Goal: Task Accomplishment & Management: Use online tool/utility

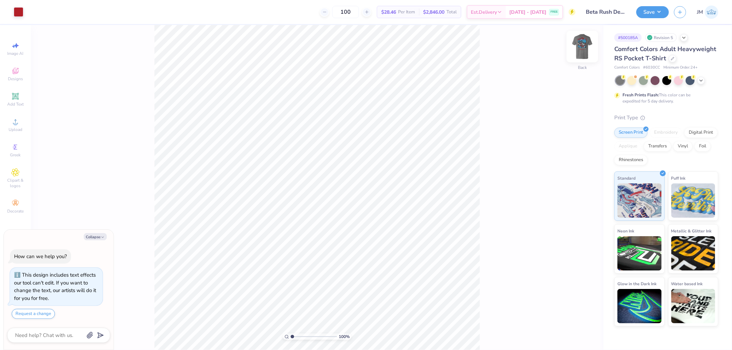
click at [587, 53] on img at bounding box center [582, 46] width 27 height 27
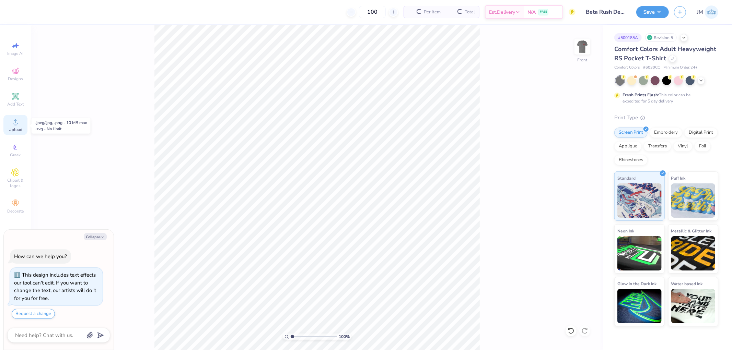
click at [19, 122] on icon at bounding box center [15, 122] width 8 height 8
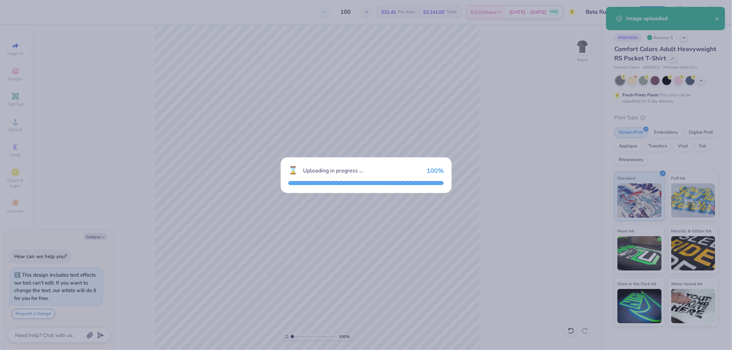
type textarea "x"
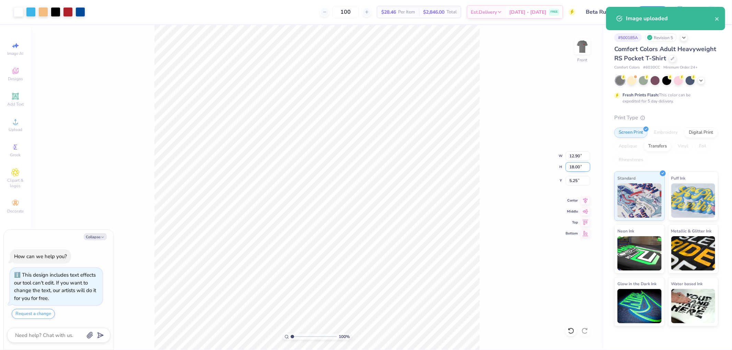
click at [580, 170] on input "18.00" at bounding box center [577, 167] width 25 height 10
type input "15"
type textarea "x"
type input "10.75"
type input "15.00"
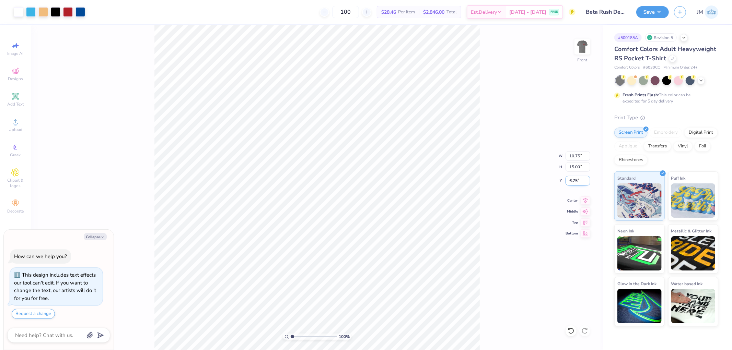
click at [581, 179] on input "6.75" at bounding box center [577, 181] width 25 height 10
type input "3"
type textarea "x"
type input "3.00"
click at [667, 6] on div "Save" at bounding box center [652, 12] width 33 height 12
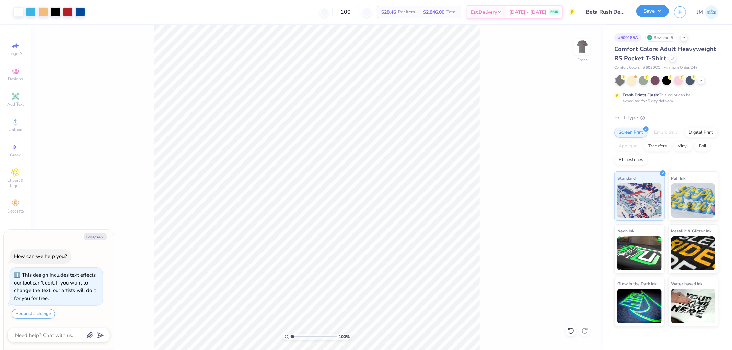
click at [667, 8] on button "Save" at bounding box center [652, 11] width 33 height 12
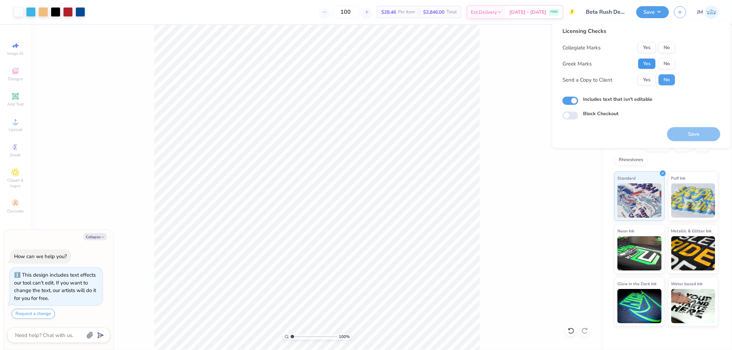
click at [645, 61] on button "Yes" at bounding box center [647, 63] width 18 height 11
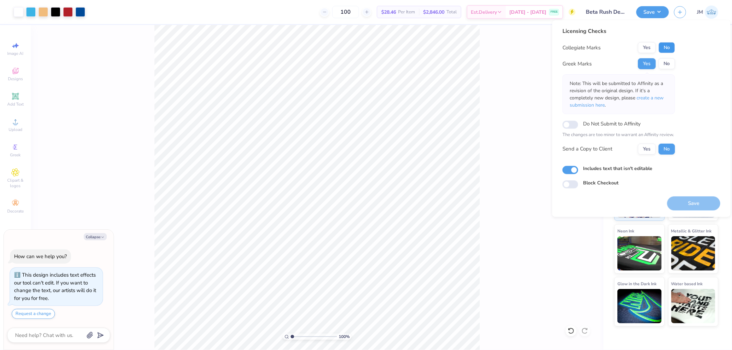
click at [663, 49] on button "No" at bounding box center [666, 47] width 16 height 11
click at [650, 99] on span "create a new submission here" at bounding box center [617, 102] width 94 height 14
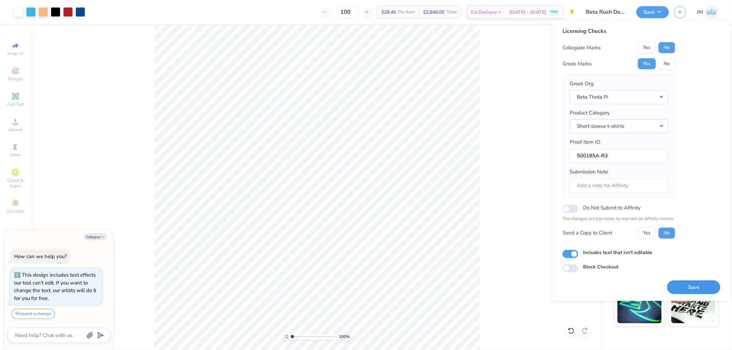
click at [683, 289] on button "Save" at bounding box center [693, 287] width 53 height 14
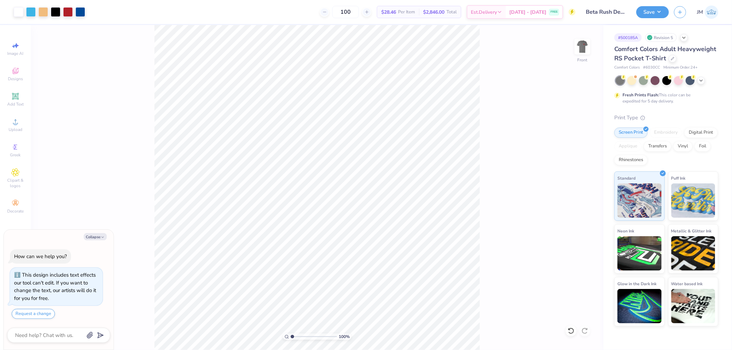
type textarea "x"
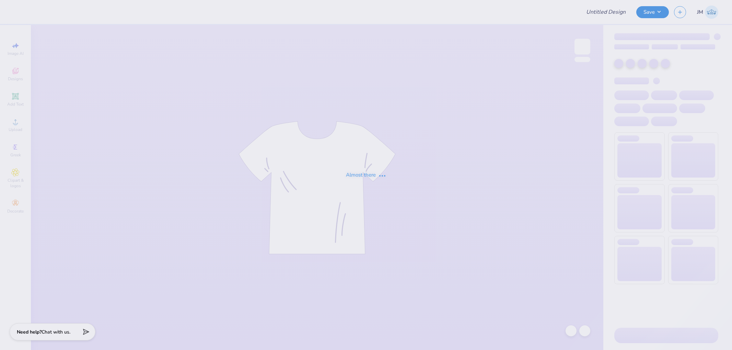
type input "ANDREW SKATTUM POLO"
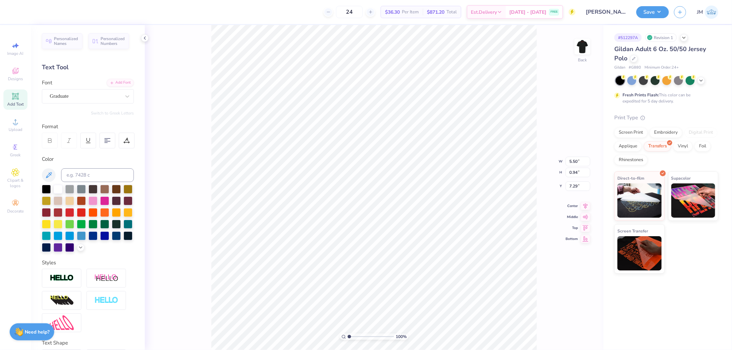
click at [541, 67] on div "100 % Back W 5.50 5.50 " H 0.94 0.94 " Y 7.29 7.29 " Center Middle Top Bottom" at bounding box center [374, 187] width 458 height 325
type input "1"
click at [378, 190] on li "Download vector" at bounding box center [388, 191] width 54 height 13
click at [2, 127] on div "Image AI Designs Add Text Upload Greek Clipart & logos Decorate" at bounding box center [15, 187] width 31 height 325
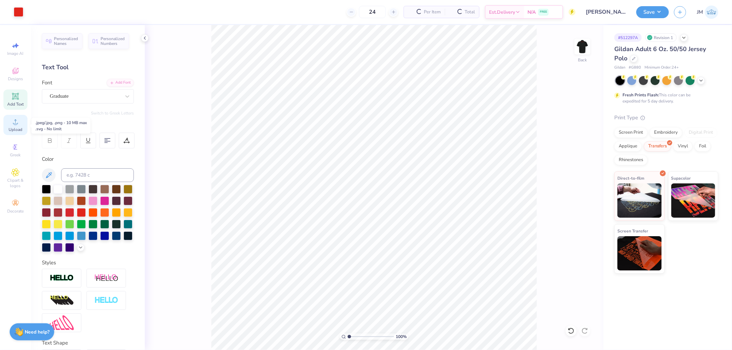
click at [8, 127] on div "Upload" at bounding box center [15, 125] width 24 height 20
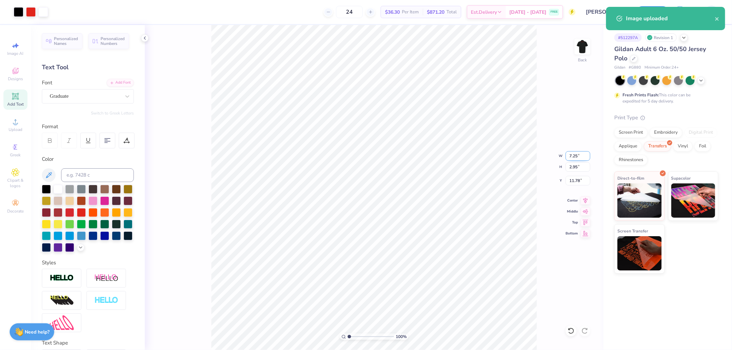
click at [573, 154] on input "7.25" at bounding box center [577, 156] width 25 height 10
type input "3.50"
type input "1.42"
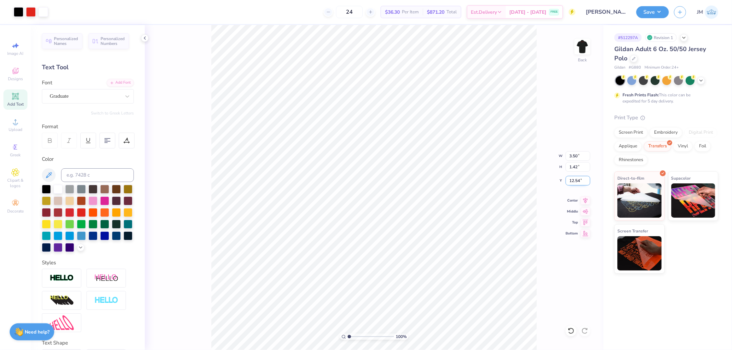
click at [577, 178] on input "12.54" at bounding box center [577, 181] width 25 height 10
click at [572, 328] on icon at bounding box center [570, 331] width 7 height 7
type input "12.54"
click at [572, 328] on icon at bounding box center [570, 331] width 7 height 7
type input "7.25"
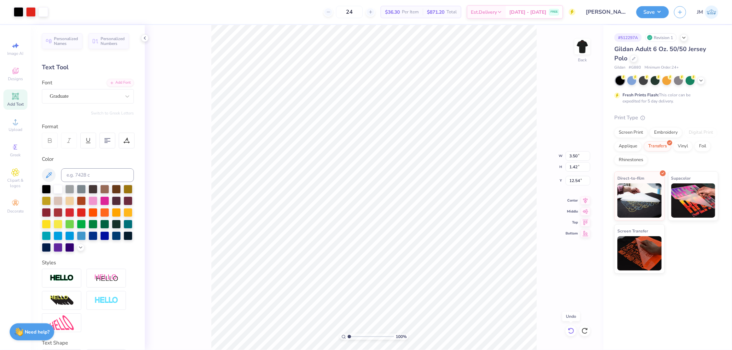
type input "2.95"
type input "11.78"
click at [572, 328] on icon at bounding box center [570, 331] width 7 height 7
click at [9, 125] on div "Upload" at bounding box center [15, 125] width 24 height 20
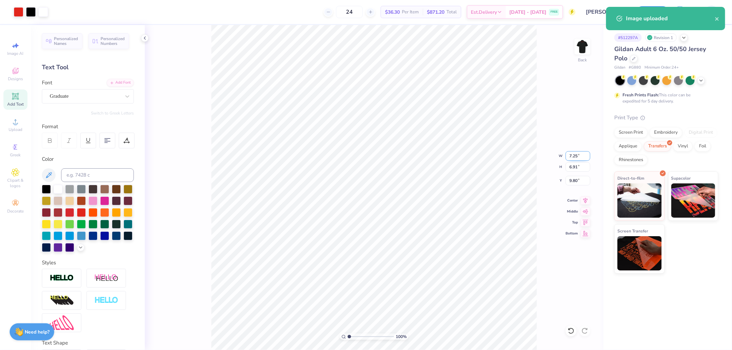
click at [577, 155] on input "7.25" at bounding box center [577, 156] width 25 height 10
type input "5.50"
type input "5.24"
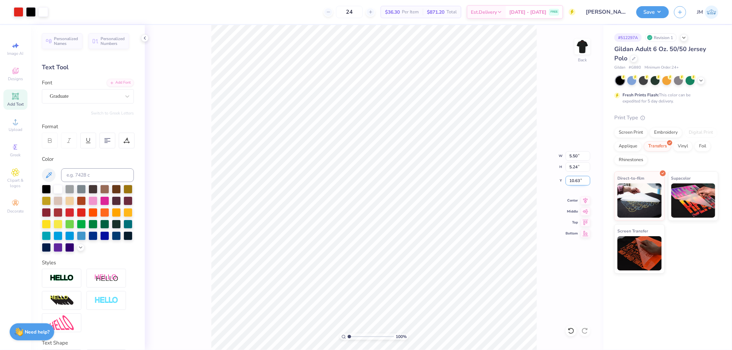
click at [579, 179] on input "10.63" at bounding box center [577, 181] width 25 height 10
type input "3.00"
click at [584, 195] on div "100 % Back W 5.50 5.50 " H 5.24 5.24 " Y 3.00 3.00 " Center Middle Top Bottom" at bounding box center [374, 187] width 458 height 325
click at [585, 198] on div "100 % Back W 5.50 H 5.24 Y 3.00 Center Middle Top Bottom" at bounding box center [374, 187] width 458 height 325
click at [581, 202] on icon at bounding box center [586, 200] width 10 height 8
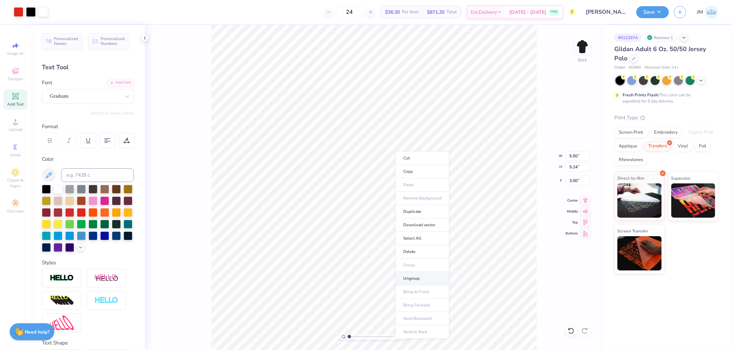
click at [419, 278] on li "Ungroup" at bounding box center [422, 278] width 54 height 13
type input "1"
click at [15, 95] on icon at bounding box center [15, 96] width 5 height 5
click at [80, 98] on div "Super Dream" at bounding box center [85, 96] width 72 height 11
click at [78, 151] on div "Graduate" at bounding box center [88, 150] width 74 height 7
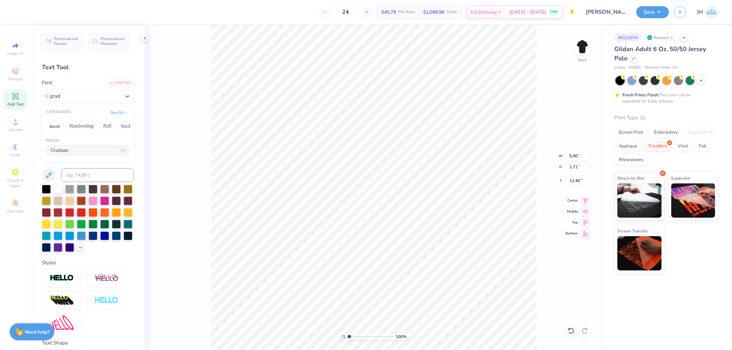
type input "grad"
type input "5.86"
type input "1.83"
type input "12.34"
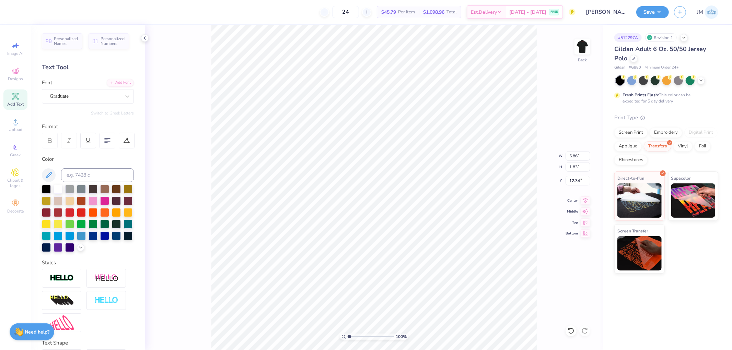
type textarea "KENNETH"
type input "7.51"
type input "1.18"
type input "12.66"
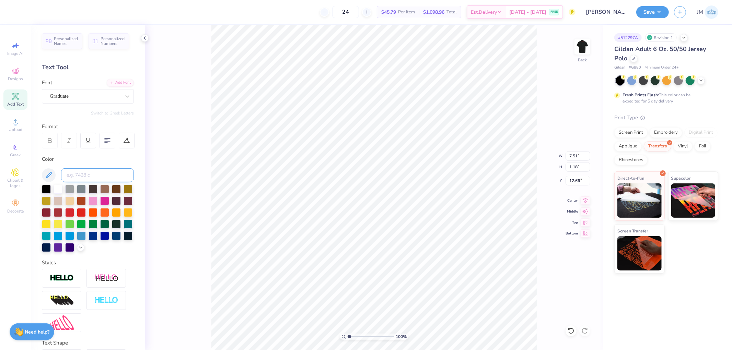
click at [86, 173] on input at bounding box center [97, 175] width 73 height 14
type input "485"
click at [575, 157] on input "7.51" at bounding box center [577, 156] width 25 height 10
type input "5.50"
type input "0.86"
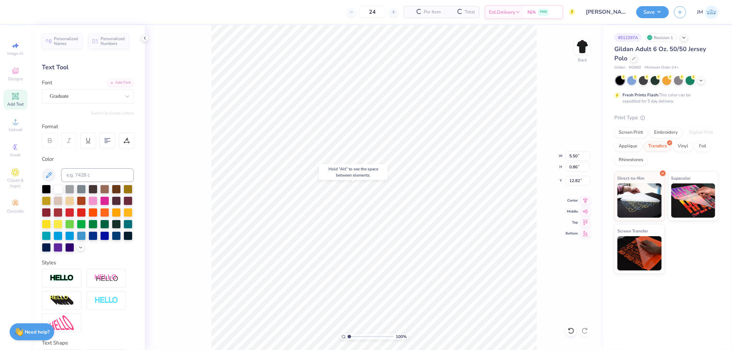
type input "11.69"
click at [450, 221] on li "Group" at bounding box center [461, 220] width 54 height 13
type input "5.50"
type input "0.86"
type input "11.69"
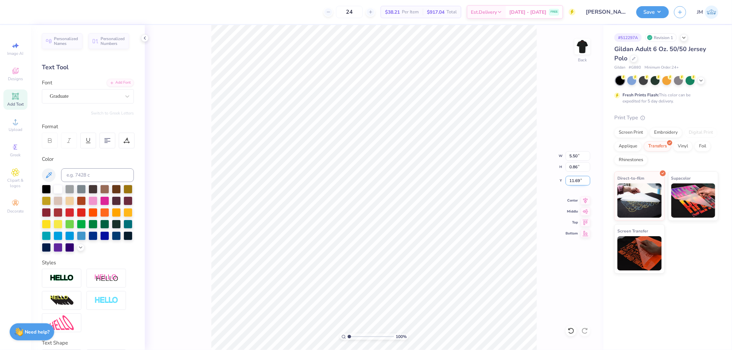
click at [582, 177] on input "11.69" at bounding box center [577, 181] width 25 height 10
type input "7.32"
click at [584, 195] on div "100 % Back W 5.50 5.50 " H 0.86 0.86 " Y 7.32 7.32 " Center Middle Top Bottom" at bounding box center [374, 187] width 458 height 325
click at [582, 201] on icon at bounding box center [586, 200] width 10 height 8
type input "11.64"
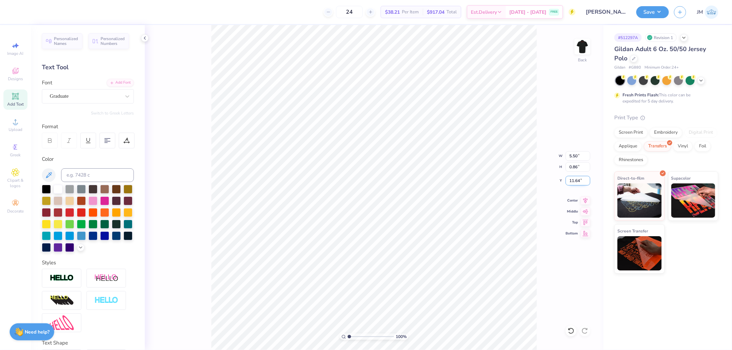
click at [581, 183] on input "11.64" at bounding box center [577, 181] width 25 height 10
type input "7.32"
click at [575, 180] on input "7.32" at bounding box center [577, 181] width 25 height 10
type input "7.36"
click at [575, 52] on img at bounding box center [582, 46] width 27 height 27
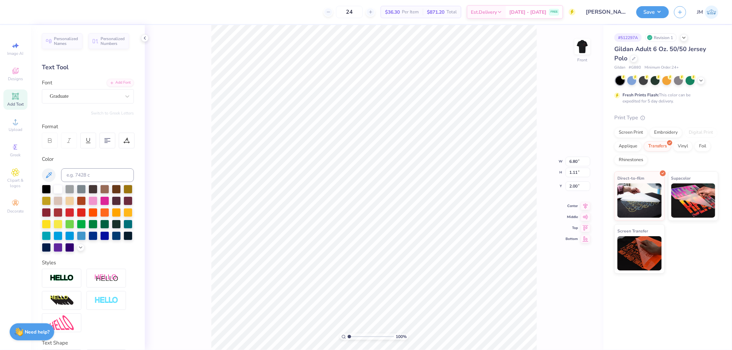
scroll to position [6, 1]
type textarea "CANON"
type input "5.00"
click at [582, 200] on icon at bounding box center [586, 200] width 10 height 8
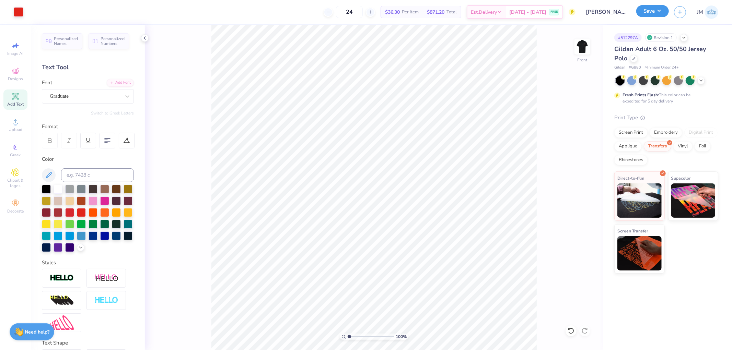
click at [654, 14] on button "Save" at bounding box center [652, 11] width 33 height 12
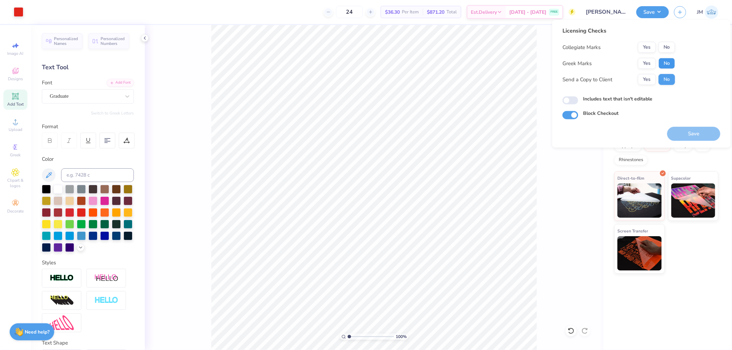
click at [667, 59] on button "No" at bounding box center [666, 63] width 16 height 11
click at [667, 49] on button "No" at bounding box center [666, 47] width 16 height 11
click at [693, 134] on button "Save" at bounding box center [693, 134] width 53 height 14
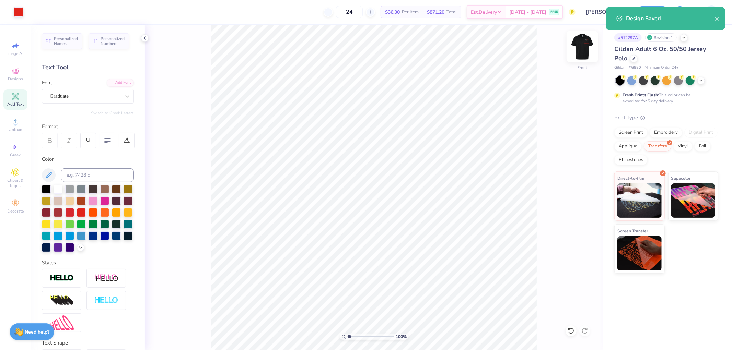
click at [585, 46] on img at bounding box center [582, 46] width 27 height 27
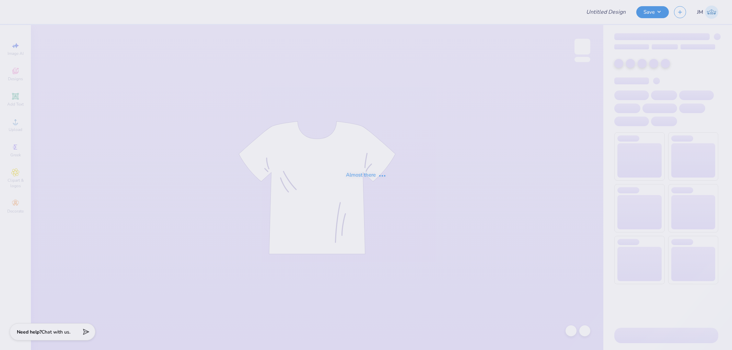
type input "[PERSON_NAME] POLO"
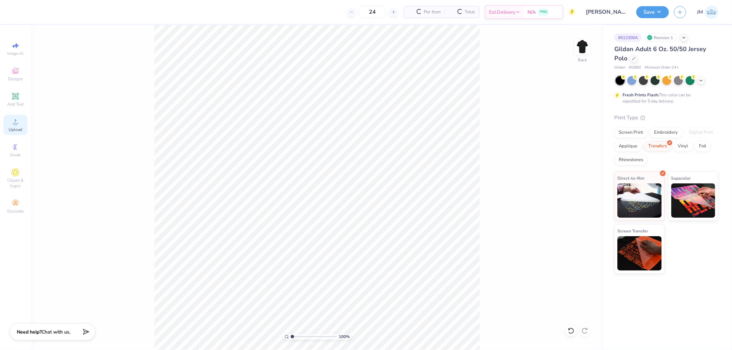
click at [16, 129] on span "Upload" at bounding box center [16, 129] width 14 height 5
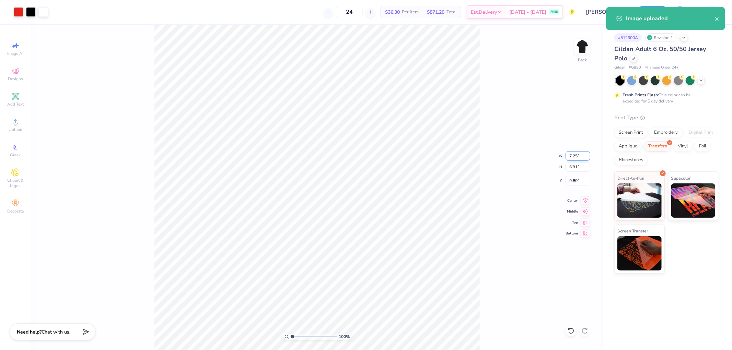
click at [574, 156] on input "7.25" at bounding box center [577, 156] width 25 height 10
type input "5.50"
type input "5.24"
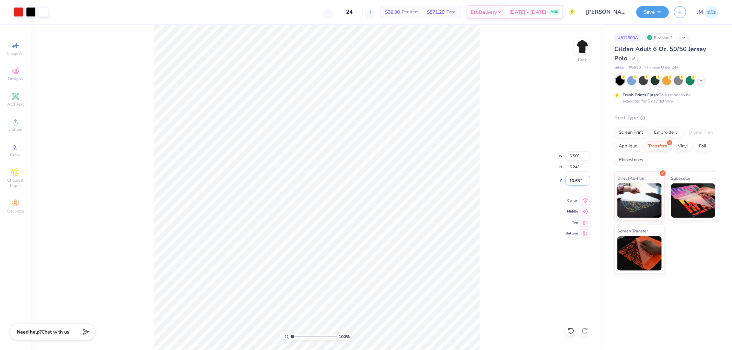
click at [578, 180] on input "10.63" at bounding box center [577, 181] width 25 height 10
type input "3.00"
click at [392, 273] on li "Ungroup" at bounding box center [402, 276] width 54 height 13
click at [393, 218] on li "Group" at bounding box center [400, 221] width 54 height 13
type input "5.50"
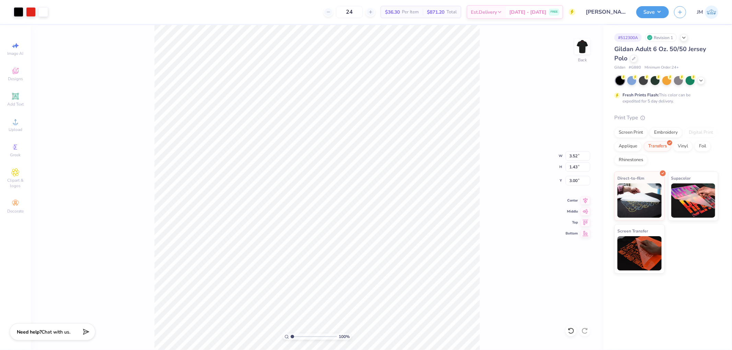
type input "0.92"
type input "7.32"
click at [18, 101] on div "Add Text" at bounding box center [15, 100] width 24 height 20
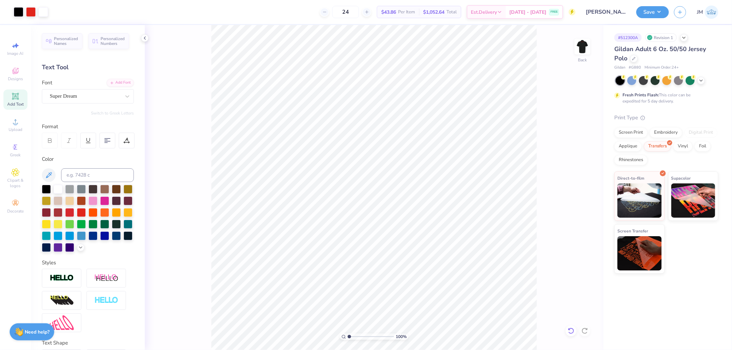
click at [570, 334] on icon at bounding box center [570, 331] width 7 height 7
click at [568, 331] on icon at bounding box center [570, 331] width 7 height 7
click at [18, 103] on span "Add Text" at bounding box center [15, 104] width 16 height 5
type input "12.06"
click at [78, 98] on div "Super Dream" at bounding box center [85, 96] width 72 height 11
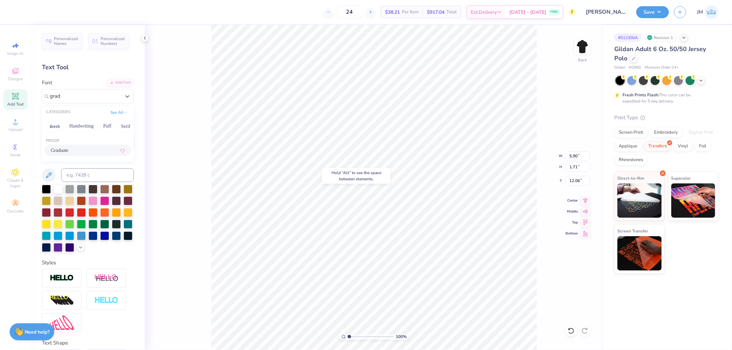
click at [76, 150] on div "Graduate" at bounding box center [88, 150] width 74 height 7
type input "grad"
type input "5.86"
type input "1.83"
type input "12.00"
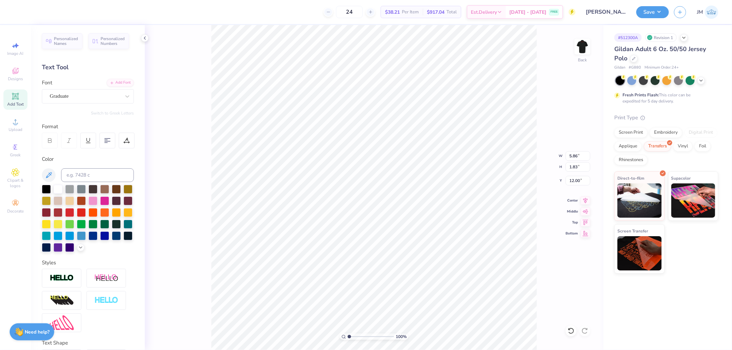
scroll to position [6, 1]
type textarea "CODY"
click at [71, 176] on input at bounding box center [97, 175] width 73 height 14
type input "485"
click at [571, 157] on input "5.97" at bounding box center [577, 156] width 25 height 10
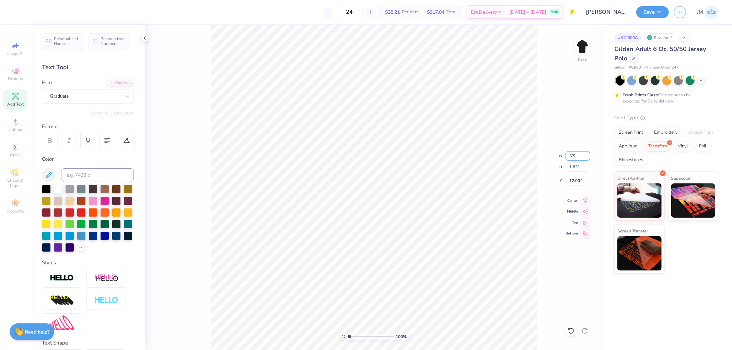
type input "5.50"
type input "1.69"
type input "12.07"
click at [587, 196] on icon at bounding box center [586, 200] width 10 height 8
click at [567, 181] on input "12.07" at bounding box center [577, 181] width 25 height 10
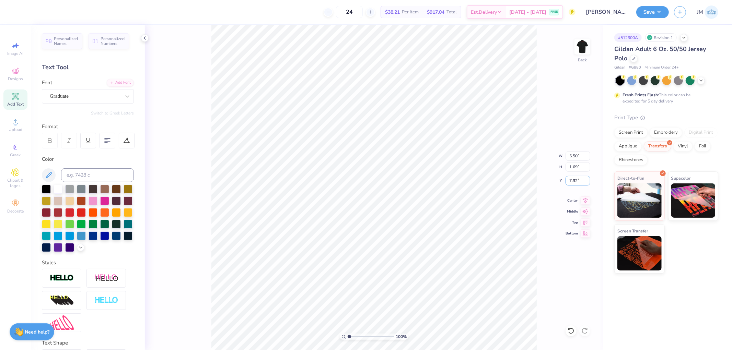
type input "7.32"
drag, startPoint x: 573, startPoint y: 180, endPoint x: 577, endPoint y: 182, distance: 4.5
click at [577, 182] on input "7.32" at bounding box center [577, 181] width 25 height 10
type input "7.23"
click at [571, 330] on icon at bounding box center [570, 331] width 7 height 7
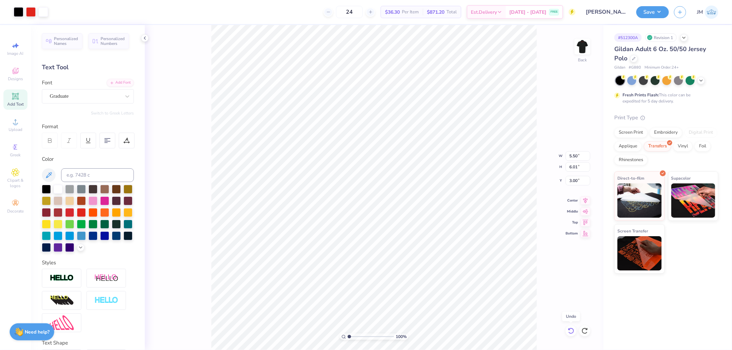
type input "6.01"
click at [547, 183] on div "100 % Back W 5.50 5.50 " H 6.01 6.01 " Y 3.00 3.00 " Center Middle Top Bottom" at bounding box center [374, 187] width 458 height 325
drag, startPoint x: 568, startPoint y: 179, endPoint x: 578, endPoint y: 183, distance: 10.6
click at [578, 183] on input "7.32" at bounding box center [577, 181] width 25 height 10
type input "6.93"
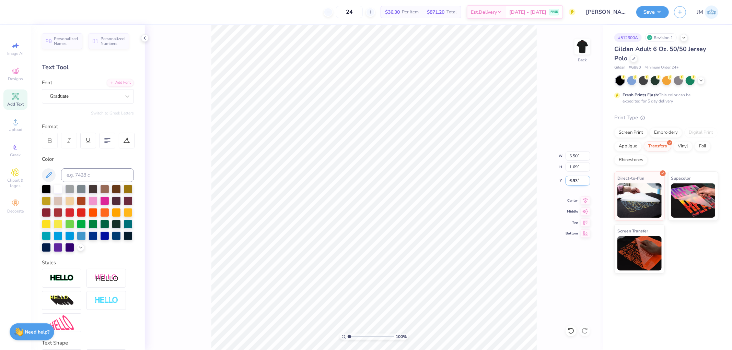
drag, startPoint x: 572, startPoint y: 182, endPoint x: 578, endPoint y: 183, distance: 5.9
click at [578, 183] on input "6.93" at bounding box center [577, 181] width 25 height 10
type input "6.53"
click at [583, 48] on img at bounding box center [582, 46] width 27 height 27
type textarea "CANON"
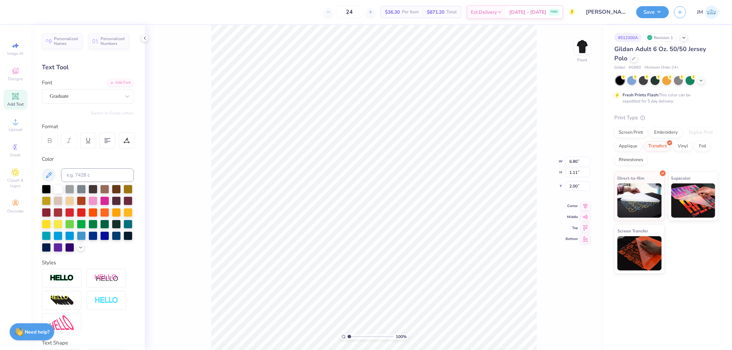
scroll to position [6, 1]
type input "5.00"
click at [661, 9] on button "Save" at bounding box center [652, 11] width 33 height 12
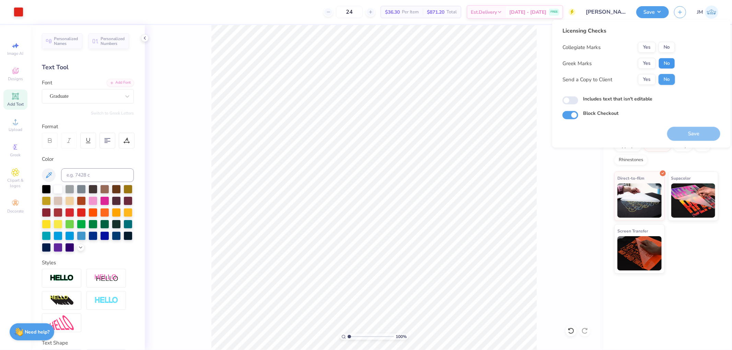
click at [668, 64] on button "No" at bounding box center [666, 63] width 16 height 11
click at [670, 50] on button "No" at bounding box center [666, 47] width 16 height 11
click at [673, 127] on button "Save" at bounding box center [693, 134] width 53 height 14
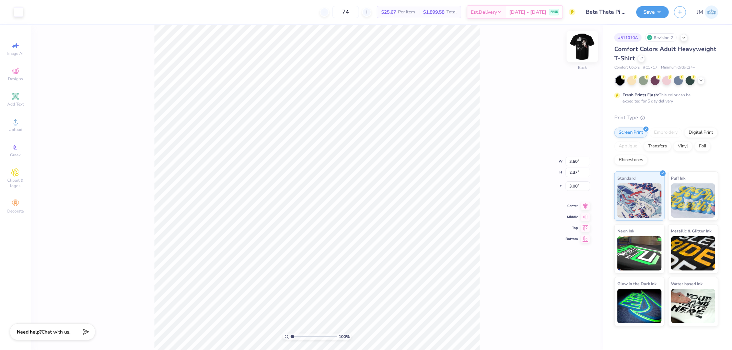
click at [585, 43] on img at bounding box center [582, 46] width 27 height 27
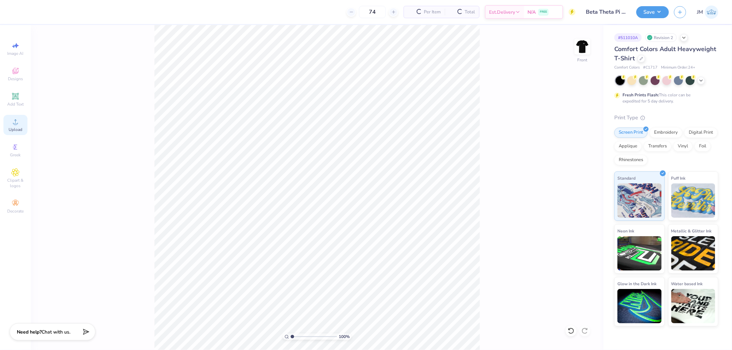
click at [20, 126] on div "Upload" at bounding box center [15, 125] width 24 height 20
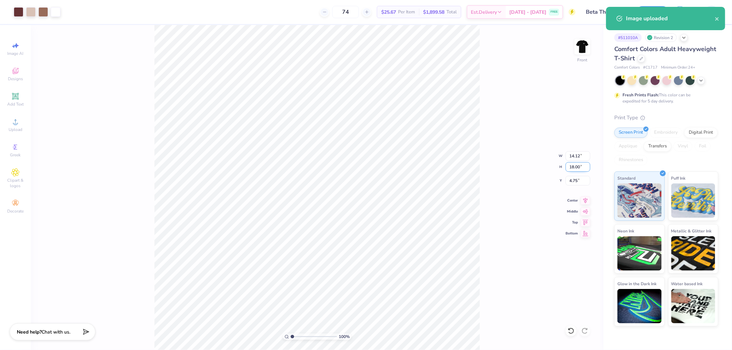
click at [577, 166] on input "18.00" at bounding box center [577, 167] width 25 height 10
type input "15"
type input "11.76"
type input "15.00"
click at [580, 177] on input "6.25" at bounding box center [577, 181] width 25 height 10
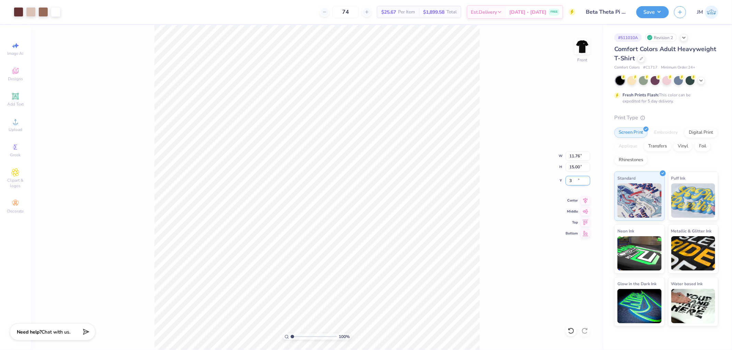
type input "3.00"
click at [585, 202] on icon at bounding box center [586, 200] width 10 height 8
click at [581, 54] on img at bounding box center [582, 46] width 27 height 27
click at [660, 8] on button "Save" at bounding box center [652, 11] width 33 height 12
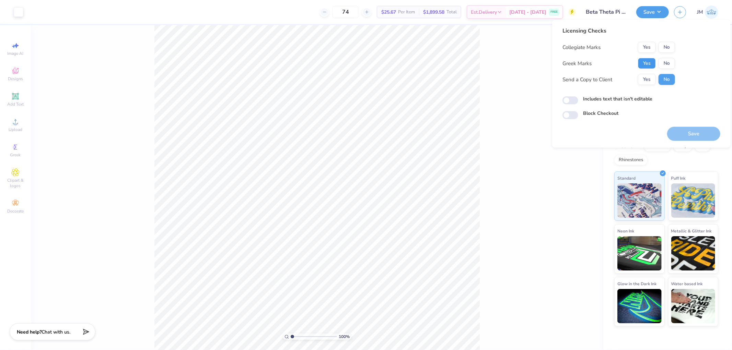
click at [644, 62] on button "Yes" at bounding box center [647, 63] width 18 height 11
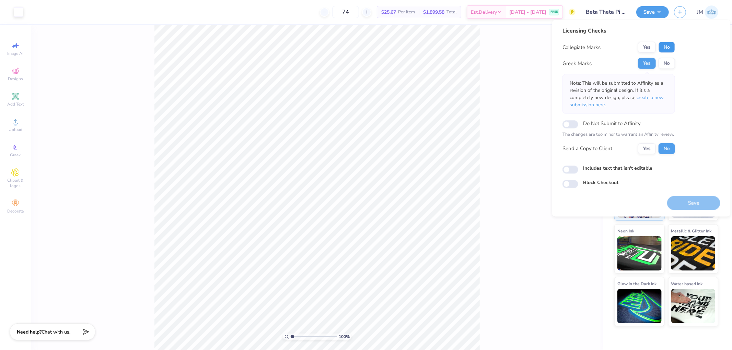
click at [662, 46] on button "No" at bounding box center [666, 47] width 16 height 11
click at [659, 94] on span "create a new submission here" at bounding box center [617, 101] width 94 height 14
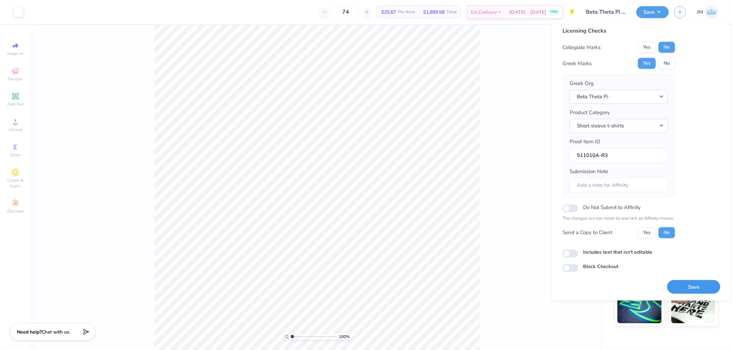
click at [675, 289] on button "Save" at bounding box center [693, 287] width 53 height 14
click at [486, 102] on div "100 % Back" at bounding box center [317, 187] width 572 height 325
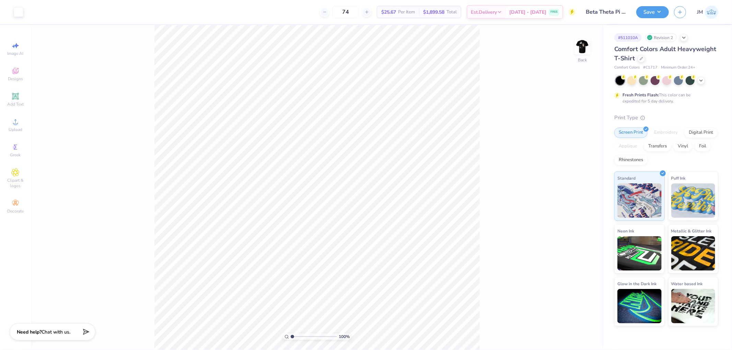
click at [577, 49] on img at bounding box center [582, 47] width 14 height 14
click at [396, 232] on li "Ungroup" at bounding box center [398, 233] width 54 height 13
click at [14, 103] on span "Add Text" at bounding box center [15, 104] width 16 height 5
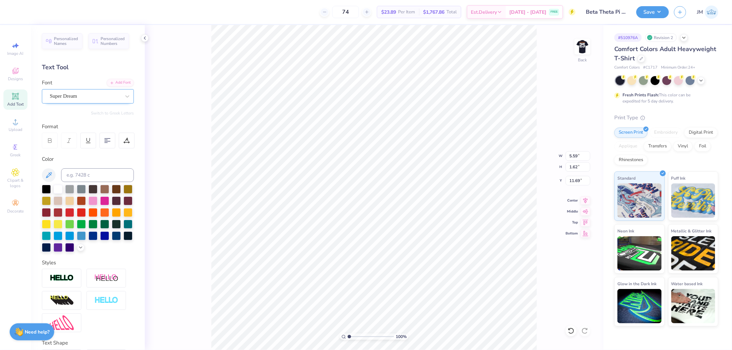
click at [96, 98] on div "Super Dream" at bounding box center [85, 96] width 72 height 11
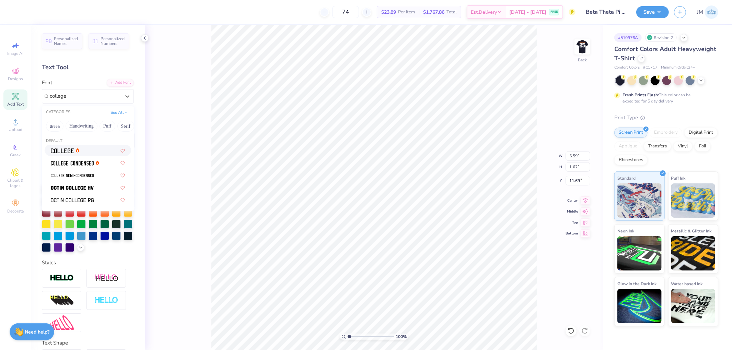
click at [87, 153] on div at bounding box center [88, 150] width 74 height 7
type input "college"
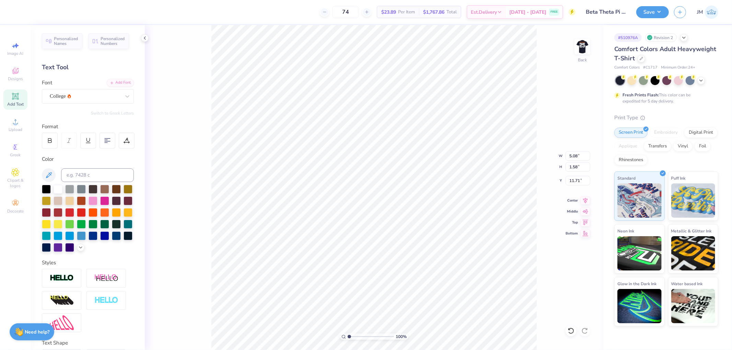
type input "5.08"
type input "1.58"
type input "11.71"
type input "1.34506796022906"
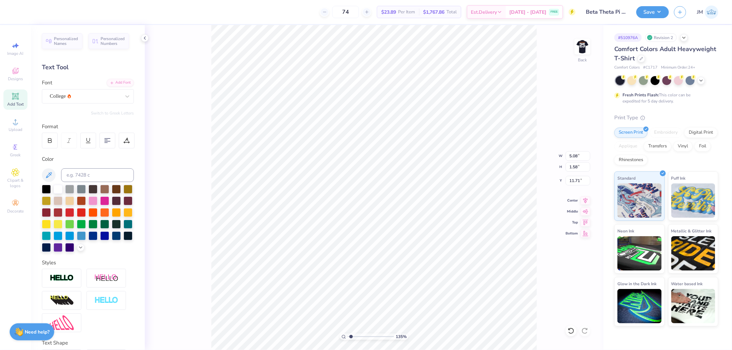
type textarea "S"
type input "1.34506796022906"
type textarea "SP"
type input "1.34506796022906"
type textarea "SPR"
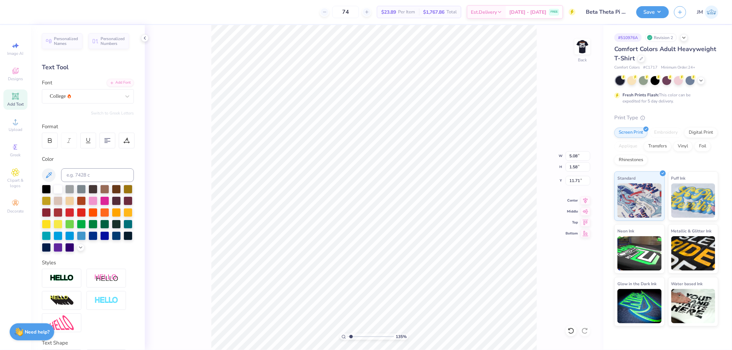
type input "1.34506796022906"
type textarea "SPRI"
type input "1.34506796022906"
type textarea "SPRIN"
type input "1.34506796022906"
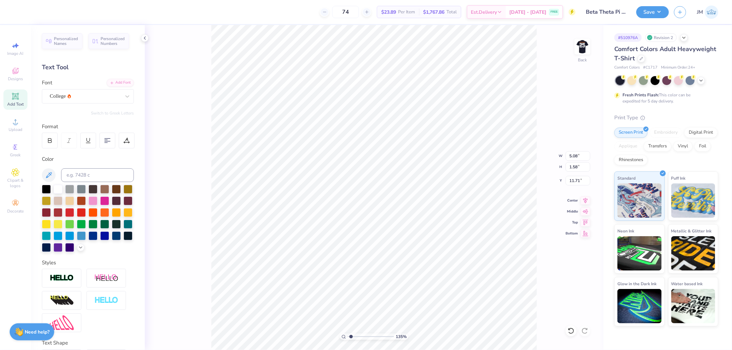
type textarea "SPRING"
type input "1.34506796022906"
type textarea "SPRING"
type input "1.34506796022906"
type textarea "SPRING R"
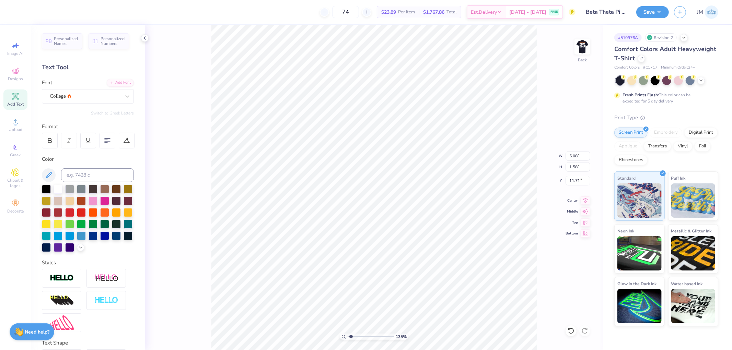
type input "1.34506796022906"
type textarea "SPRING RU"
type input "1.34506796022906"
type textarea "SPRING RUS"
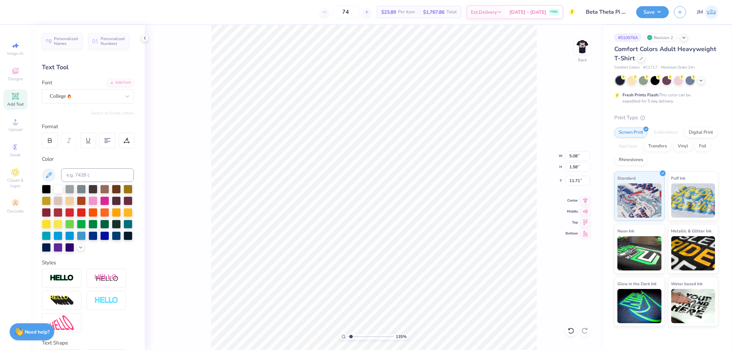
type input "1.34506796022906"
type textarea "SPRING RUSH"
type input "1.34506796022906"
type input "12.87"
type input "1.34506796022906"
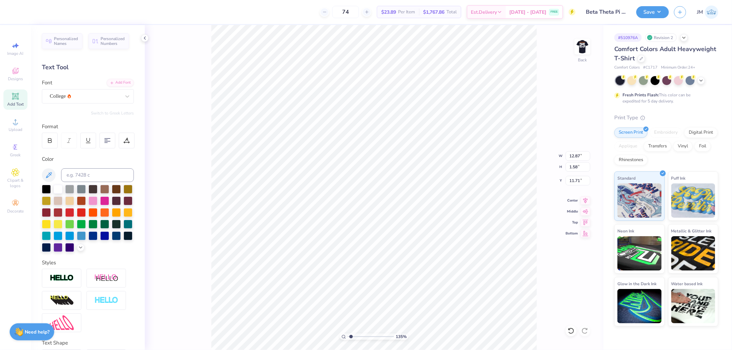
type input "6.54"
type input "0.80"
type input "1.34506796022906"
click at [575, 155] on input "6.54" at bounding box center [577, 156] width 25 height 10
type input "3.46"
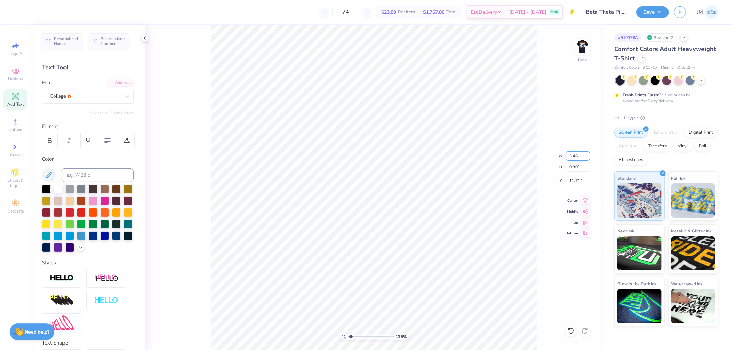
type input "1.34506796022906"
type input "0.42"
type input "11.90"
type input "1.34506796022906"
type input "3.50"
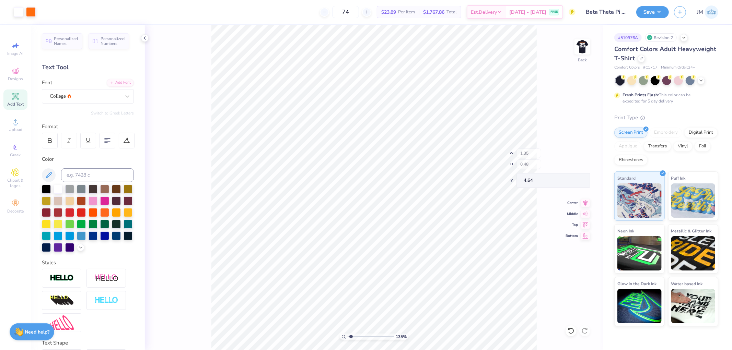
type input "2.12"
type input "3.00"
click at [586, 198] on icon at bounding box center [586, 200] width 10 height 8
click at [588, 199] on icon at bounding box center [586, 200] width 10 height 8
type input "1.34506796022906"
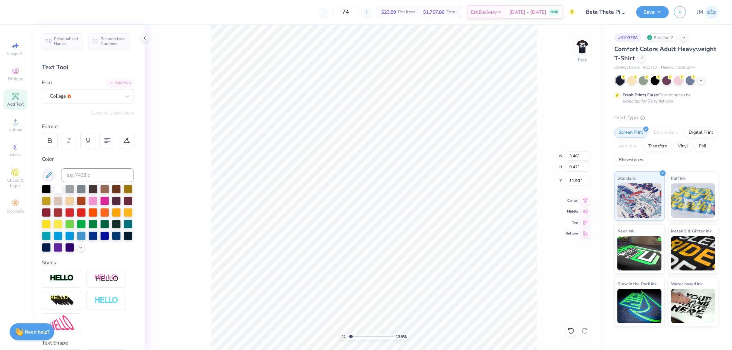
type input "5.51"
type input "4.40272073700001"
type input "5.23"
type input "10"
click at [116, 82] on div "Add Font" at bounding box center [120, 82] width 27 height 8
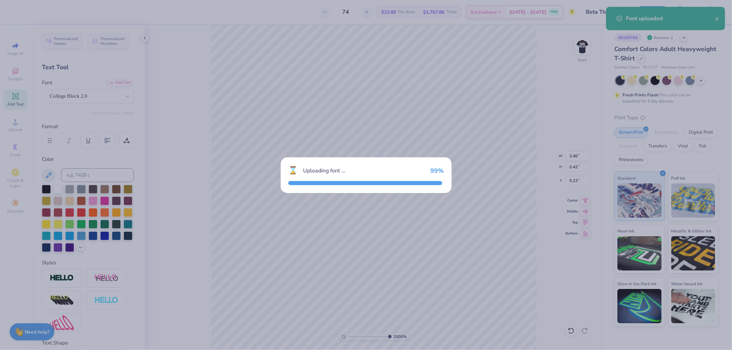
type input "3.41"
type input "0.55"
type input "5.17"
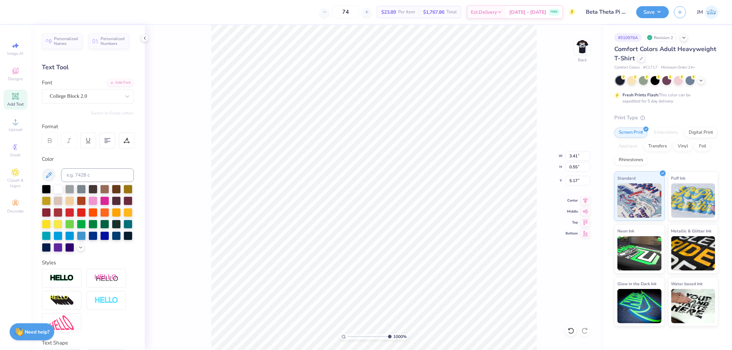
type input "10"
type input "3.46"
type input "5.16"
type input "6.41037828012305"
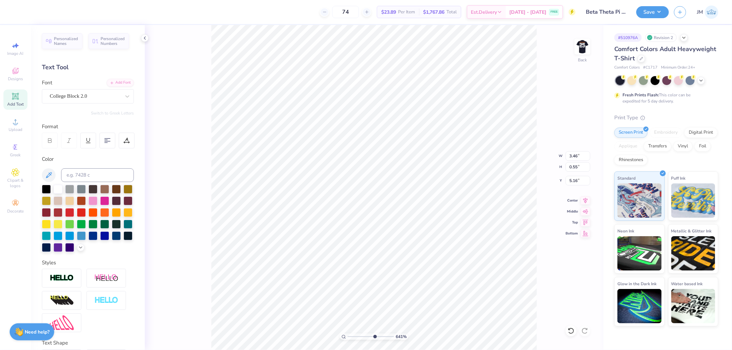
type textarea "F"
type input "6.41037828012305"
type textarea "FA"
type input "6.41037828012305"
type textarea "FAL"
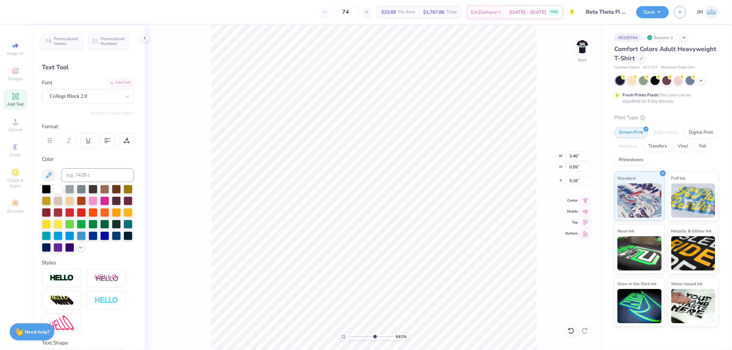
type input "6.41037828012305"
type textarea "FALL"
type input "6.41037828012305"
type textarea "FALL R"
type input "6.41037828012305"
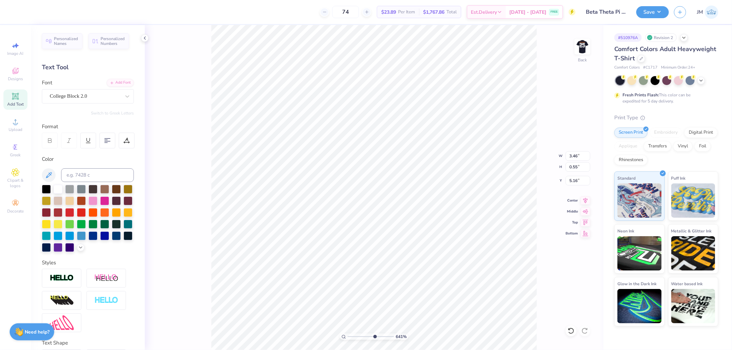
type textarea "FALL RU"
type input "6.41037828012305"
type textarea "FALL RUSH"
type input "6.41037828012305"
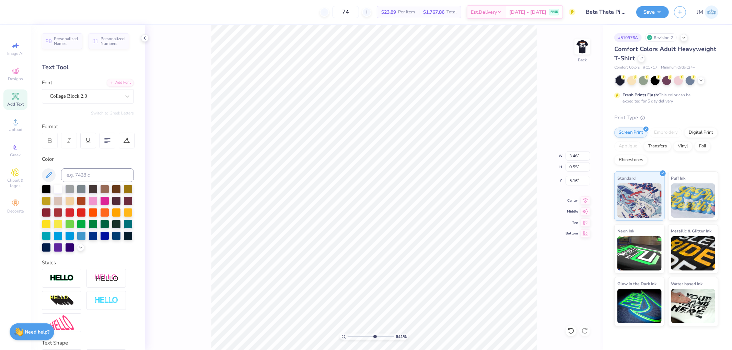
type input "2.78"
type input "6.41037828012305"
click at [572, 167] on input "0.55" at bounding box center [577, 167] width 25 height 10
type input ".48"
type input "6.41037828012305"
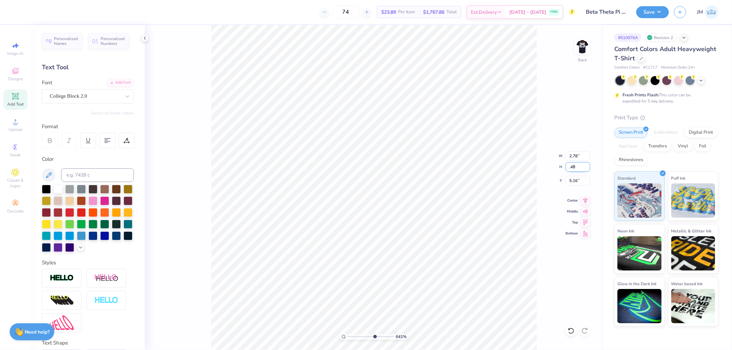
type input "2.41"
type input "0.48"
type input "5.20"
click at [587, 199] on icon at bounding box center [586, 200] width 10 height 8
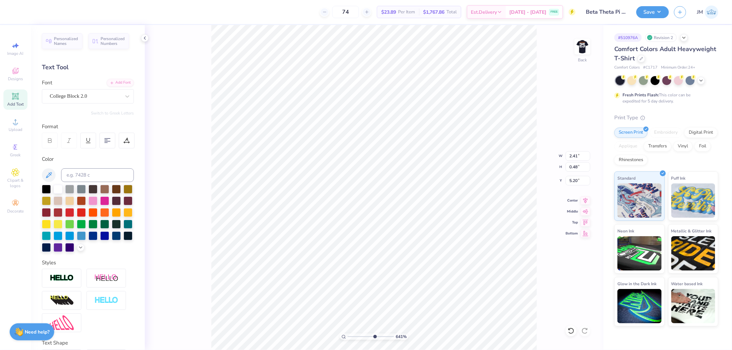
type input "6.41037828012305"
type textarea "S"
type input "6.41037828012305"
type textarea "SP"
type input "6.41037828012305"
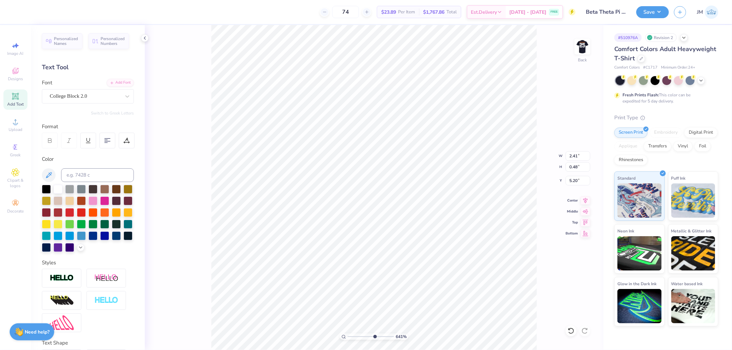
type textarea "SPR"
type input "6.41037828012305"
type textarea "SPRI"
type input "6.41037828012305"
type textarea "SPRIN"
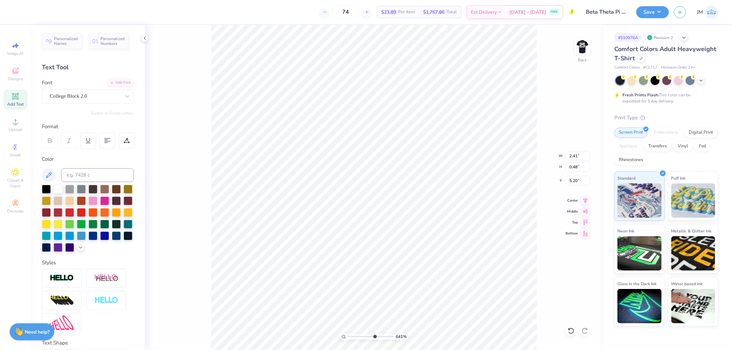
type input "6.41037828012305"
type textarea "SPRING"
type input "6.41037828012305"
type input "1.66"
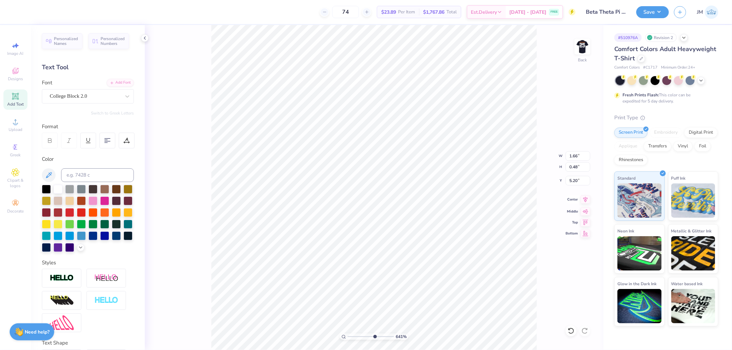
click at [582, 200] on icon at bounding box center [586, 200] width 10 height 8
type input "6.41037828012305"
type input "5.21"
click at [122, 139] on div at bounding box center [127, 141] width 16 height 16
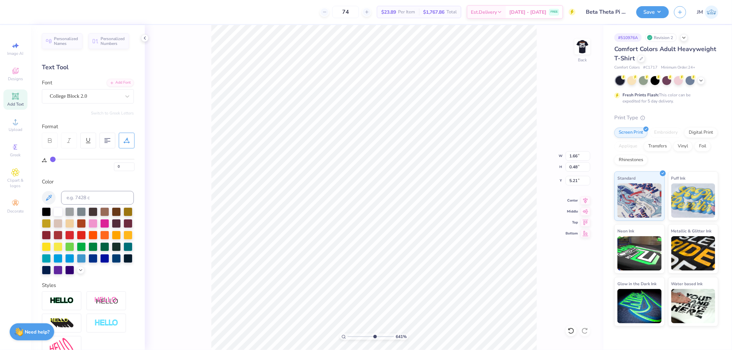
type input "1"
type input "2"
drag, startPoint x: 50, startPoint y: 158, endPoint x: 54, endPoint y: 158, distance: 3.8
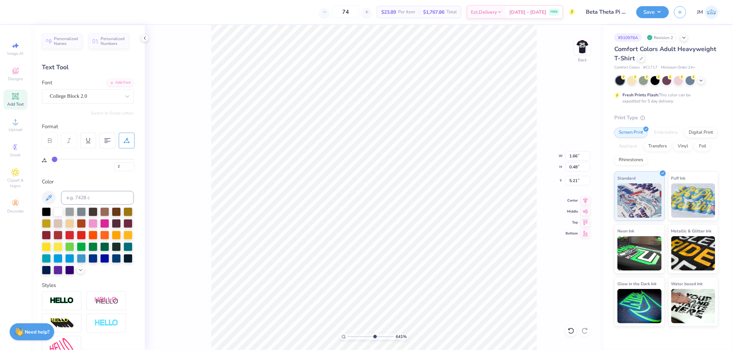
type input "2"
click at [54, 159] on input "range" at bounding box center [92, 159] width 84 height 1
type input "6.41037828012305"
type input "1.71"
type input "5"
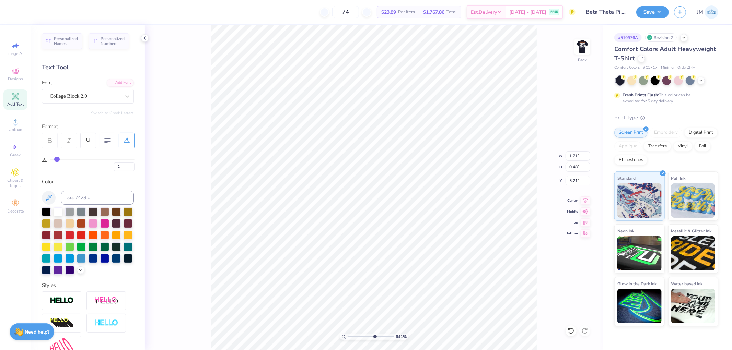
type input "5"
type input "6"
type input "7"
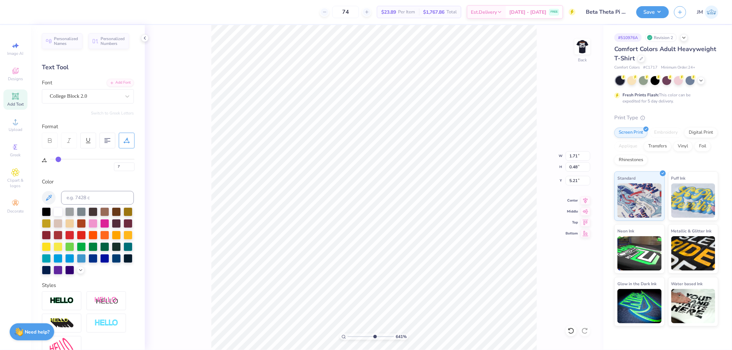
type input "8"
type input "9"
drag, startPoint x: 56, startPoint y: 160, endPoint x: 60, endPoint y: 160, distance: 3.4
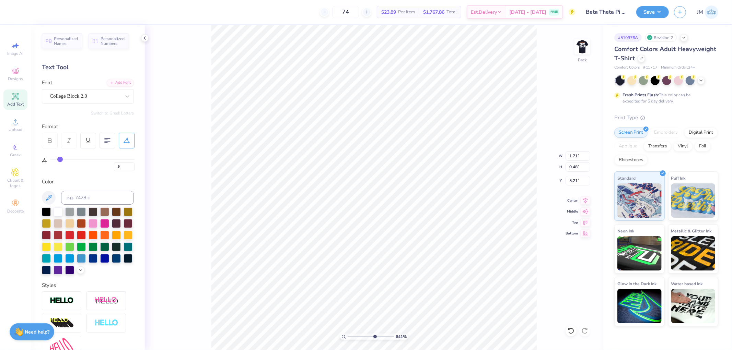
type input "9"
click at [60, 160] on input "range" at bounding box center [92, 159] width 84 height 1
type input "6.41037828012305"
type input "1.90"
type input "6.41037828012305"
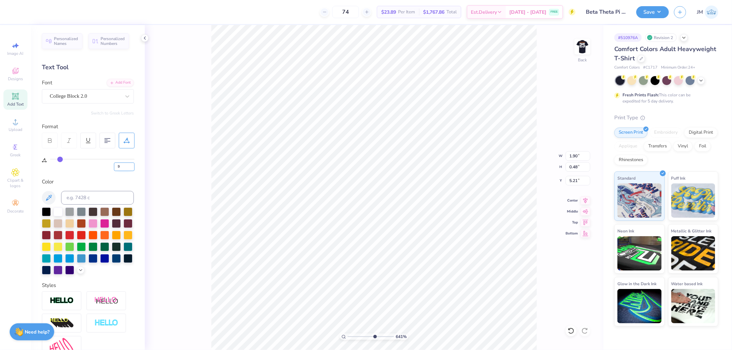
click at [125, 169] on input "9" at bounding box center [124, 167] width 21 height 9
type input "8"
type input "6.41037828012305"
type input "1.88"
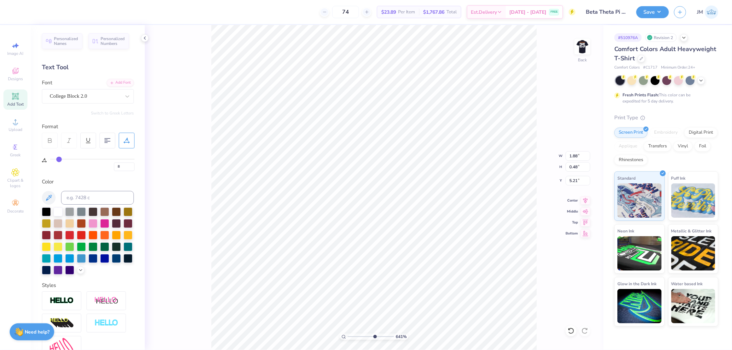
type input "10"
drag, startPoint x: 120, startPoint y: 168, endPoint x: 112, endPoint y: 172, distance: 8.7
click at [112, 172] on div "Personalized Names Personalized Numbers Text Tool Add Font Font College Block 2…" at bounding box center [88, 187] width 114 height 325
type input "8.5"
type input "9"
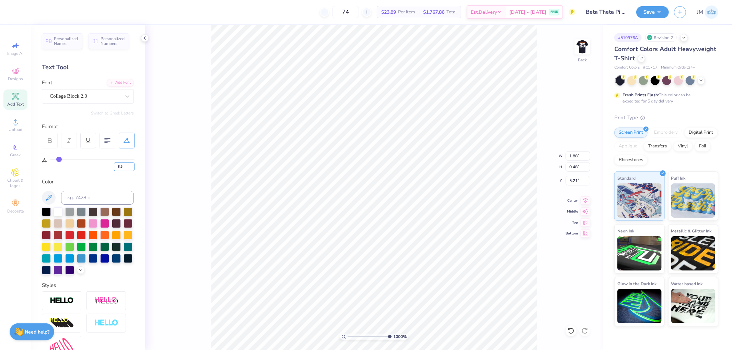
type input "9"
type input "10"
type input "9"
type input "10"
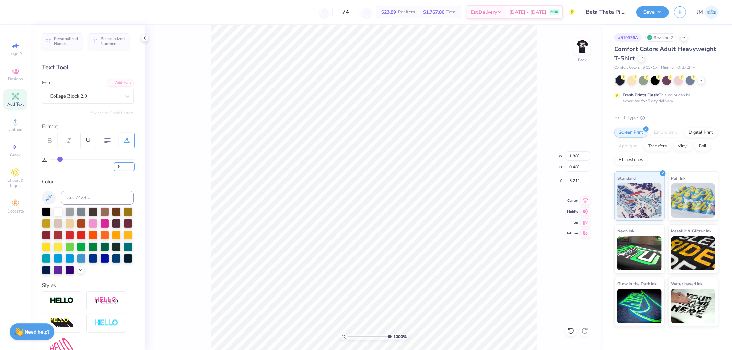
type input "9"
type input "10"
type input "1.89"
type input "9"
type input "10"
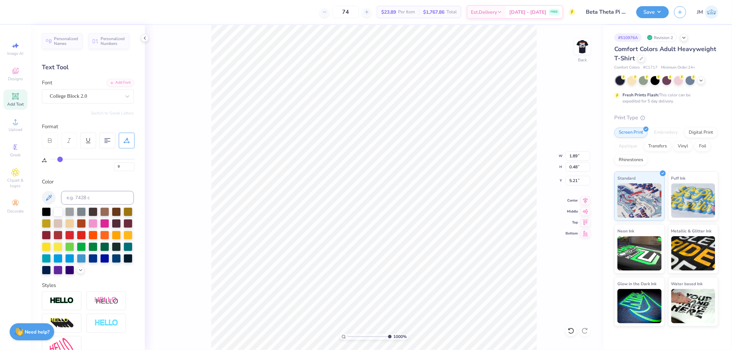
type input "9"
type input "10"
type input "9"
type input "10"
type input "9"
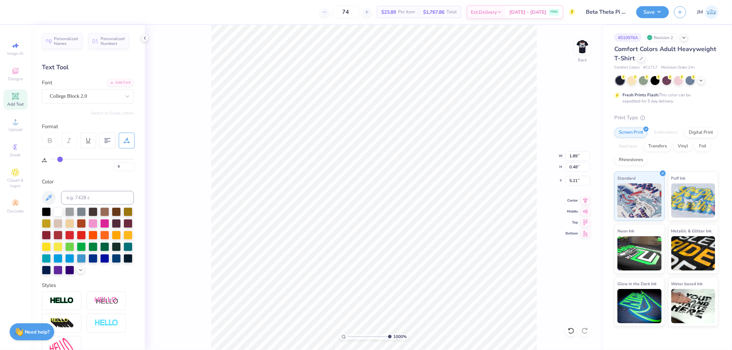
scroll to position [6, 1]
type input "10"
type input "9"
type input "10"
type input "9"
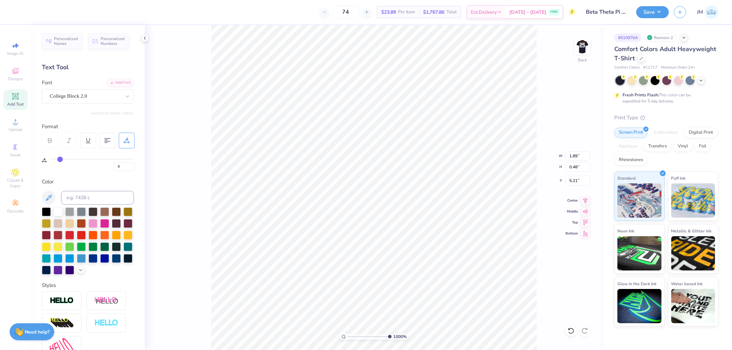
type input "10"
type input "9"
type textarea "F"
type input "10"
type input "9"
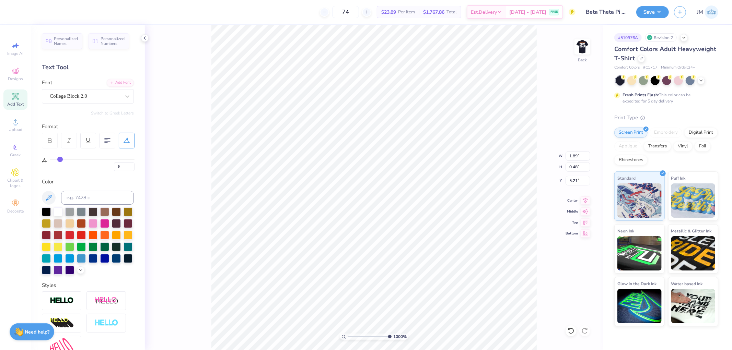
type textarea "FA"
type input "10"
type input "9"
type textarea "FAL"
type input "10"
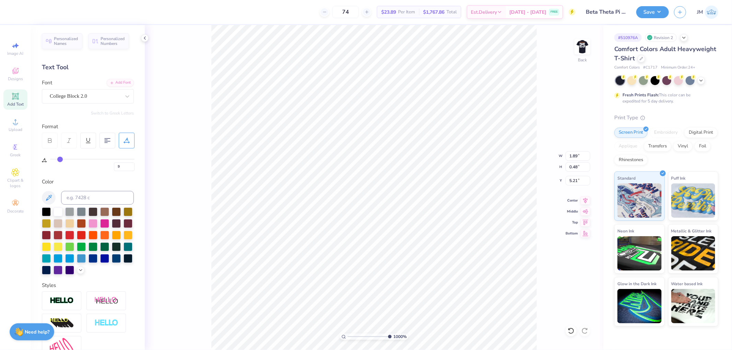
type input "9"
type textarea "FALL"
type input "10"
type input "9"
type textarea "FALL"
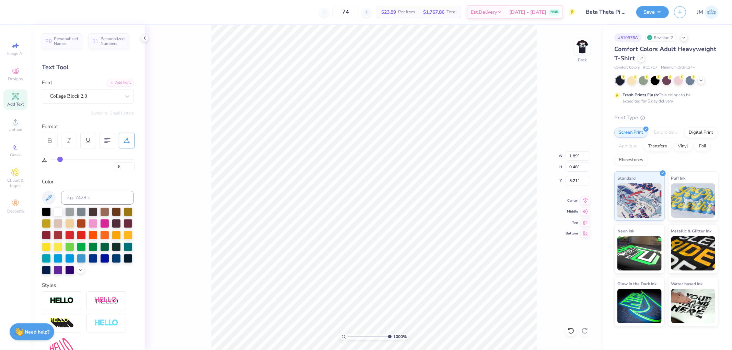
type input "10"
type input "9"
type textarea "FALL R"
type input "10"
type input "9"
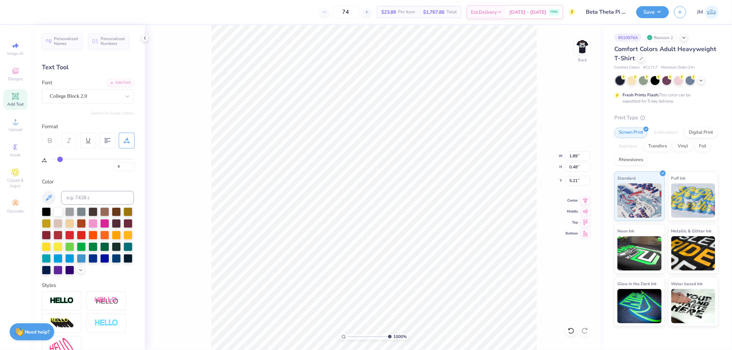
type textarea "FALL RU"
type input "10"
type input "9"
type textarea "FALL RUSH"
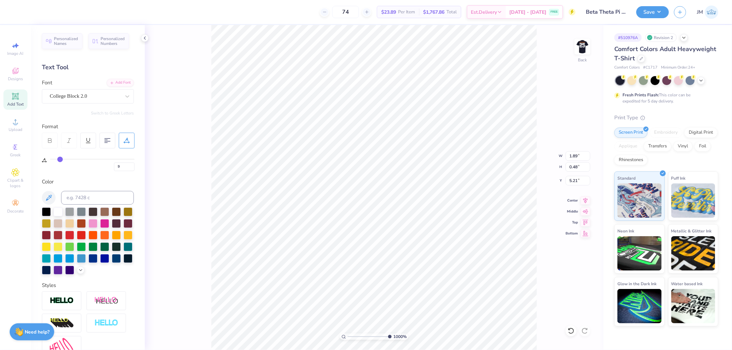
type input "10"
type input "9"
type input "10"
type input "2.78"
type input "9"
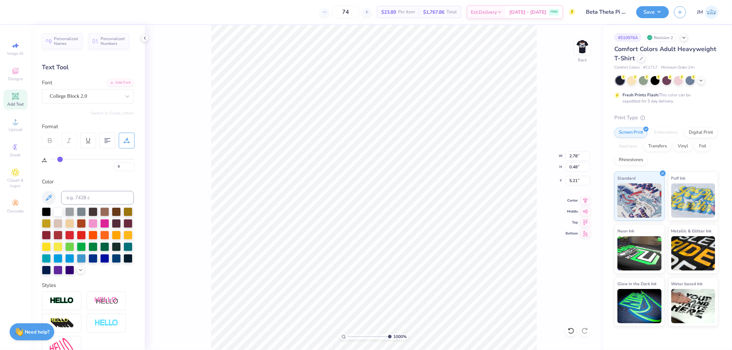
type input "10"
type input "9"
click at [586, 199] on icon at bounding box center [586, 200] width 10 height 8
type input "4.76583969707479"
type input "9"
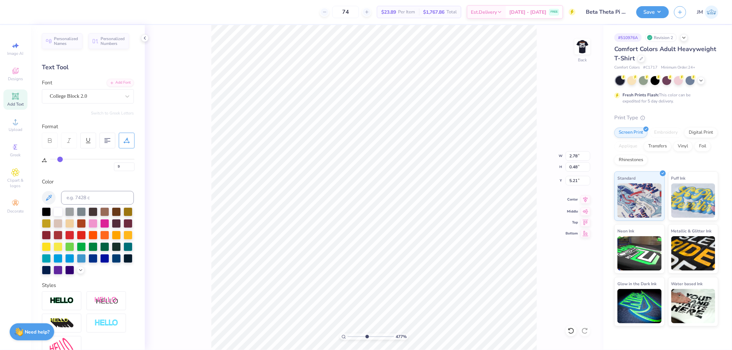
type input "4.76583969707479"
type input "9"
type input "4.76583969707479"
type input "9"
drag, startPoint x: 579, startPoint y: 176, endPoint x: 542, endPoint y: 183, distance: 37.3
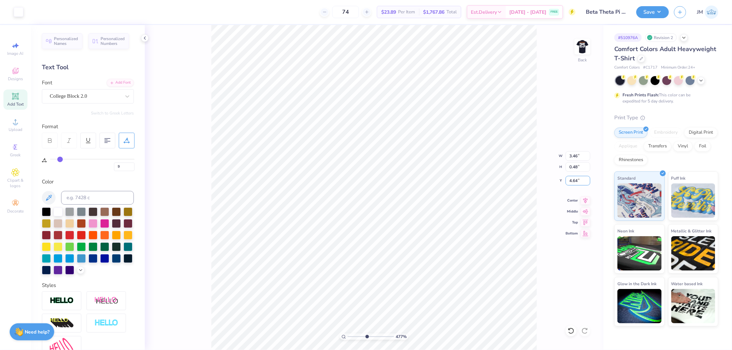
click at [550, 183] on div "477 % Back W 3.46 3.46 " H 0.48 0.48 " Y 4.64 4.64 " Center Middle Top Bottom" at bounding box center [374, 187] width 458 height 325
type input "4.76583969707479"
type input "9"
type input "4.76583969707479"
type input "9"
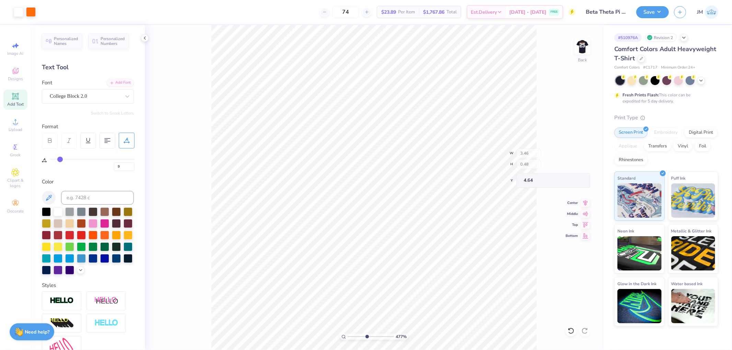
type input "4.76583969707479"
type input "9"
type input "4.76583969707479"
type input "9"
type input "4.76583969707479"
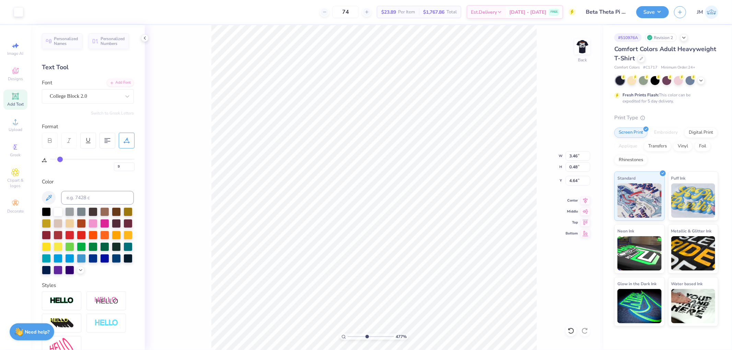
type input "9"
type input "4.76583969707479"
type input "9"
type input "4.76583969707479"
type input "9"
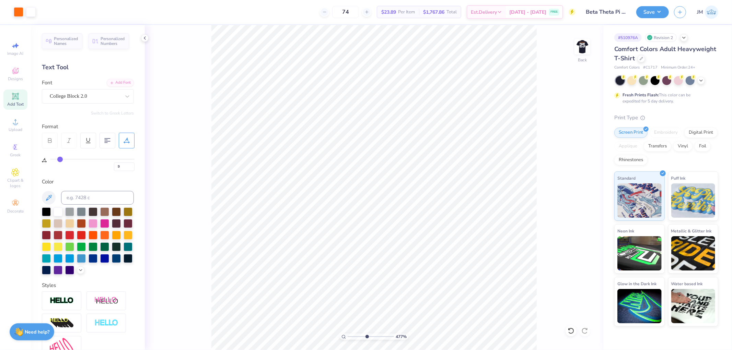
type input "4.76583969707479"
type input "9"
click at [578, 180] on input "5.21" at bounding box center [577, 181] width 25 height 10
type input "4.64"
type input "4.76583969707479"
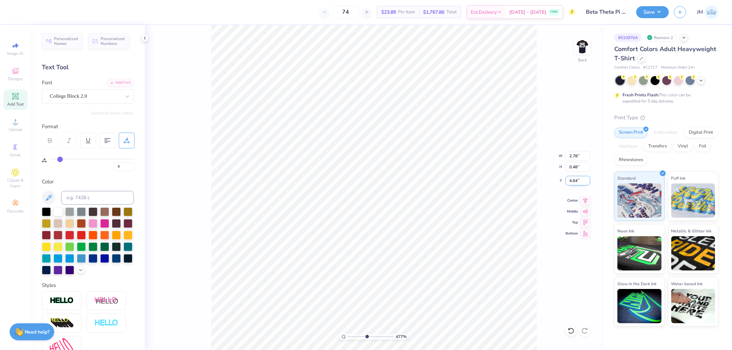
type input "9"
type input "4.76583969707479"
type input "9"
type input "4.76583969707479"
type input "9"
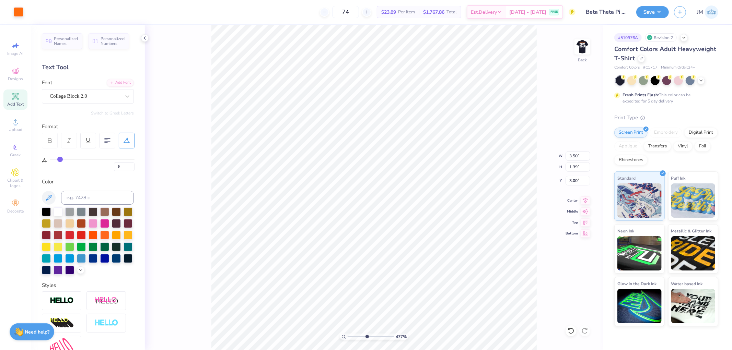
type input "4.76583969707479"
type input "9"
type input "1"
click at [404, 215] on li "Group" at bounding box center [408, 213] width 54 height 13
click at [594, 42] on div "100 % Back W 3.50 3.50 " H 2.12 2.12 " Y 3.00 3.00 " Center Middle Top Bottom" at bounding box center [374, 187] width 458 height 325
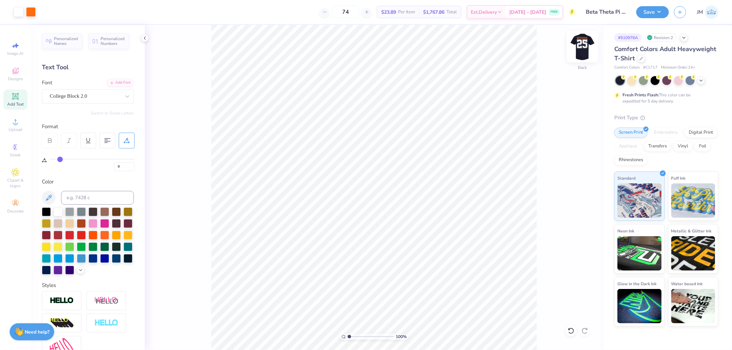
click at [582, 46] on img at bounding box center [582, 46] width 27 height 27
click at [582, 47] on img at bounding box center [582, 46] width 27 height 27
click at [591, 42] on img at bounding box center [582, 46] width 27 height 27
click at [587, 54] on img at bounding box center [582, 46] width 27 height 27
click at [660, 12] on button "Save" at bounding box center [652, 11] width 33 height 12
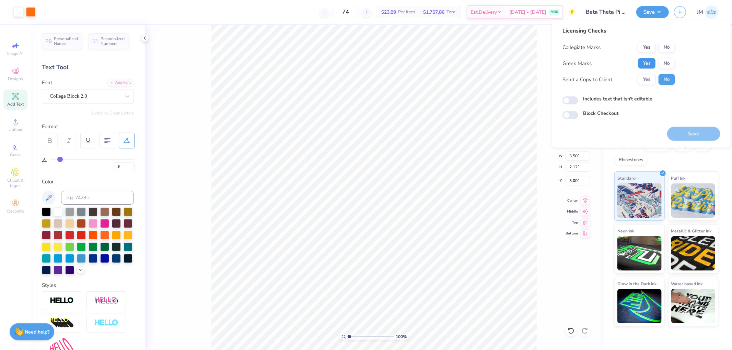
click at [643, 61] on button "Yes" at bounding box center [647, 63] width 18 height 11
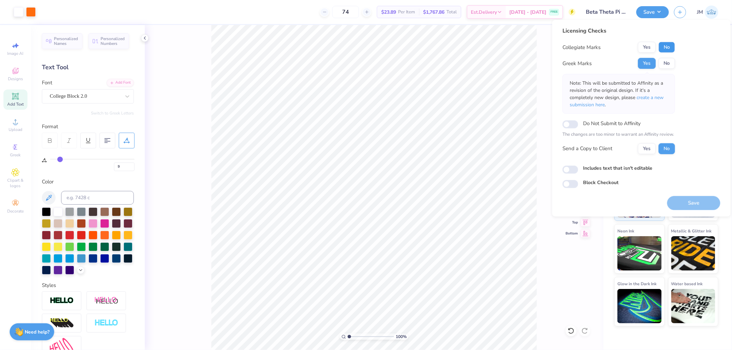
click at [660, 48] on button "No" at bounding box center [666, 47] width 16 height 11
click at [656, 98] on span "create a new submission here" at bounding box center [617, 101] width 94 height 14
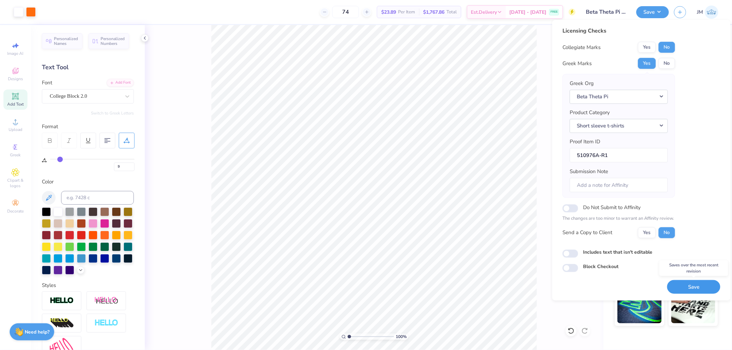
click at [679, 289] on button "Save" at bounding box center [693, 287] width 53 height 14
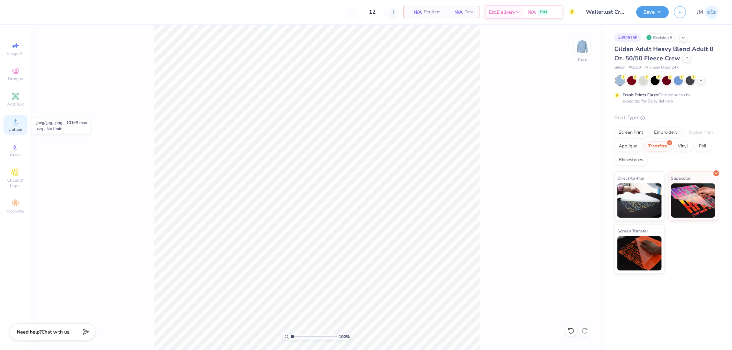
click at [20, 128] on span "Upload" at bounding box center [16, 129] width 14 height 5
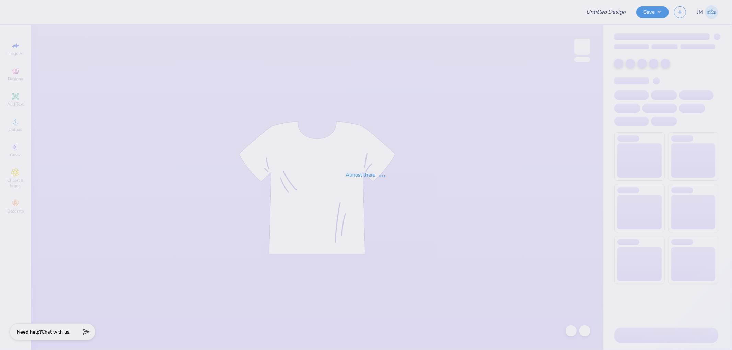
type input "Wallerlust Crews"
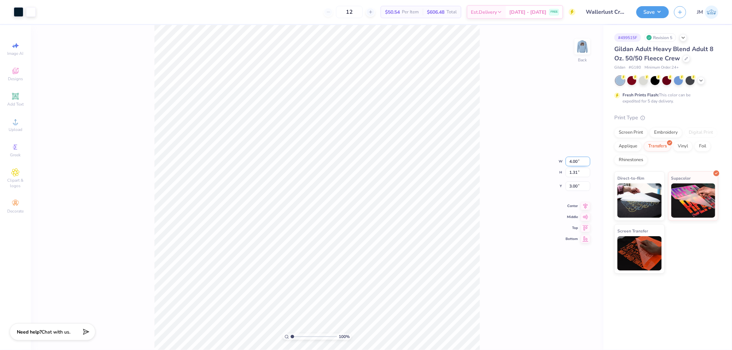
click at [578, 162] on input "4.00" at bounding box center [577, 162] width 25 height 10
type input "5.00"
type input "1.63"
click at [573, 182] on input "2.84" at bounding box center [577, 181] width 25 height 10
type input "3.00"
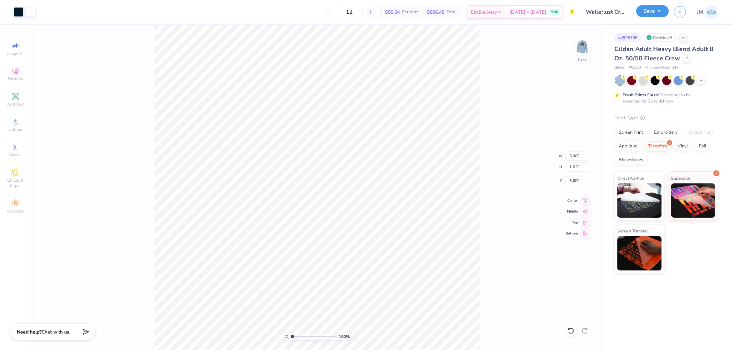
click at [657, 9] on button "Save" at bounding box center [652, 11] width 33 height 12
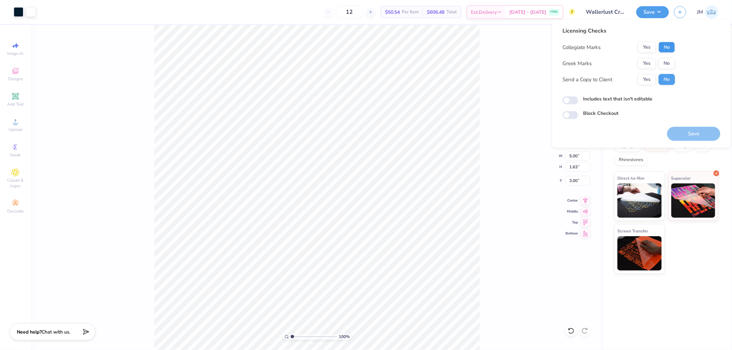
drag, startPoint x: 667, startPoint y: 57, endPoint x: 668, endPoint y: 49, distance: 8.2
click at [667, 58] on div "Yes No" at bounding box center [656, 63] width 37 height 11
click at [668, 48] on button "No" at bounding box center [666, 47] width 16 height 11
click at [668, 64] on button "No" at bounding box center [666, 63] width 16 height 11
click at [506, 142] on div "100 % Back W 5.00 5.00 " H 1.63 1.63 " Y 3.00 3.00 " Center Middle Top Bottom" at bounding box center [317, 187] width 572 height 325
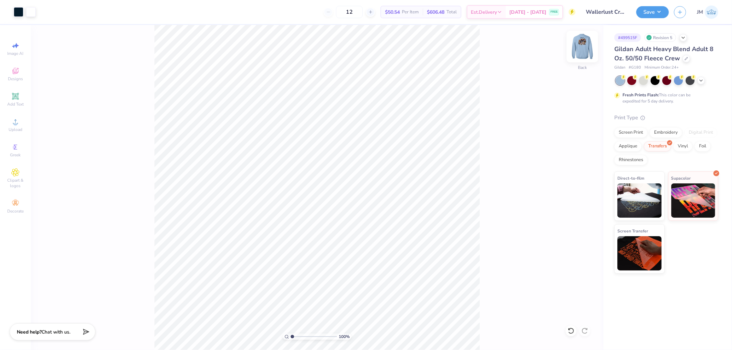
click at [583, 50] on img at bounding box center [582, 46] width 27 height 27
click at [578, 163] on input "9.01" at bounding box center [577, 162] width 25 height 10
type input "9.00"
click at [664, 9] on button "Save" at bounding box center [652, 11] width 33 height 12
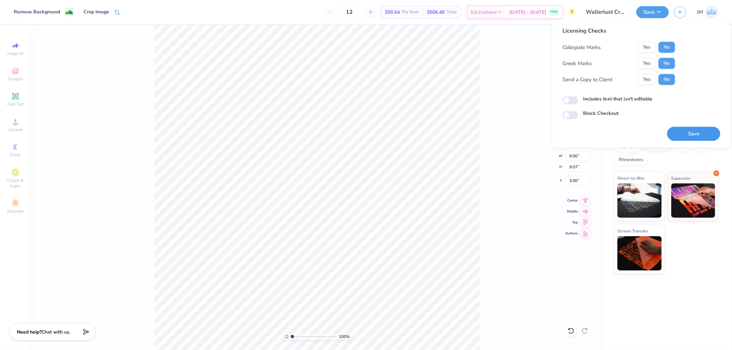
click at [683, 132] on button "Save" at bounding box center [693, 134] width 53 height 14
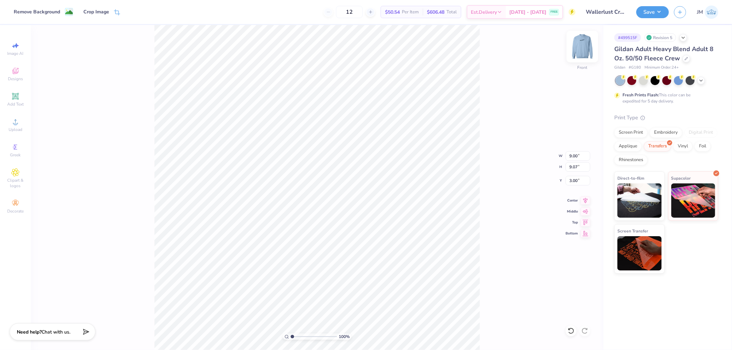
click at [580, 46] on img at bounding box center [582, 46] width 27 height 27
click at [575, 156] on input "5.00" at bounding box center [577, 156] width 25 height 10
type input "4.50"
type input "1.47"
click at [584, 178] on input "3.08" at bounding box center [577, 181] width 25 height 10
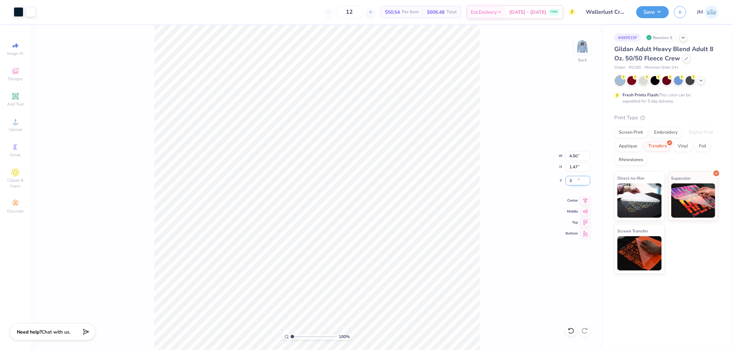
type input "3.00"
click at [664, 12] on button "Save" at bounding box center [652, 11] width 33 height 12
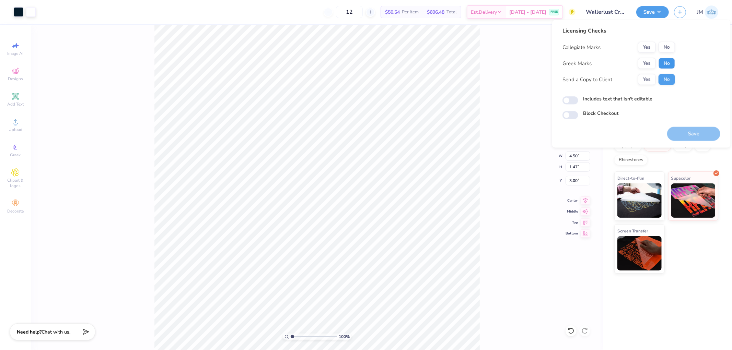
click at [665, 62] on button "No" at bounding box center [666, 63] width 16 height 11
click at [667, 47] on button "No" at bounding box center [666, 47] width 16 height 11
click at [685, 131] on button "Save" at bounding box center [693, 134] width 53 height 14
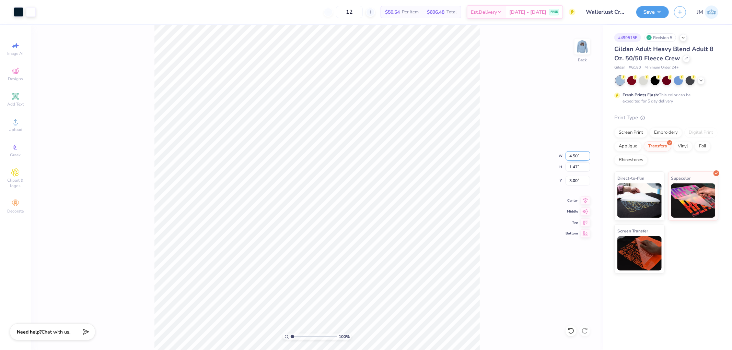
click at [572, 157] on input "4.50" at bounding box center [577, 156] width 25 height 10
type input "6.00"
type input "1.96"
click at [579, 181] on input "2.75" at bounding box center [577, 181] width 25 height 10
type input "3.00"
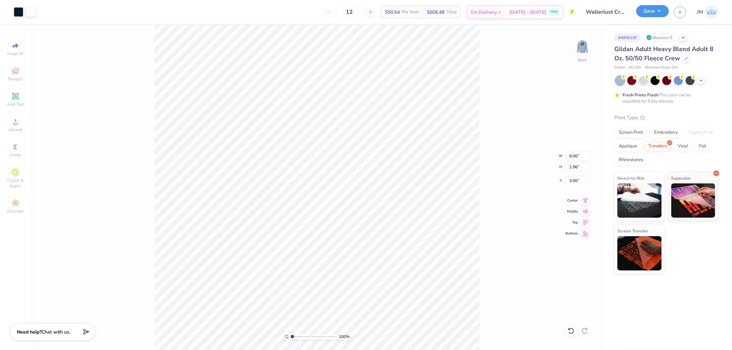
click at [656, 12] on button "Save" at bounding box center [652, 11] width 33 height 12
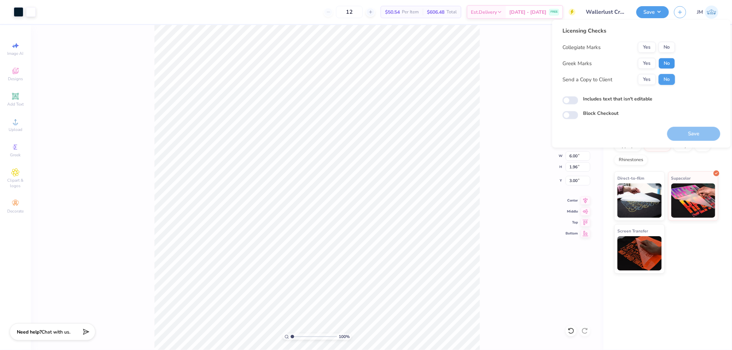
click at [665, 63] on button "No" at bounding box center [666, 63] width 16 height 11
click at [665, 51] on button "No" at bounding box center [666, 47] width 16 height 11
click at [684, 136] on button "Save" at bounding box center [693, 134] width 53 height 14
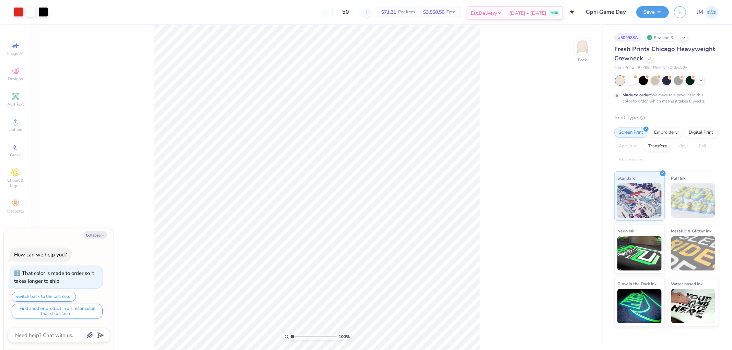
type textarea "x"
type input "1.5599703423131"
type textarea "x"
type input "1.5599703423131"
type textarea "x"
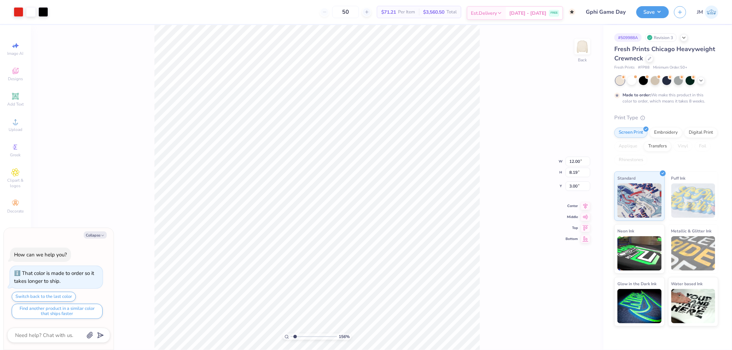
type input "1.5599703423131"
type textarea "x"
type input "1"
click at [585, 204] on icon at bounding box center [586, 205] width 10 height 8
click at [586, 207] on icon at bounding box center [585, 205] width 4 height 6
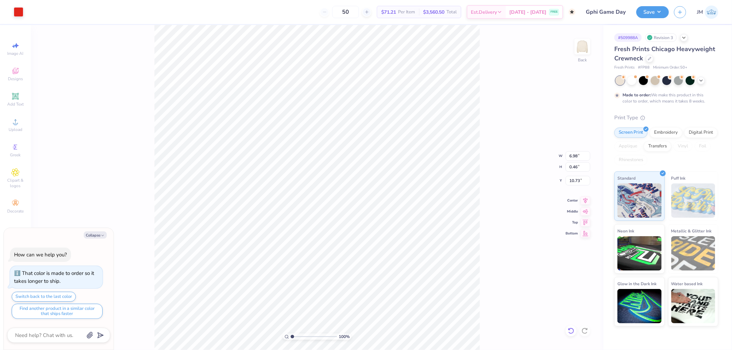
click at [572, 332] on icon at bounding box center [570, 331] width 7 height 7
type textarea "x"
type input "1.80920781763476"
type textarea "x"
type input "1.80920781763476"
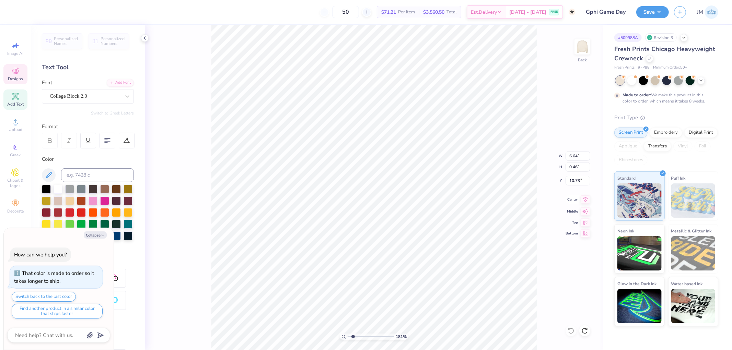
click at [587, 201] on icon at bounding box center [586, 200] width 10 height 8
type textarea "x"
type input "1.80920781763476"
type textarea "x"
type input "1.80920781763476"
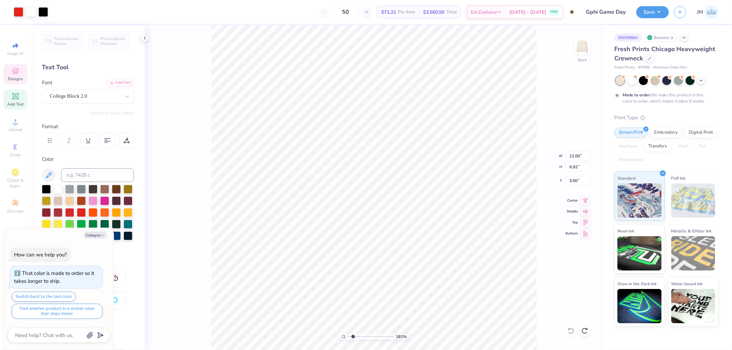
type textarea "x"
type input "1"
click at [411, 244] on li "Ungroup" at bounding box center [417, 245] width 54 height 13
click at [567, 331] on icon at bounding box center [570, 331] width 7 height 7
click at [403, 271] on li "Group" at bounding box center [412, 271] width 54 height 13
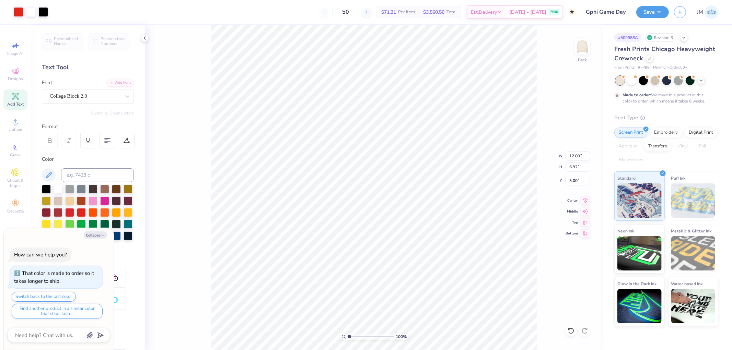
type textarea "x"
type input "4.80"
type input "2.01"
type input "7.90"
click at [19, 120] on icon at bounding box center [15, 122] width 8 height 8
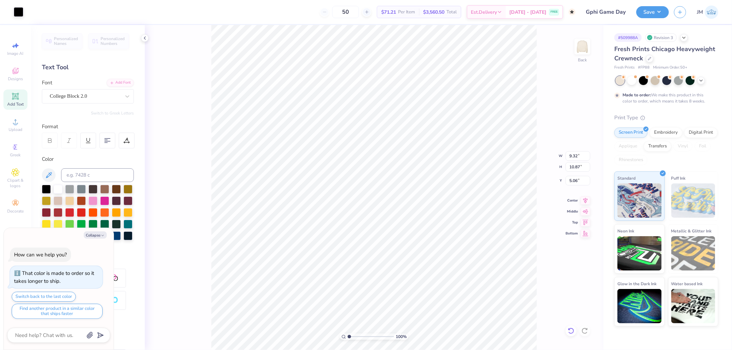
click at [572, 329] on icon at bounding box center [571, 331] width 6 height 6
click at [585, 330] on icon at bounding box center [584, 331] width 7 height 7
click at [565, 328] on div "100 % Back" at bounding box center [374, 187] width 458 height 325
click at [570, 330] on icon at bounding box center [570, 331] width 7 height 7
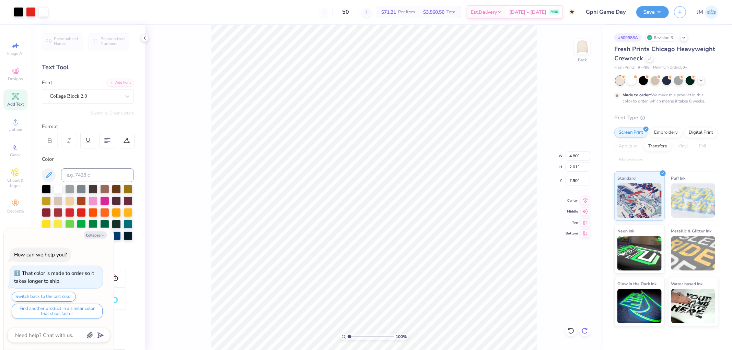
click at [583, 327] on div at bounding box center [584, 331] width 11 height 11
click at [584, 328] on icon at bounding box center [585, 331] width 6 height 6
type textarea "x"
click at [579, 170] on input "10.87" at bounding box center [577, 167] width 25 height 10
type input "2"
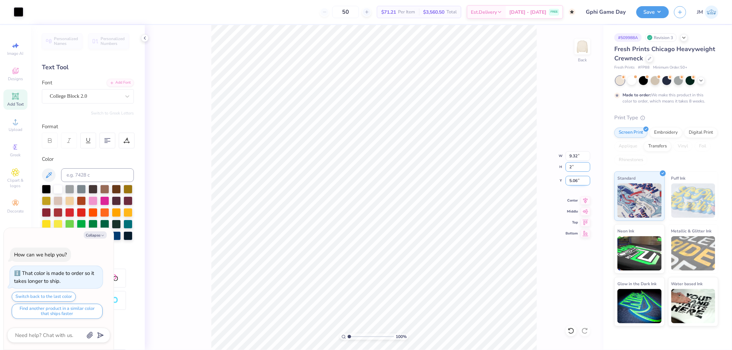
type textarea "x"
type input "1.71"
type input "2.00"
click at [579, 181] on input "9.50" at bounding box center [577, 181] width 25 height 10
type input "7.9"
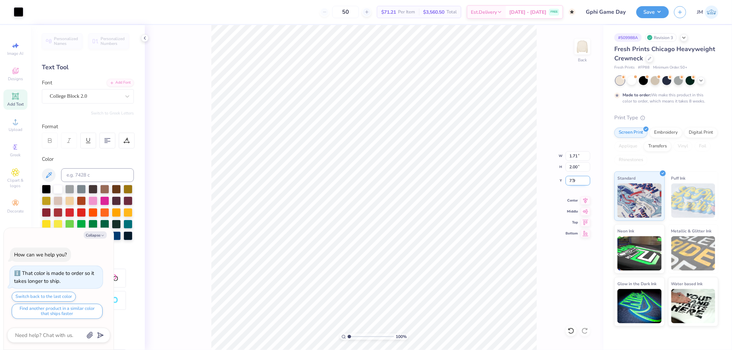
type textarea "x"
type input "7.90"
click at [659, 10] on button "Save" at bounding box center [652, 11] width 33 height 12
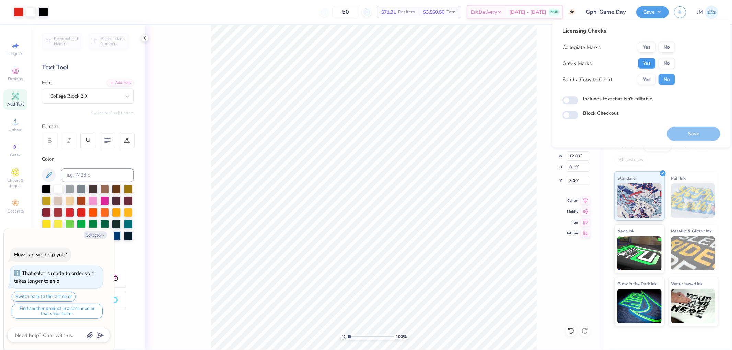
click at [647, 63] on button "Yes" at bounding box center [647, 63] width 18 height 11
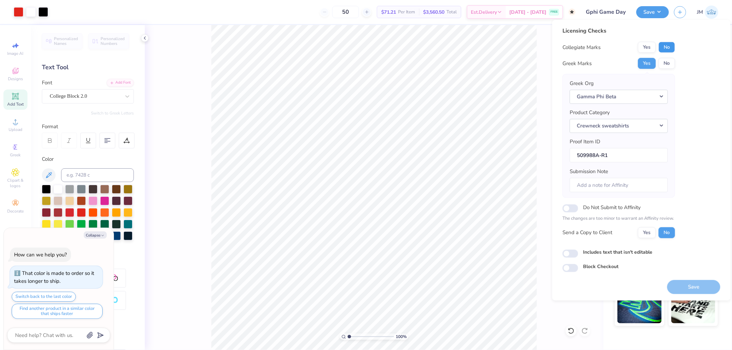
click at [664, 50] on button "No" at bounding box center [666, 47] width 16 height 11
click at [707, 282] on button "Save" at bounding box center [693, 287] width 53 height 14
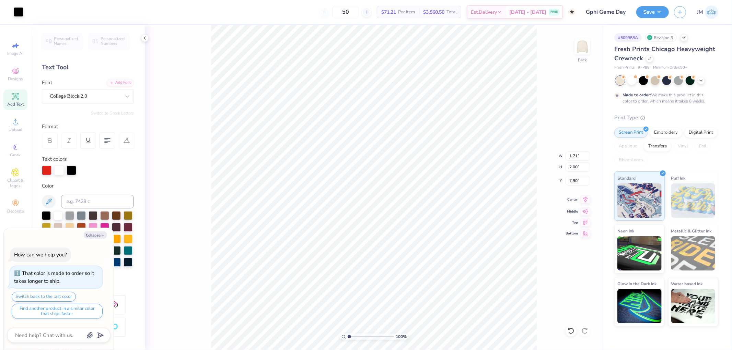
click at [584, 199] on icon at bounding box center [586, 200] width 10 height 8
click at [662, 12] on button "Save" at bounding box center [652, 11] width 33 height 12
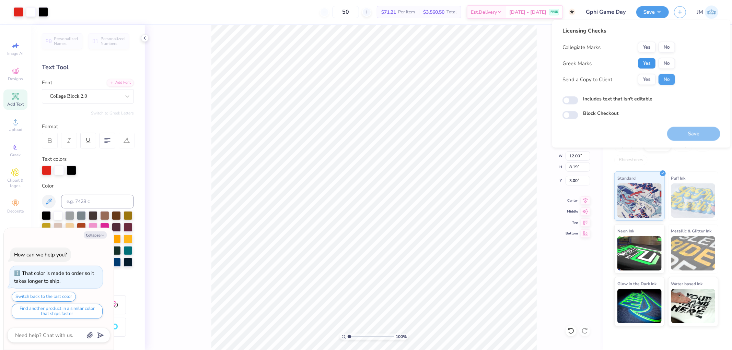
click at [645, 59] on button "Yes" at bounding box center [647, 63] width 18 height 11
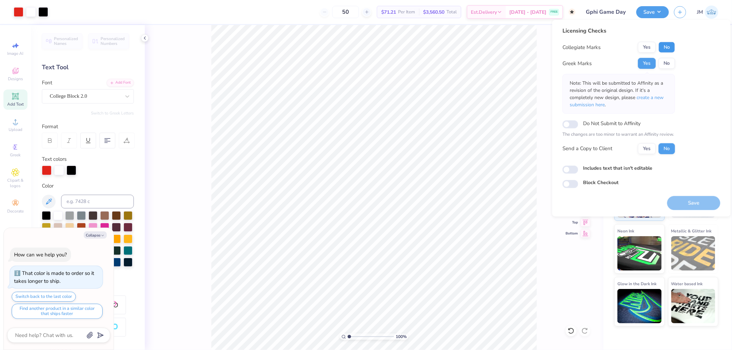
click at [664, 47] on button "No" at bounding box center [666, 47] width 16 height 11
click at [703, 201] on button "Save" at bounding box center [693, 203] width 53 height 14
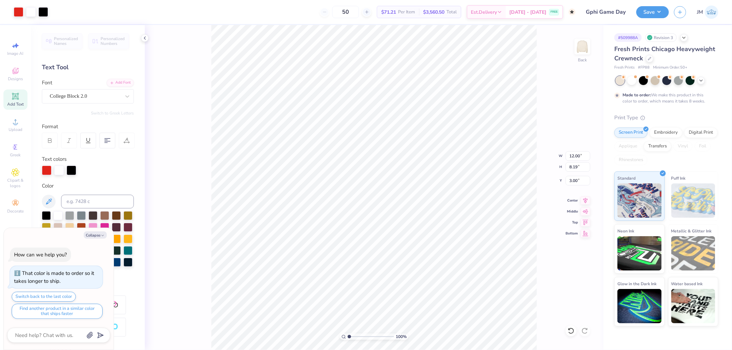
type textarea "x"
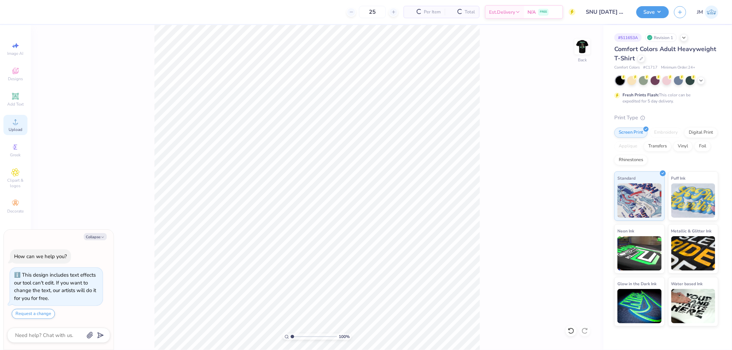
click at [21, 129] on span "Upload" at bounding box center [16, 129] width 14 height 5
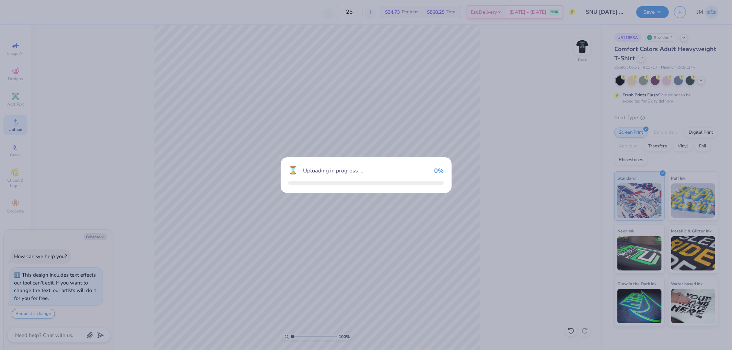
type textarea "x"
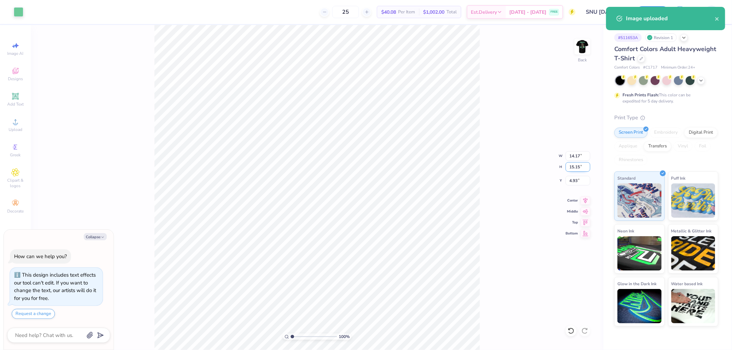
click at [579, 167] on input "15.15" at bounding box center [577, 167] width 25 height 10
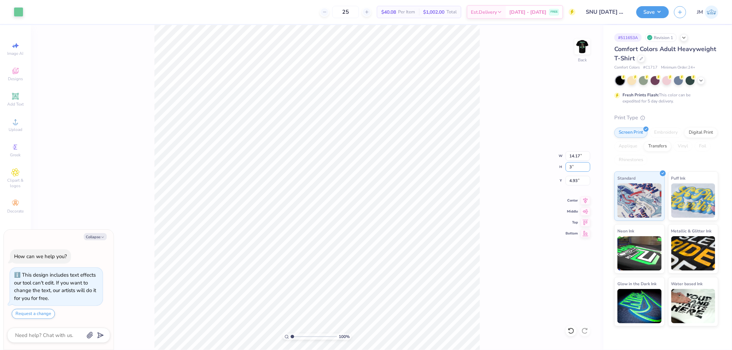
type input "3"
type textarea "x"
type input "2.81"
type input "3.00"
click at [581, 179] on input "11.00" at bounding box center [577, 181] width 25 height 10
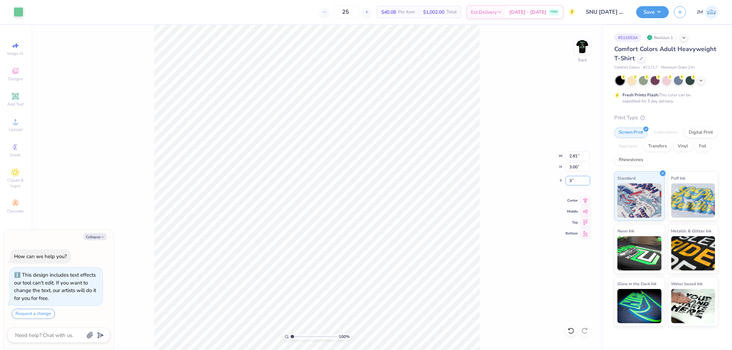
type input "3"
type textarea "x"
type input "3.00"
click at [586, 45] on img at bounding box center [582, 46] width 27 height 27
click at [587, 203] on icon at bounding box center [585, 205] width 4 height 6
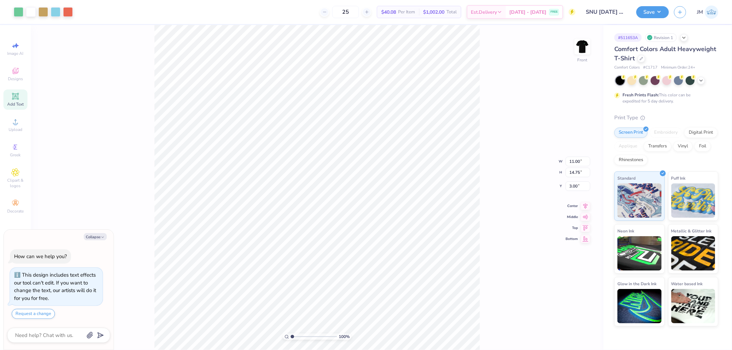
click at [19, 102] on span "Add Text" at bounding box center [15, 104] width 16 height 5
type textarea "x"
type input "5.69"
type input "1.65"
type input "12.93"
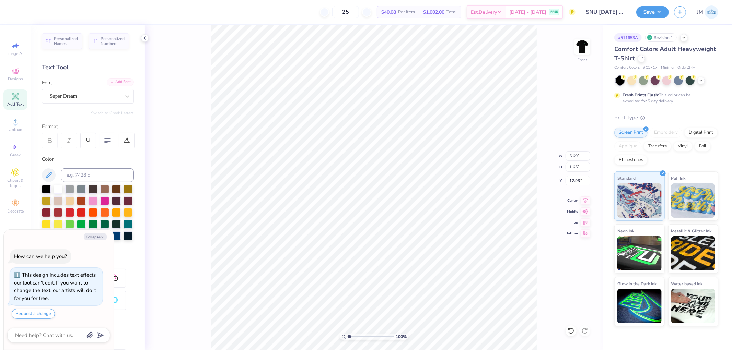
click at [117, 83] on div "Add Font" at bounding box center [120, 82] width 27 height 8
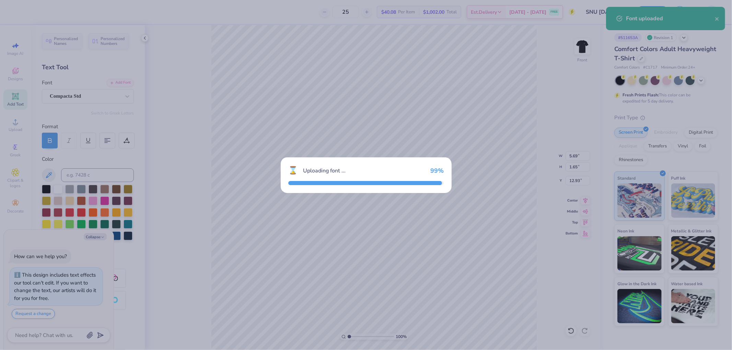
type textarea "x"
type input "2.80"
type input "1.57"
type input "12.97"
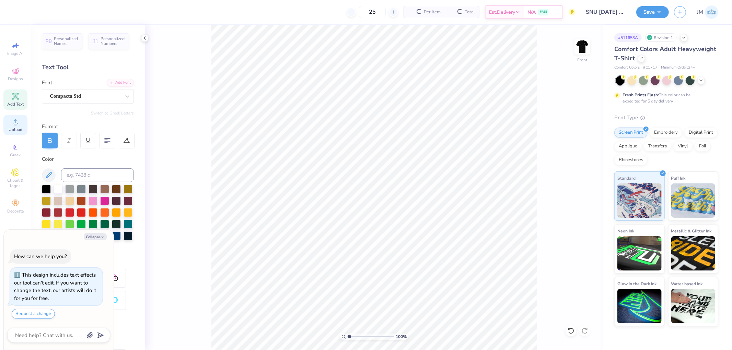
click at [14, 128] on span "Upload" at bounding box center [16, 129] width 14 height 5
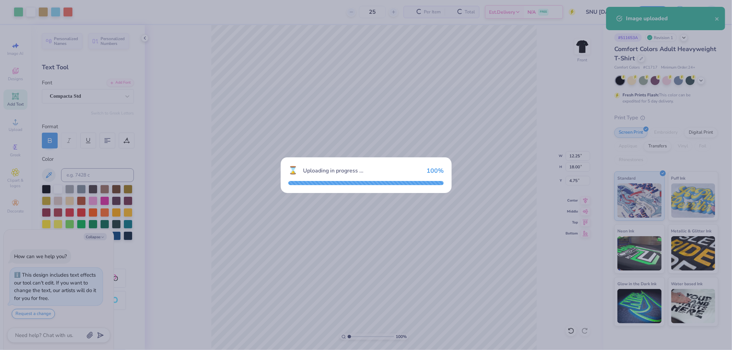
type textarea "x"
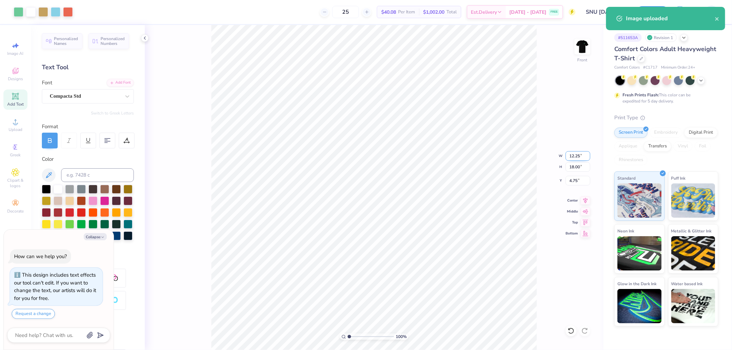
click at [574, 156] on input "12.25" at bounding box center [577, 156] width 25 height 10
type input "11"
type textarea "x"
type input "11.00"
type input "16.16"
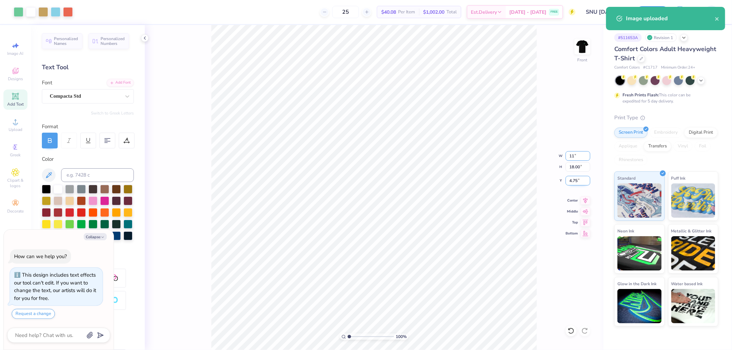
type input "5.67"
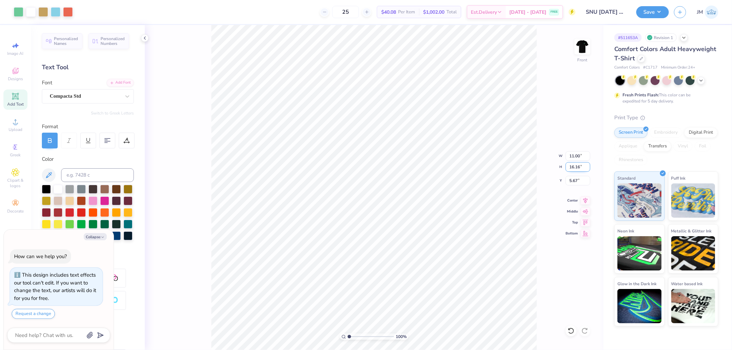
click at [581, 168] on input "16.16" at bounding box center [577, 167] width 25 height 10
type input "15"
type textarea "x"
type input "10.21"
type input "15.00"
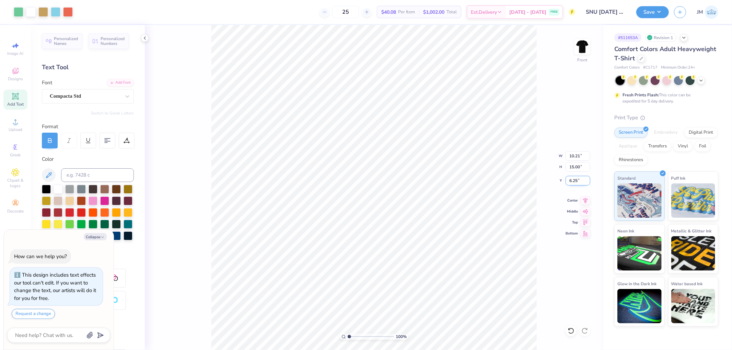
click at [580, 185] on input "6.25" at bounding box center [577, 181] width 25 height 10
type input "3"
type textarea "x"
type input "3.00"
click at [580, 49] on img at bounding box center [582, 46] width 27 height 27
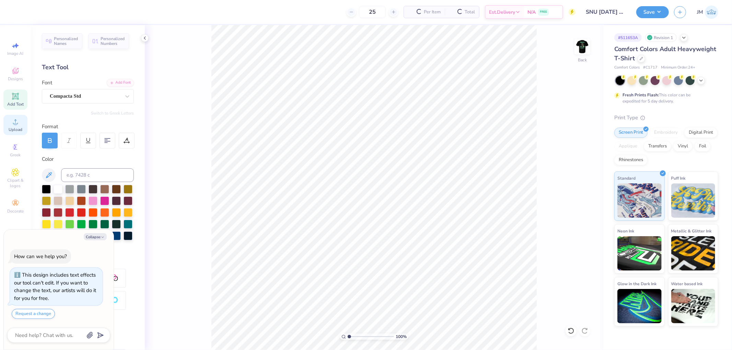
click at [16, 124] on circle at bounding box center [15, 124] width 4 height 4
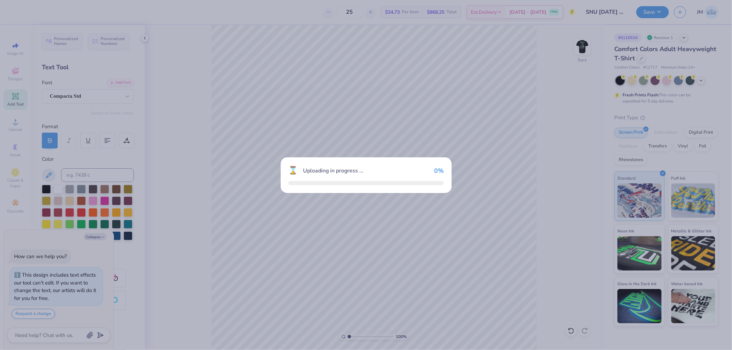
type textarea "x"
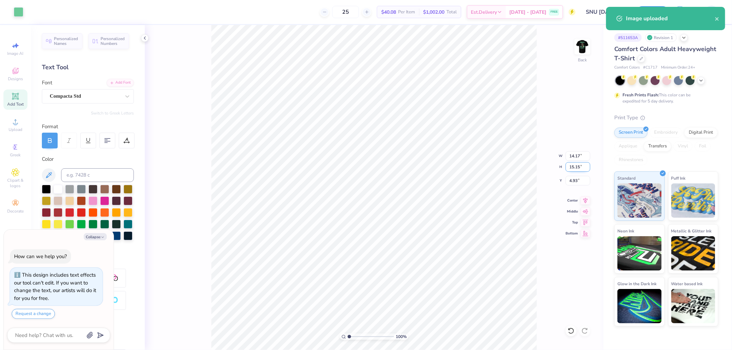
click at [581, 169] on input "15.15" at bounding box center [577, 167] width 25 height 10
type input "3.00"
type textarea "x"
type input "2.81"
click at [581, 179] on input "11.00" at bounding box center [577, 181] width 25 height 10
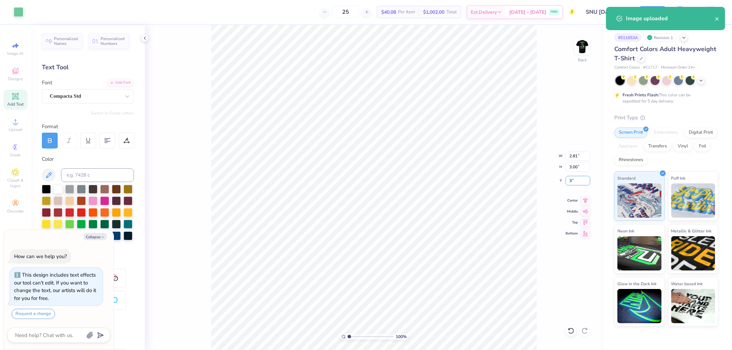
type input "3"
type textarea "x"
type input "3.00"
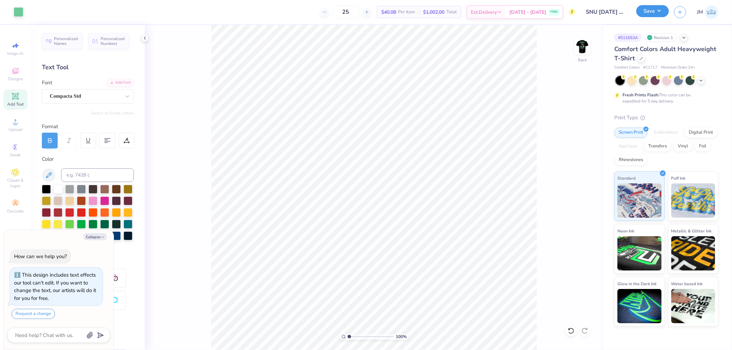
click at [662, 12] on button "Save" at bounding box center [652, 11] width 33 height 12
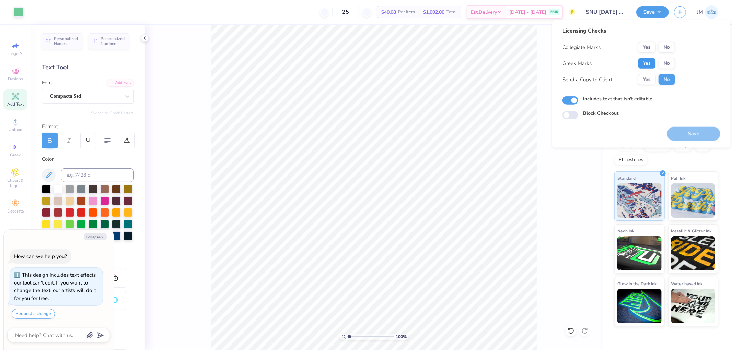
click at [646, 61] on button "Yes" at bounding box center [647, 63] width 18 height 11
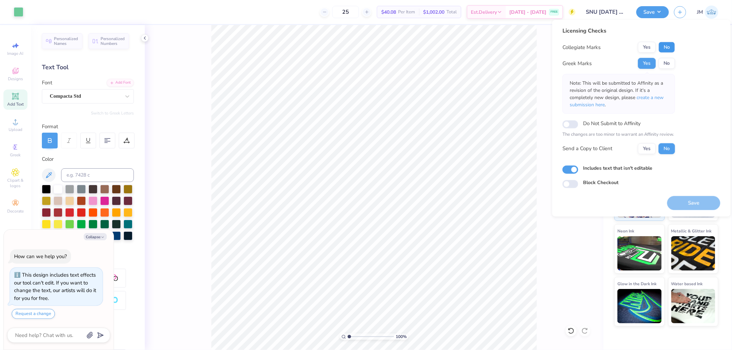
click at [666, 46] on button "No" at bounding box center [666, 47] width 16 height 11
click at [657, 96] on span "create a new submission here" at bounding box center [617, 101] width 94 height 14
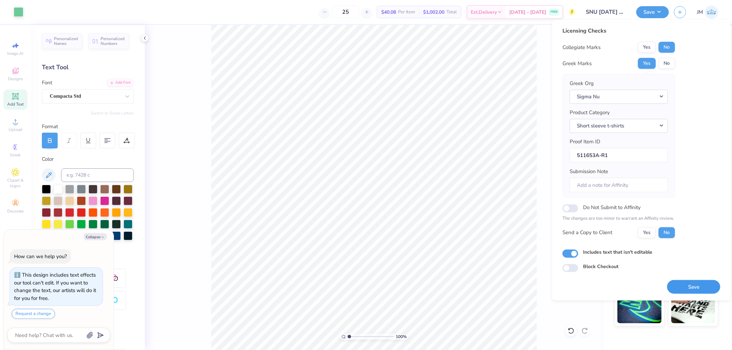
click at [682, 288] on button "Save" at bounding box center [693, 287] width 53 height 14
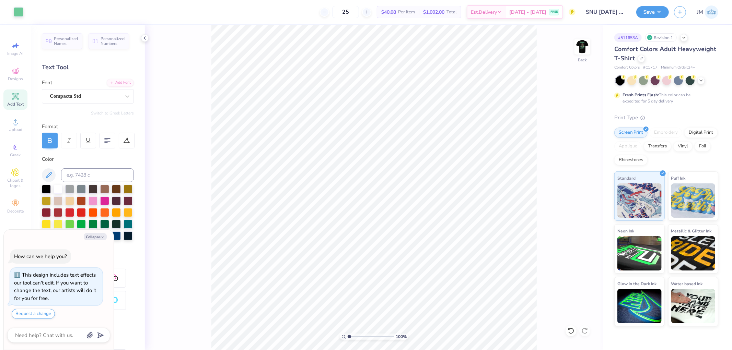
type textarea "x"
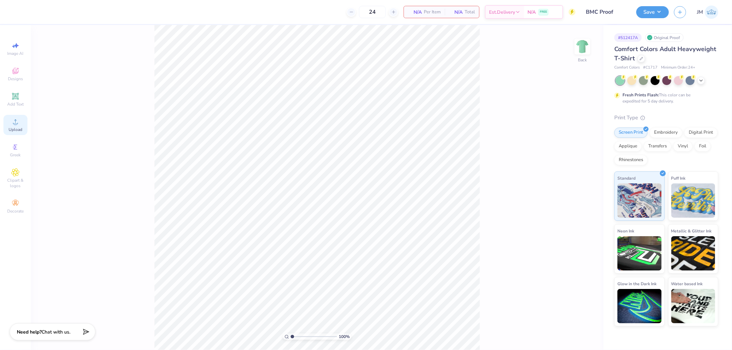
click at [18, 125] on icon at bounding box center [15, 122] width 8 height 8
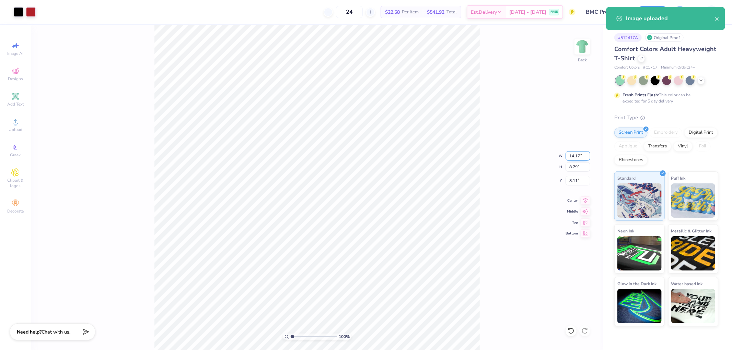
click at [577, 156] on input "14.17" at bounding box center [577, 156] width 25 height 10
type input "3.50"
type input "2.17"
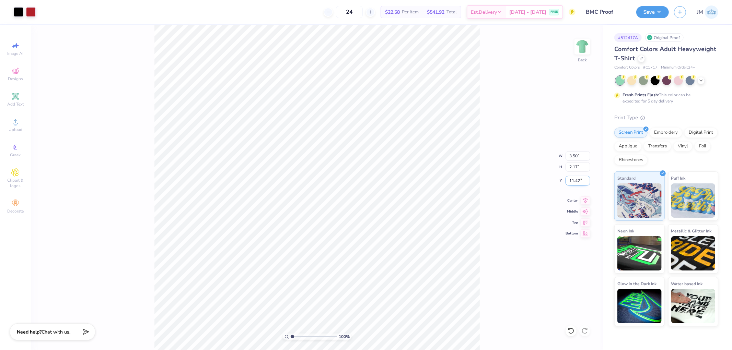
click at [579, 182] on input "11.42" at bounding box center [577, 181] width 25 height 10
type input "3.00"
click at [586, 43] on img at bounding box center [582, 46] width 27 height 27
click at [16, 102] on span "Add Text" at bounding box center [15, 104] width 16 height 5
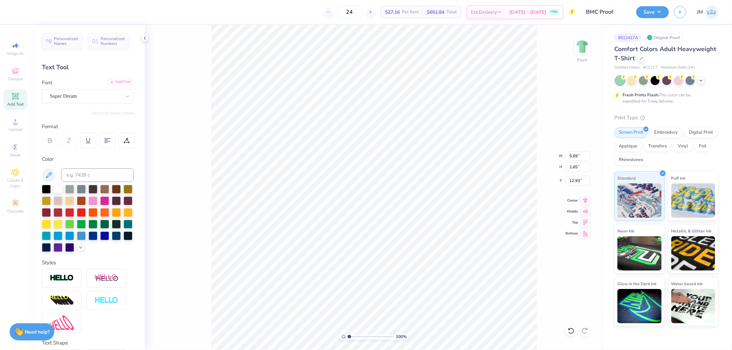
click at [115, 83] on div "Add Font" at bounding box center [120, 82] width 27 height 8
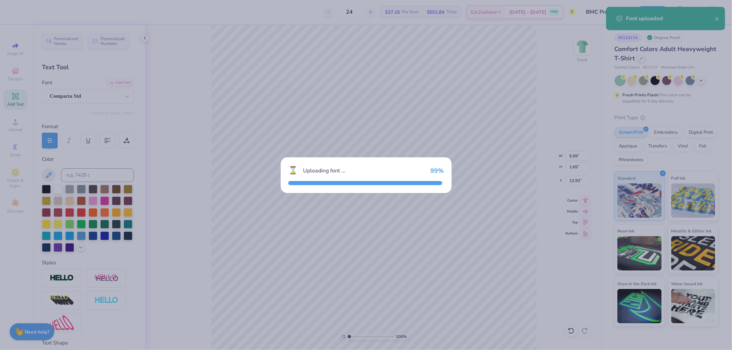
type input "2.80"
type input "1.57"
type input "12.97"
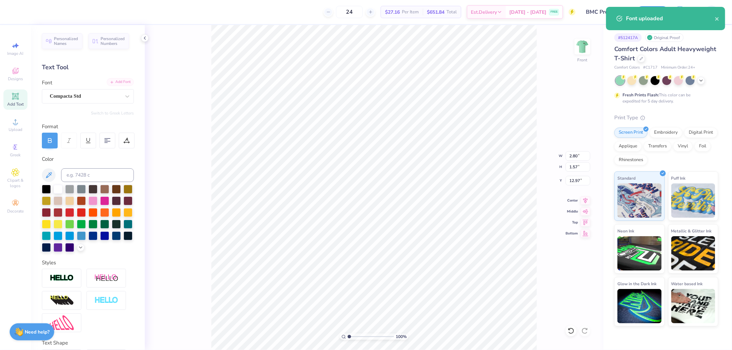
click at [111, 83] on div "Add Font" at bounding box center [120, 82] width 27 height 8
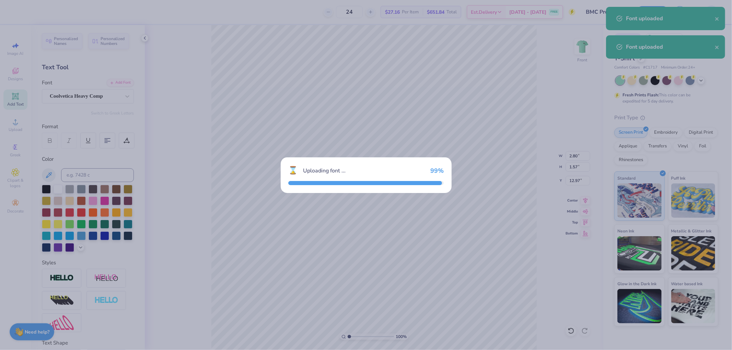
type input "2.38"
type input "1.56"
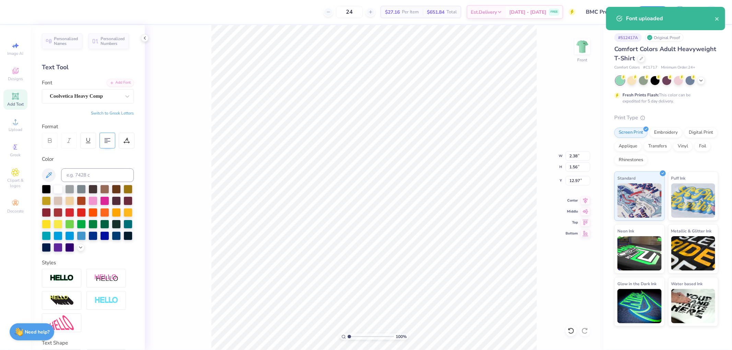
click at [112, 141] on div at bounding box center [108, 141] width 16 height 16
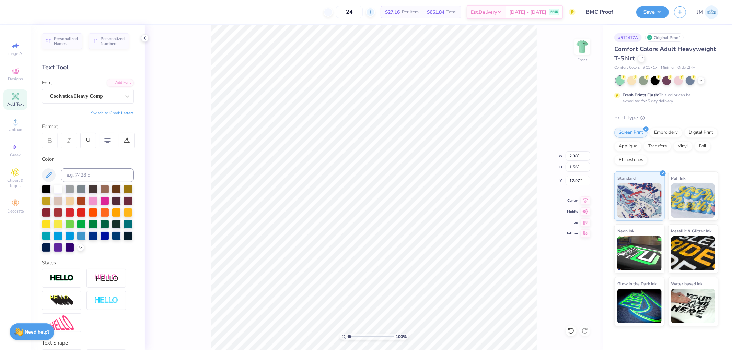
scroll to position [6, 1]
type textarea "OWN YOUR MAGIC,"
type input "8.65"
type input "1.92"
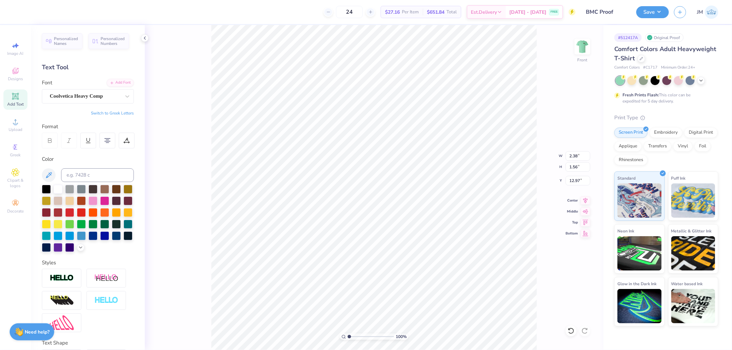
type input "12.79"
click at [584, 202] on icon at bounding box center [586, 200] width 10 height 8
click at [582, 167] on input "1.92" at bounding box center [577, 167] width 25 height 10
type input "2"
type input "9.01"
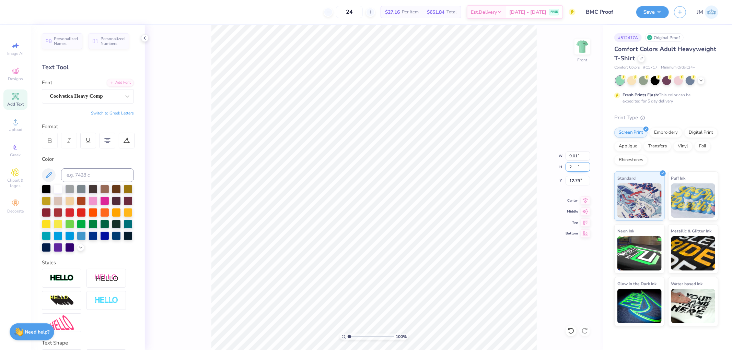
type input "2.00"
click at [585, 178] on input "12.76" at bounding box center [577, 181] width 25 height 10
type input "3.00"
click at [46, 187] on div at bounding box center [46, 188] width 9 height 9
type input "1"
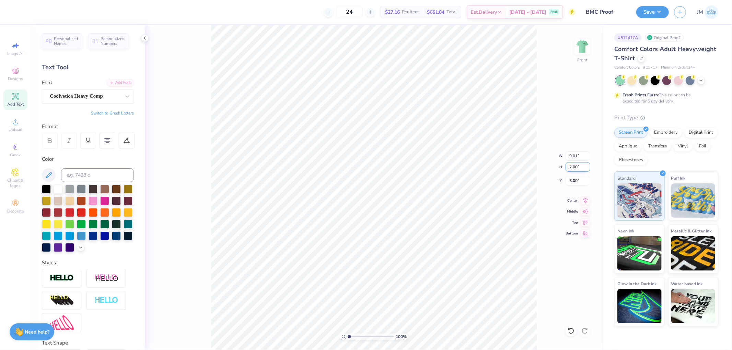
click at [581, 164] on input "2.00" at bounding box center [577, 167] width 25 height 10
type input "2.5"
type input "11.26"
type input "2.50"
type input "2.75"
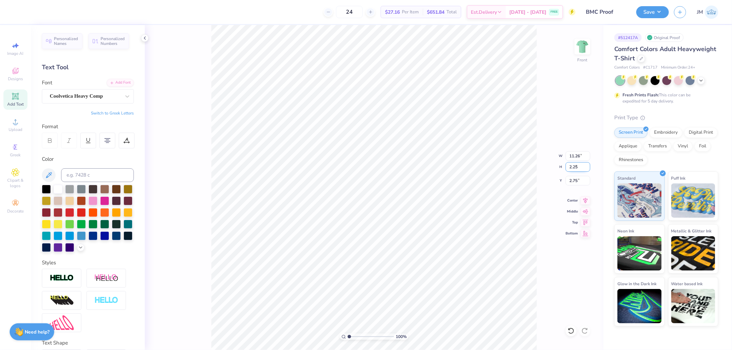
type input "2.25"
type input "10.13"
click at [580, 183] on input "2.87" at bounding box center [577, 181] width 25 height 10
click at [441, 146] on li "Duplicate" at bounding box center [440, 142] width 54 height 13
click at [585, 203] on icon at bounding box center [586, 200] width 10 height 8
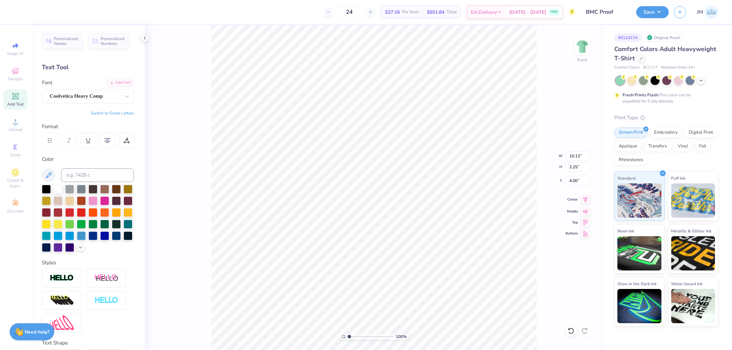
type input "5.01"
type textarea "WALK IN YOUR PURPOSE,"
type input "13.52"
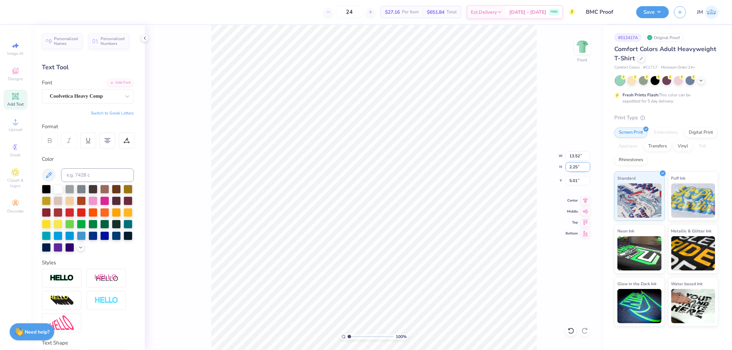
click at [579, 166] on input "2.25" at bounding box center [577, 167] width 25 height 10
type input "2"
type input "12.02"
type input "2.00"
type input "5.14"
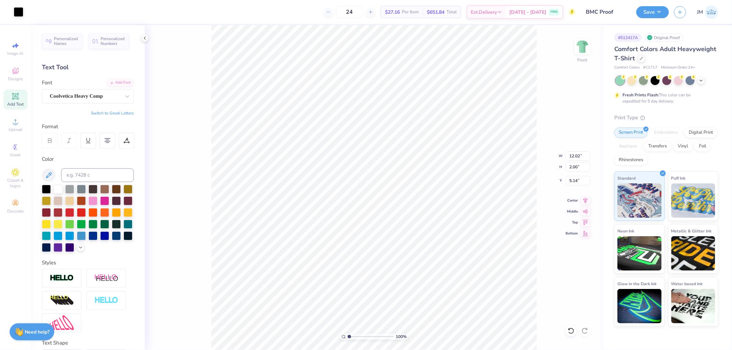
type input "10.13"
type input "2.25"
type input "3.00"
click at [575, 166] on input "2.25" at bounding box center [577, 167] width 25 height 10
type input "2"
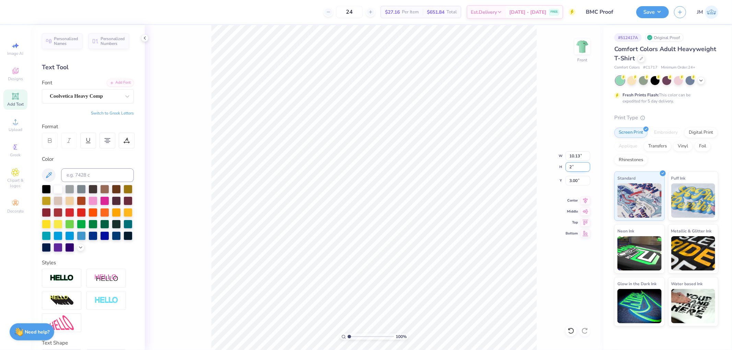
type input "9.01"
type input "2.00"
click at [580, 177] on input "3.12" at bounding box center [577, 181] width 25 height 10
type input "3.00"
click at [421, 163] on li "Duplicate" at bounding box center [422, 163] width 54 height 13
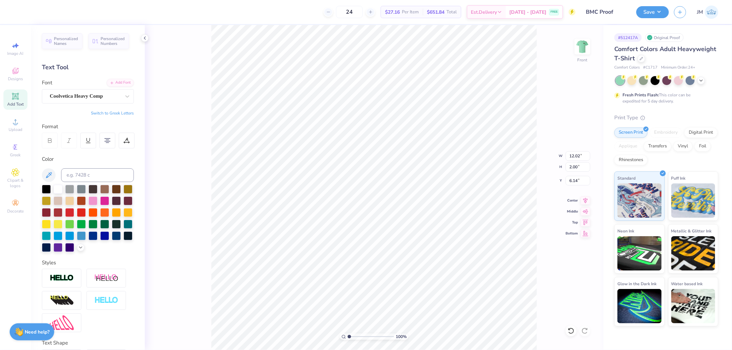
type input "7.34"
click at [588, 201] on icon at bounding box center [586, 200] width 10 height 8
type textarea "AND ROCK YOUR TRUTH"
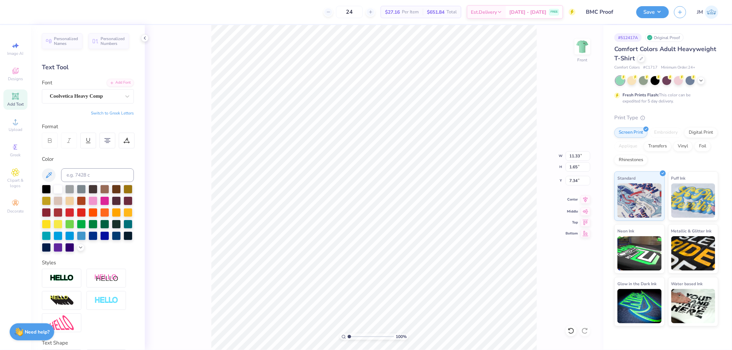
type input "11.33"
type input "1.65"
type input "7.51"
click at [578, 165] on input "1.65" at bounding box center [577, 167] width 25 height 10
type input "2"
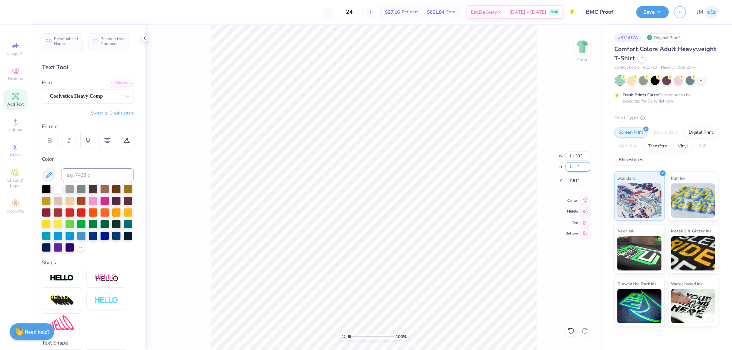
type input "13.76"
type input "2.00"
type input "7.34"
type input "1.75"
type input "12.04"
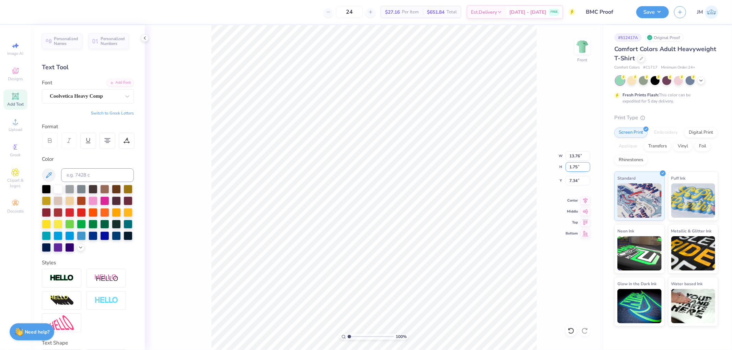
type input "7.46"
click at [582, 201] on icon at bounding box center [586, 200] width 10 height 8
click at [575, 168] on input "2.00" at bounding box center [577, 167] width 25 height 10
type input "1.75"
type input "10.51"
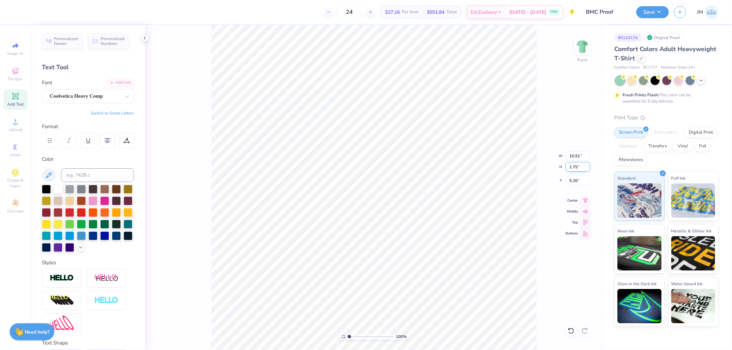
type input "5.26"
type input "1.80920781763476"
click at [578, 169] on input "2.00" at bounding box center [577, 167] width 25 height 10
type input "1.75"
type input "1.80920781763476"
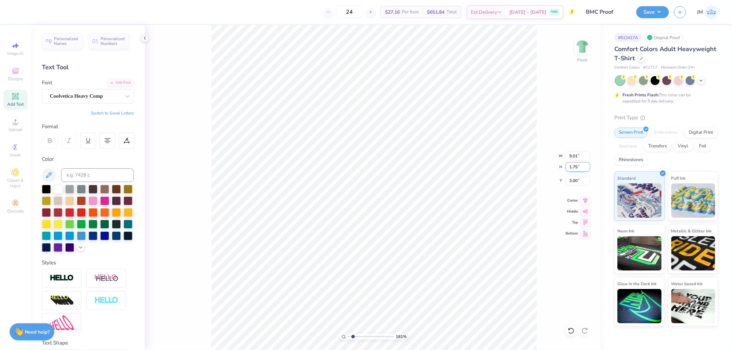
type input "7.88"
click at [580, 177] on input "3.13" at bounding box center [577, 181] width 25 height 10
type input "3"
type input "1.80920781763476"
type input "3.00"
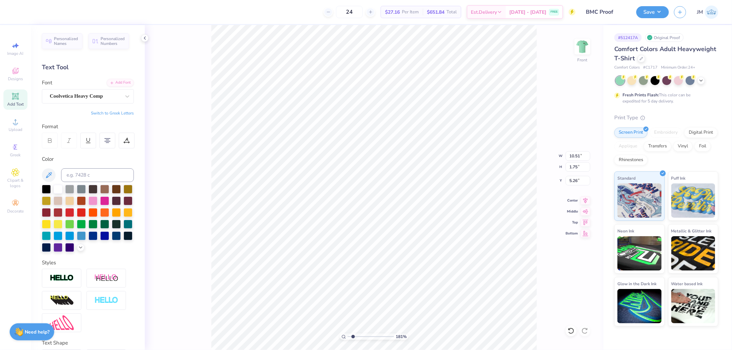
type input "1.80920781763476"
type input "5.02"
type input "1.80920781763476"
type input "12.04"
type input "7.46"
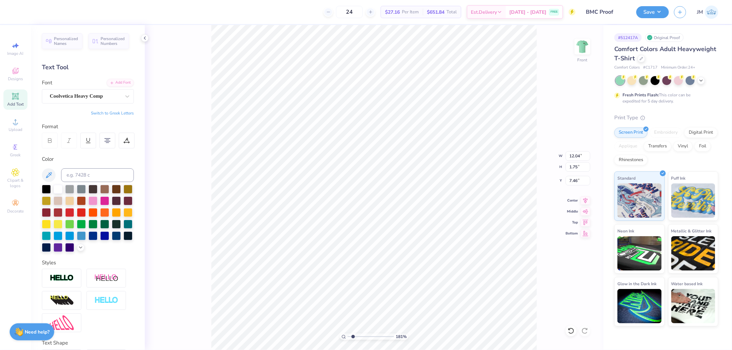
type input "1.80920781763476"
type input "6.92"
type textarea "AND ROCK YOUR TRUTH,"
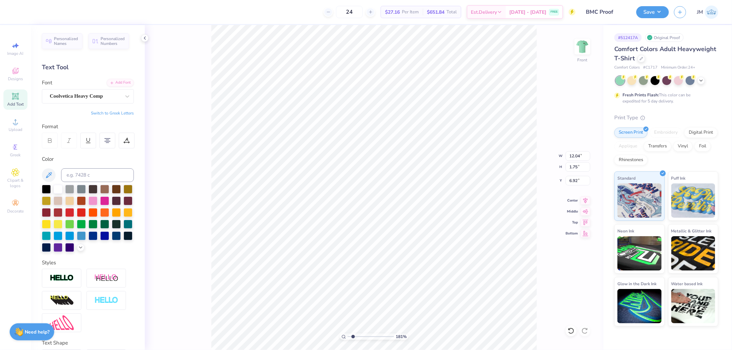
type input "1.80920781763476"
type input "12.37"
type input "2.12"
type input "6.73"
click at [579, 167] on input "2.12" at bounding box center [577, 167] width 25 height 10
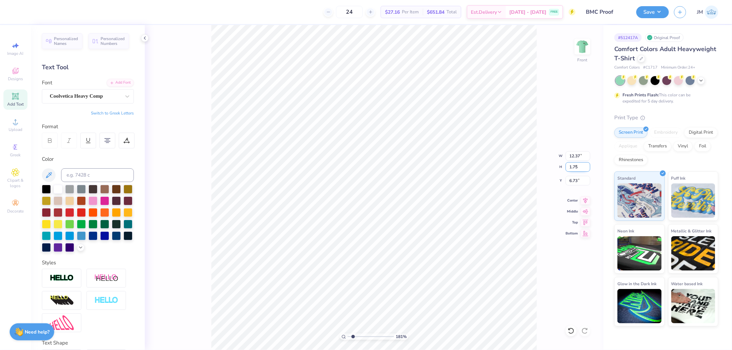
type input "1.75"
type input "1.80920781763476"
type input "10.19"
type input "6.92"
click at [587, 199] on icon at bounding box center [586, 200] width 10 height 8
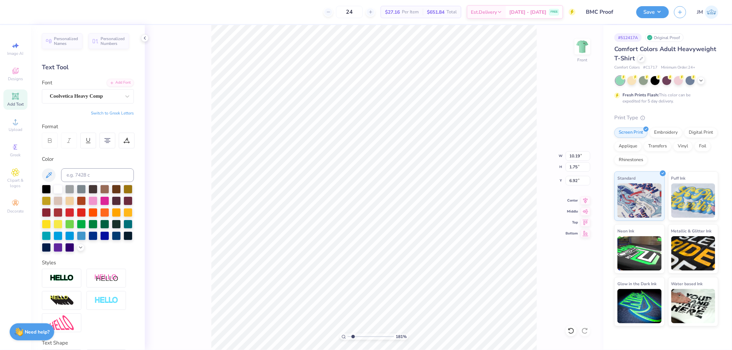
scroll to position [6, 1]
type input "1.80920781763476"
type textarea "AND ROCK YOUR TRUTH"
type input "1.80920781763476"
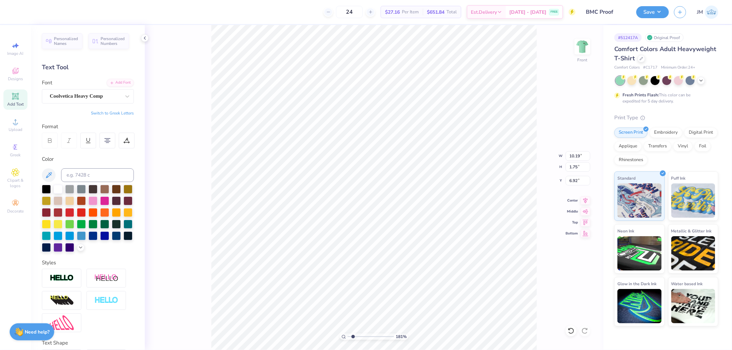
type input "9.91"
type input "1.44"
type input "7.07"
click at [584, 200] on icon at bounding box center [586, 200] width 10 height 8
type input "1.80920781763476"
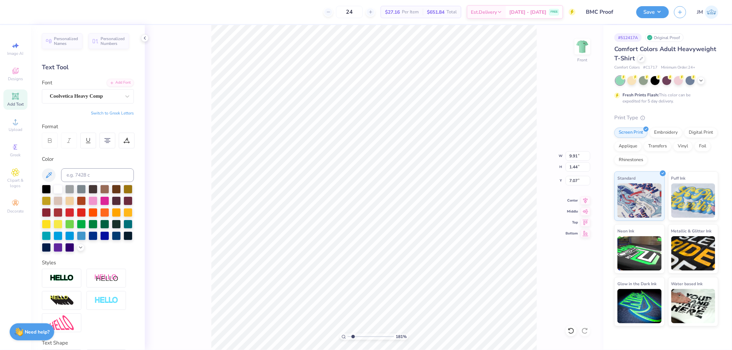
type input "7.05"
type input "1"
click at [581, 155] on input "10.51" at bounding box center [577, 156] width 25 height 10
type input "11.00"
type input "5.75"
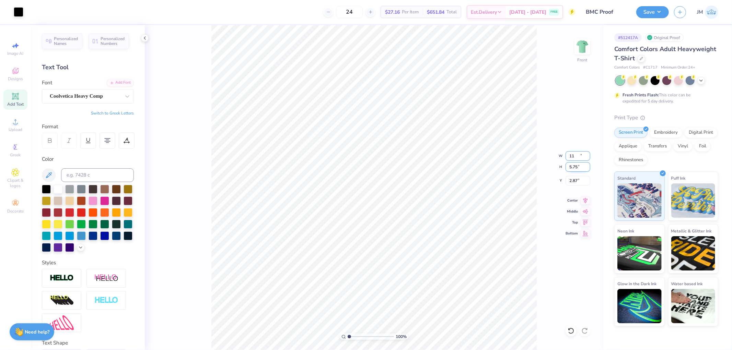
type input "2.87"
click at [660, 14] on button "Save" at bounding box center [652, 11] width 33 height 12
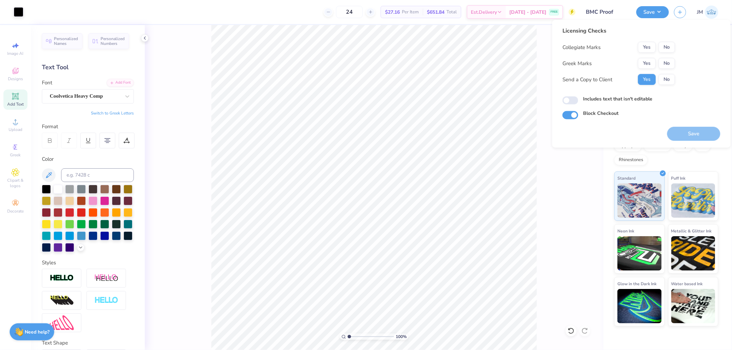
click at [540, 51] on div "100 % Front" at bounding box center [374, 187] width 458 height 325
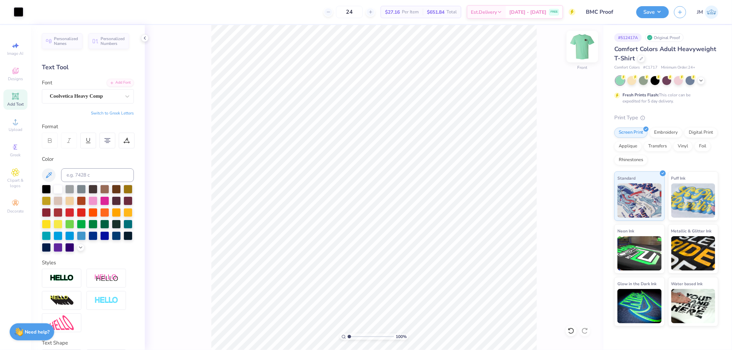
click at [577, 50] on img at bounding box center [582, 46] width 27 height 27
click at [662, 10] on button "Save" at bounding box center [652, 11] width 33 height 12
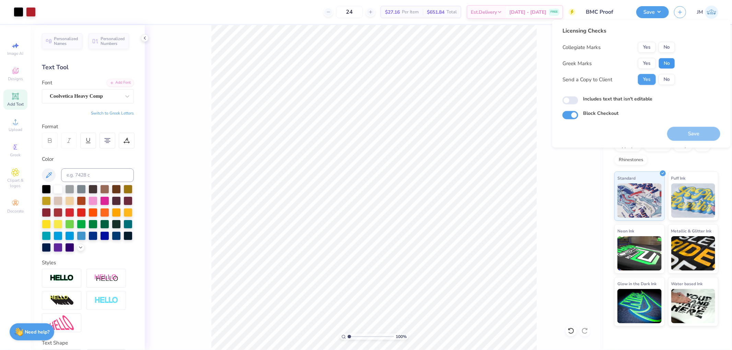
click at [663, 62] on button "No" at bounding box center [666, 63] width 16 height 11
click at [667, 48] on button "No" at bounding box center [666, 47] width 16 height 11
click at [690, 135] on button "Save" at bounding box center [693, 134] width 53 height 14
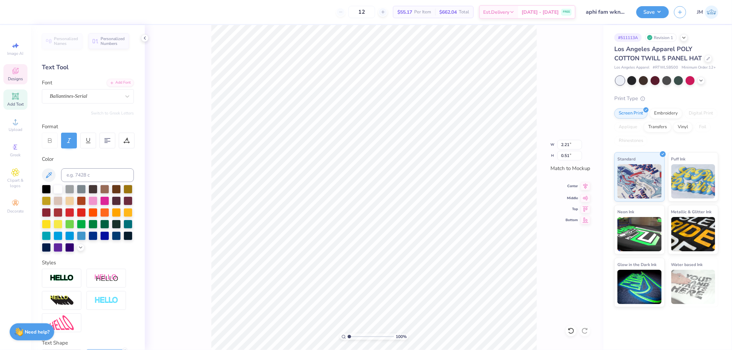
click at [584, 188] on icon at bounding box center [586, 186] width 10 height 8
click at [588, 188] on icon at bounding box center [586, 186] width 10 height 8
click at [15, 183] on span "Clipart & logos" at bounding box center [15, 183] width 24 height 11
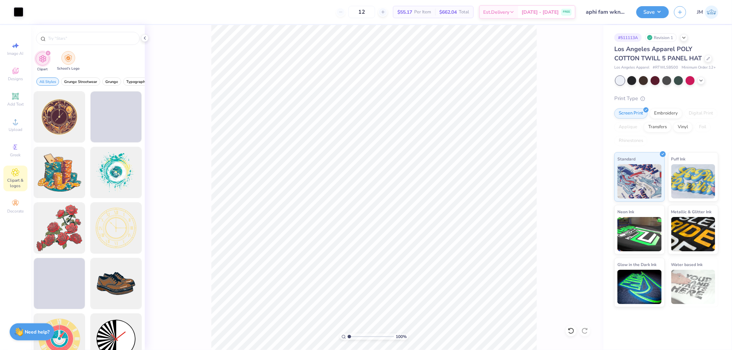
click at [71, 59] on img "filter for School's Logo" at bounding box center [69, 58] width 8 height 8
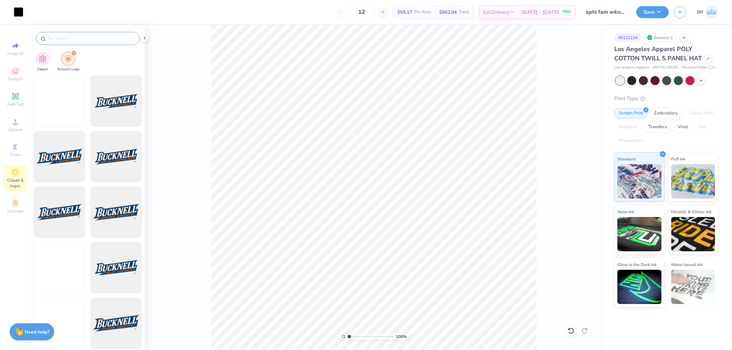
click at [76, 39] on input "text" at bounding box center [91, 38] width 88 height 7
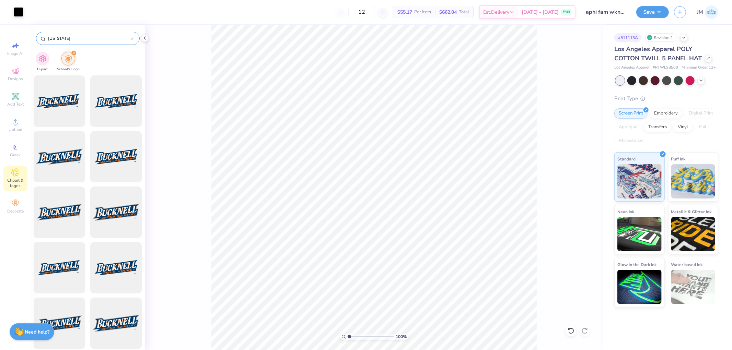
type input "colorado"
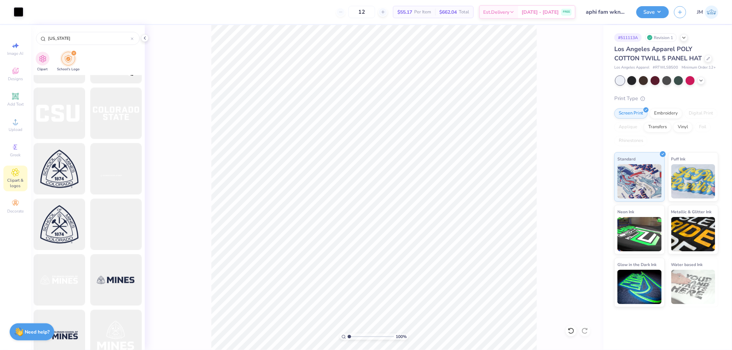
scroll to position [1372, 0]
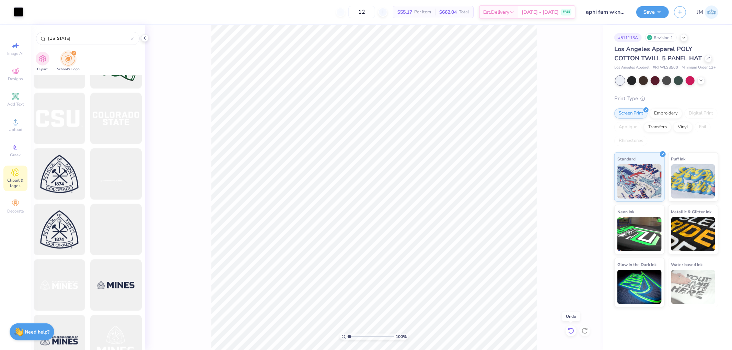
click at [570, 330] on icon at bounding box center [569, 329] width 1 height 1
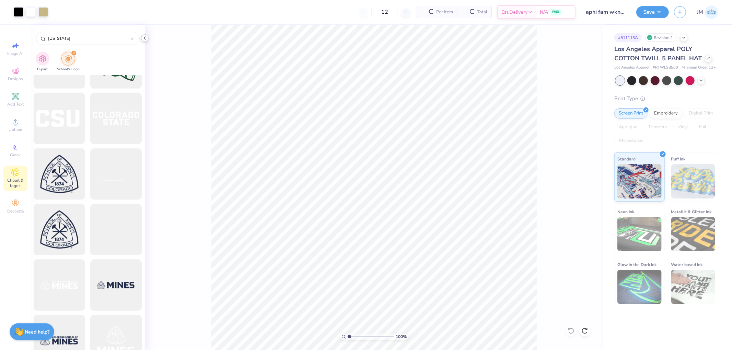
click at [146, 37] on icon at bounding box center [144, 37] width 5 height 5
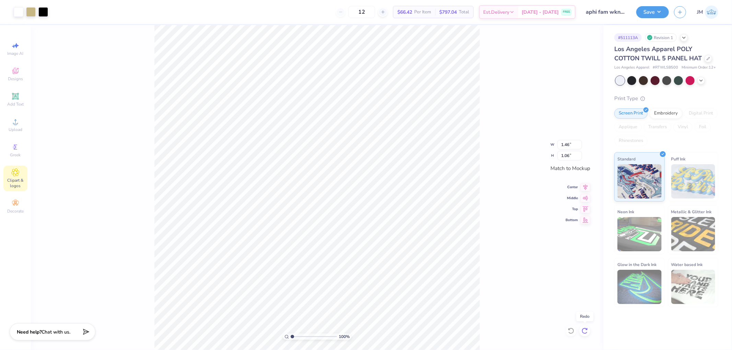
click at [587, 330] on icon at bounding box center [586, 329] width 1 height 1
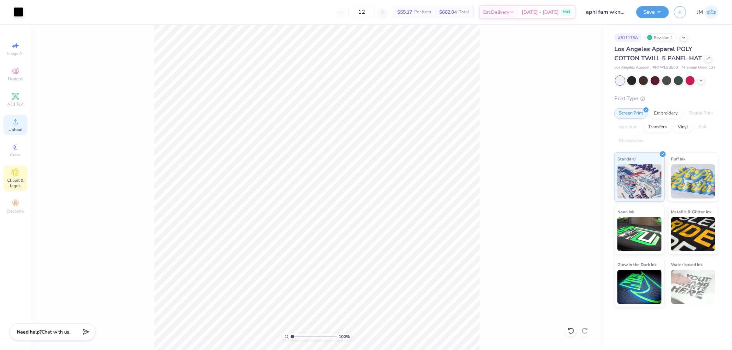
click at [18, 120] on icon at bounding box center [15, 122] width 8 height 8
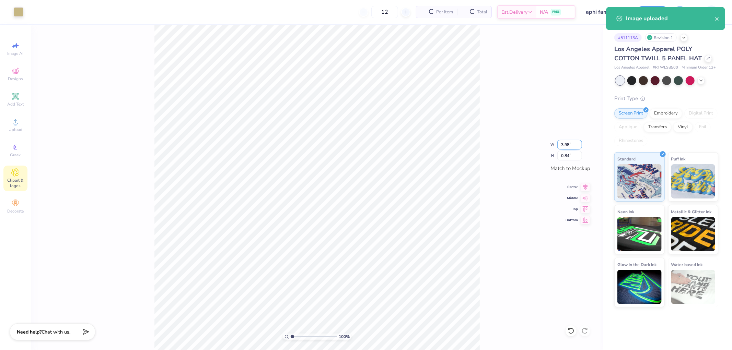
click at [574, 142] on input "3.98" at bounding box center [569, 145] width 25 height 10
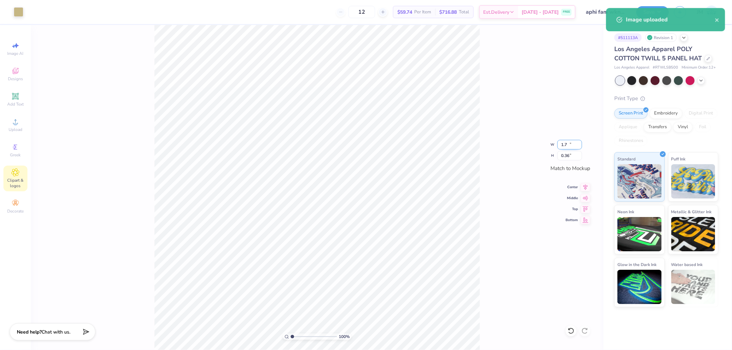
type input "1.70"
type input "0.36"
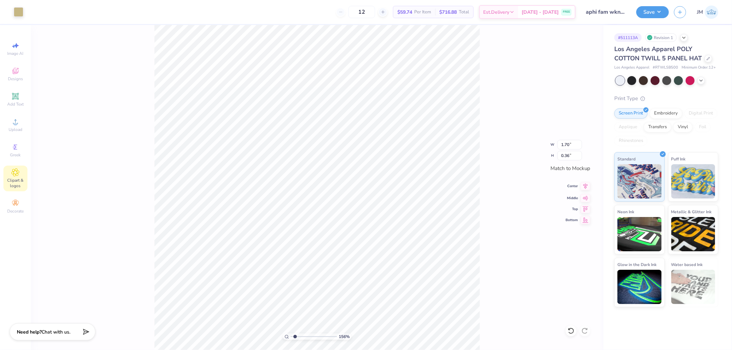
click at [581, 186] on icon at bounding box center [586, 186] width 10 height 8
click at [585, 196] on icon at bounding box center [586, 197] width 10 height 8
click at [369, 286] on li "Ungroup" at bounding box center [368, 287] width 54 height 13
click at [339, 272] on li "Group" at bounding box center [347, 274] width 54 height 13
click at [586, 187] on icon at bounding box center [585, 187] width 4 height 6
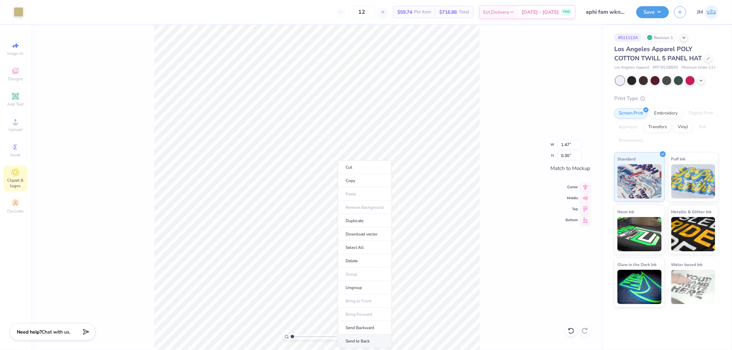
click at [356, 341] on li "Send to Back" at bounding box center [365, 341] width 54 height 13
type input "5.92195860117477"
type input "0.24"
click at [367, 274] on li "Group" at bounding box center [371, 274] width 54 height 13
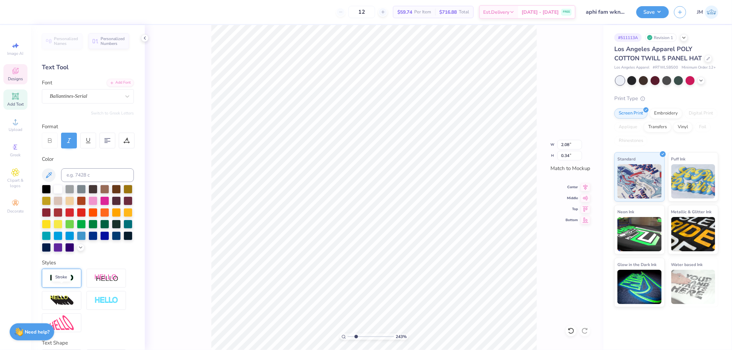
click at [59, 282] on img at bounding box center [62, 278] width 24 height 8
type input "2.43350746889644"
type input "2.09"
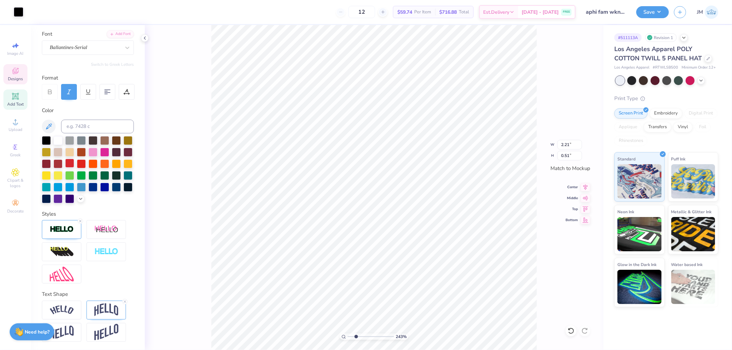
scroll to position [60, 0]
type input "2.43350746889644"
type input "0.52"
click at [63, 226] on img at bounding box center [62, 230] width 24 height 8
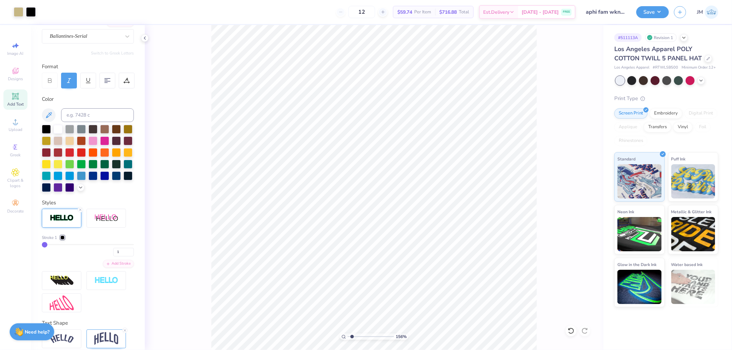
type input "1"
click at [422, 234] on li "Download vector" at bounding box center [418, 234] width 54 height 13
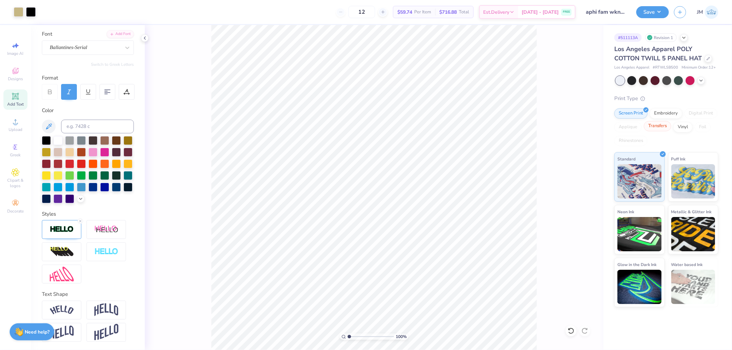
click at [666, 127] on div "Transfers" at bounding box center [657, 126] width 27 height 10
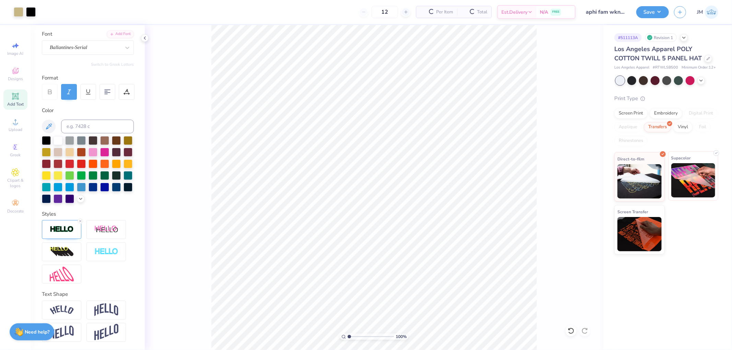
click at [686, 175] on img at bounding box center [693, 180] width 44 height 34
click at [630, 114] on div "Screen Print" at bounding box center [630, 113] width 33 height 10
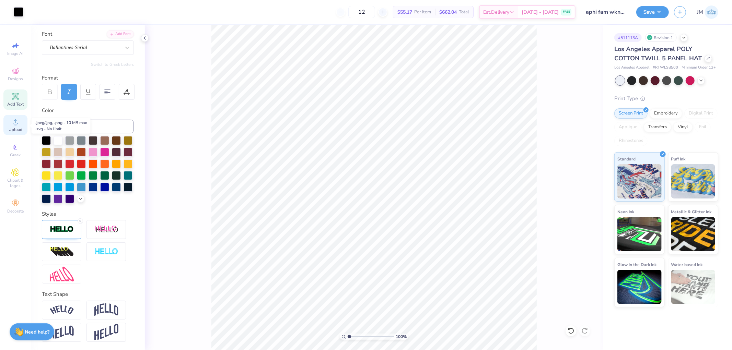
click at [15, 118] on div "Upload" at bounding box center [15, 125] width 24 height 20
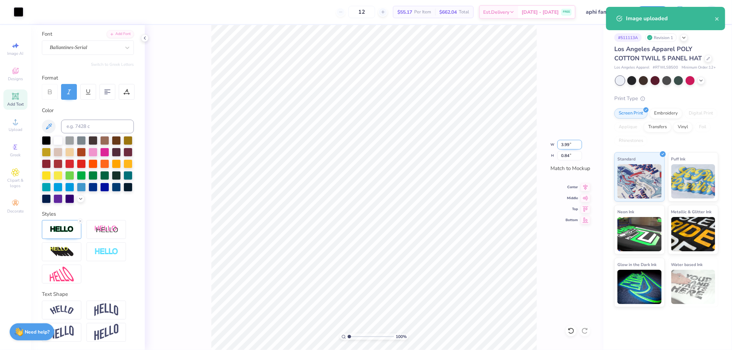
click at [578, 142] on input "3.99" at bounding box center [569, 145] width 25 height 10
click at [572, 142] on input "3.99" at bounding box center [569, 145] width 25 height 10
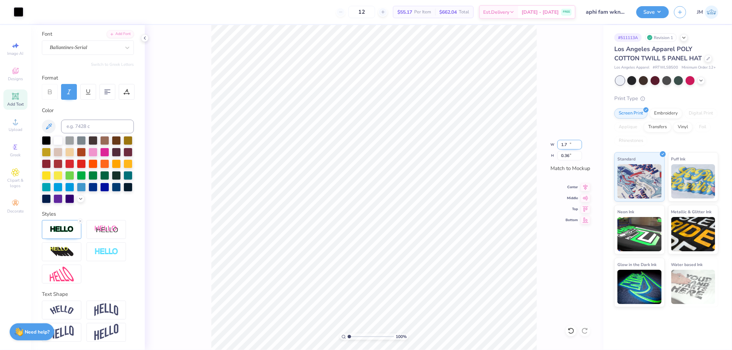
type input "1.70"
type input "0.36"
click at [584, 186] on icon at bounding box center [586, 186] width 10 height 8
click at [414, 285] on li "Ungroup" at bounding box center [416, 287] width 54 height 13
click at [410, 273] on li "Group" at bounding box center [412, 274] width 54 height 13
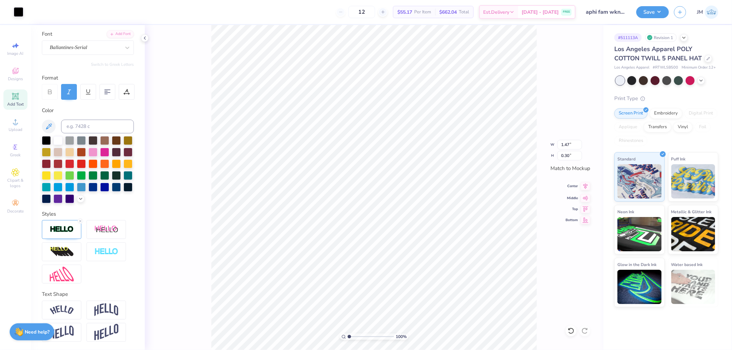
click at [586, 186] on icon at bounding box center [586, 186] width 10 height 8
click at [425, 273] on li "Group" at bounding box center [424, 274] width 54 height 13
type input "1"
click at [656, 9] on button "Save" at bounding box center [652, 11] width 33 height 12
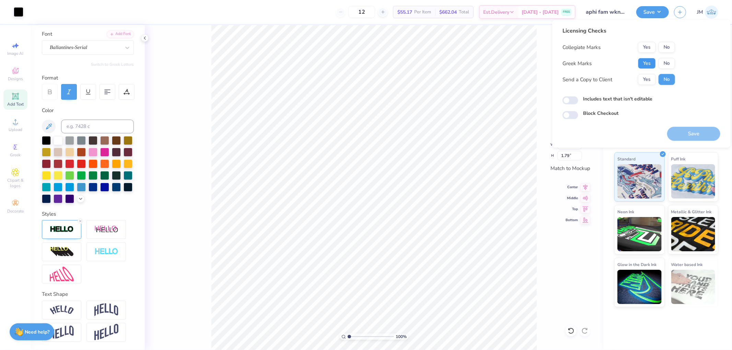
click at [653, 62] on button "Yes" at bounding box center [647, 63] width 18 height 11
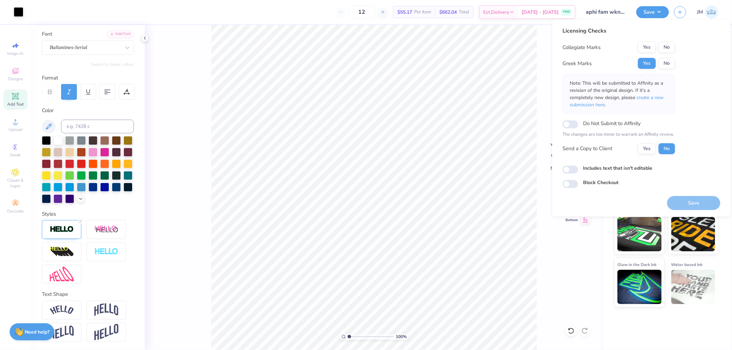
click at [648, 53] on div "Collegiate Marks Yes No Greek Marks Yes No Note: This will be submitted to Affi…" at bounding box center [618, 98] width 113 height 113
click at [647, 49] on button "Yes" at bounding box center [647, 47] width 18 height 11
click at [651, 99] on span "create a new submission here" at bounding box center [617, 101] width 94 height 14
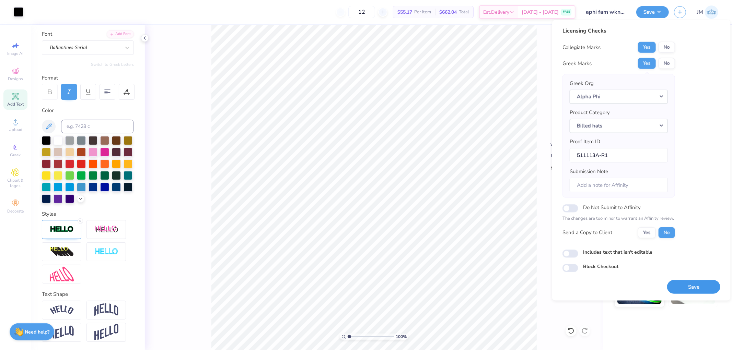
click at [708, 288] on button "Save" at bounding box center [693, 287] width 53 height 14
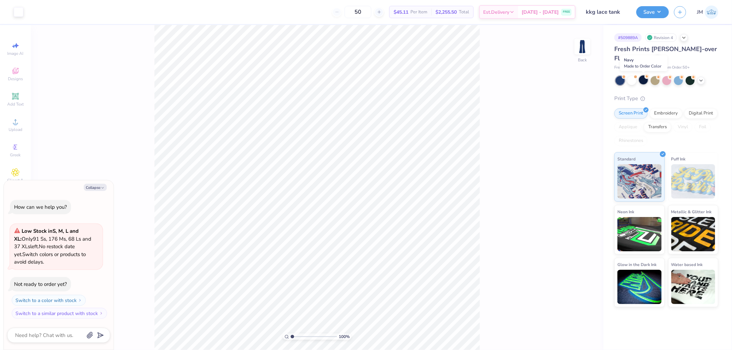
click at [645, 77] on circle at bounding box center [646, 76] width 5 height 5
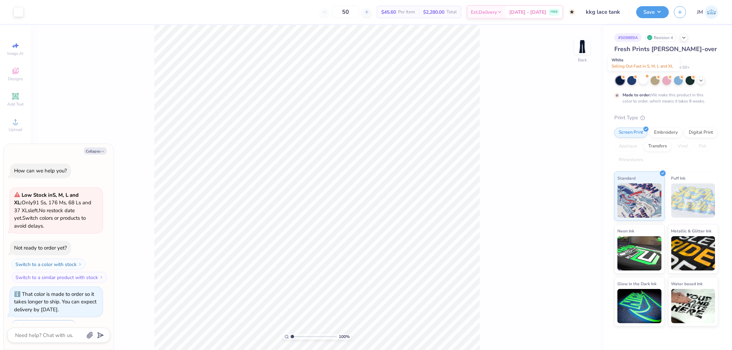
scroll to position [29, 0]
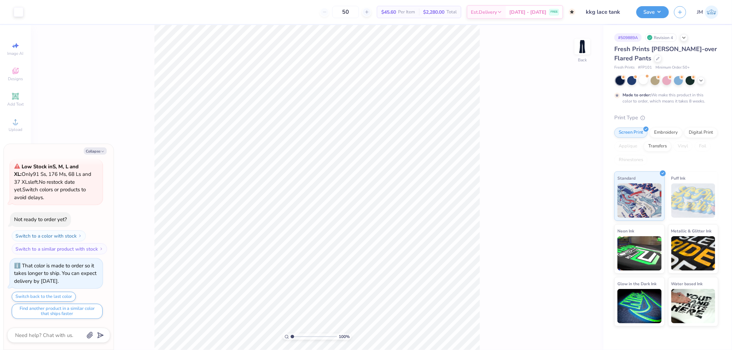
type textarea "x"
click at [571, 162] on input "6.26" at bounding box center [577, 162] width 25 height 10
type input "6"
type textarea "x"
type input "6.00"
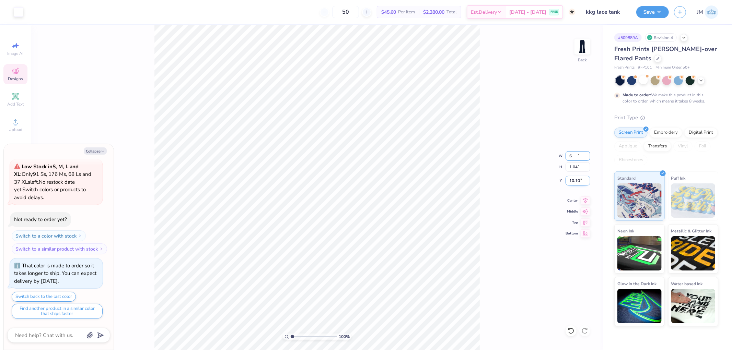
type input "1.04"
click at [582, 179] on input "10.10" at bounding box center [577, 181] width 25 height 10
type input "3"
type textarea "x"
type input "3.00"
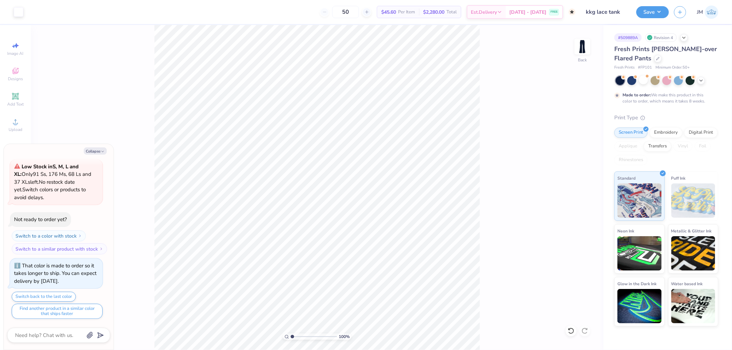
type textarea "x"
type input "3.79619947927586"
type textarea "x"
click at [576, 182] on input "3.00" at bounding box center [577, 181] width 25 height 10
type input "1.5"
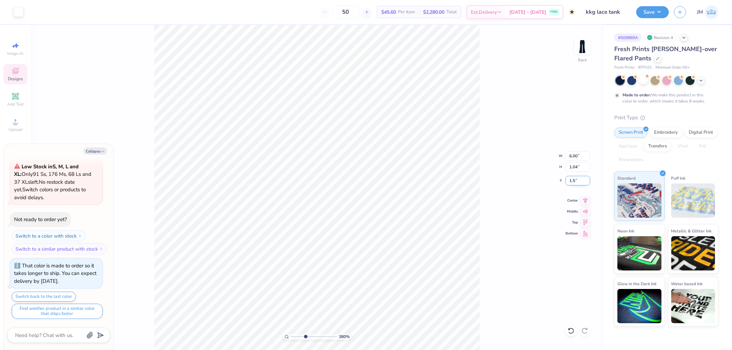
type input "3.79619947927586"
type textarea "x"
type input "1.50"
click at [496, 171] on div "380 % Back W 6.00 6.00 " H 1.04 1.04 " Y 1.50 1.50 " Center Middle Top Bottom" at bounding box center [317, 187] width 572 height 325
type input "3.79619947927586"
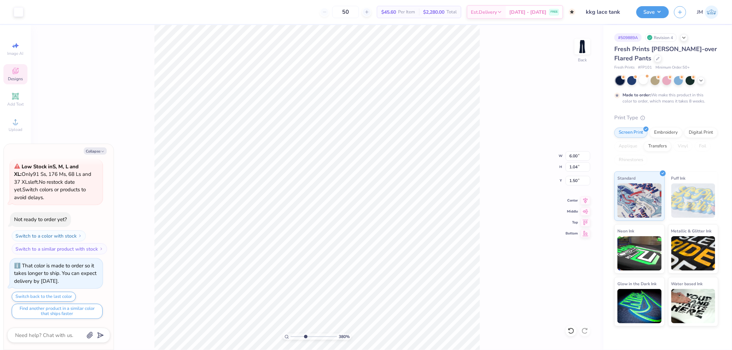
type textarea "x"
type input "3.79619947927586"
type textarea "x"
type input "1"
click at [657, 10] on button "Save" at bounding box center [652, 11] width 33 height 12
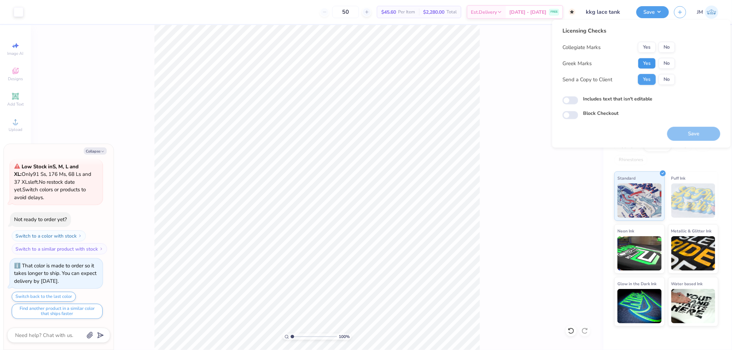
click at [648, 60] on button "Yes" at bounding box center [647, 63] width 18 height 11
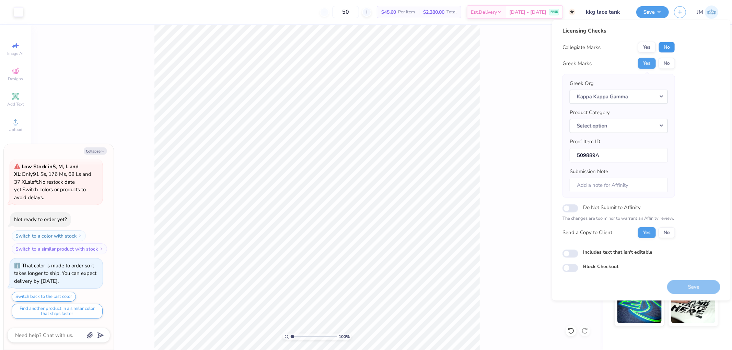
click at [664, 48] on button "No" at bounding box center [666, 47] width 16 height 11
click at [661, 126] on button "Select option" at bounding box center [619, 126] width 98 height 14
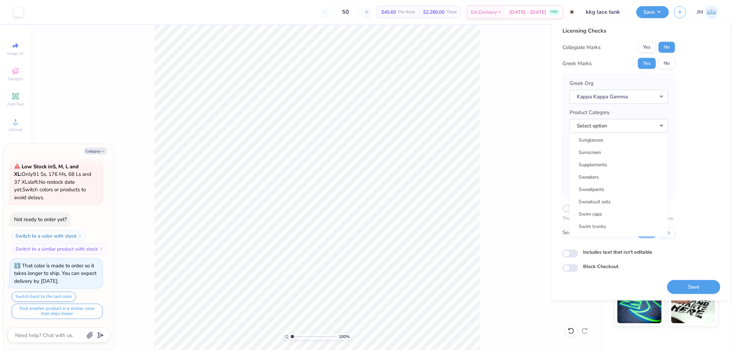
scroll to position [10864, 0]
click at [629, 191] on link "Sweatpants" at bounding box center [618, 196] width 93 height 11
click at [698, 286] on button "Save" at bounding box center [693, 287] width 53 height 14
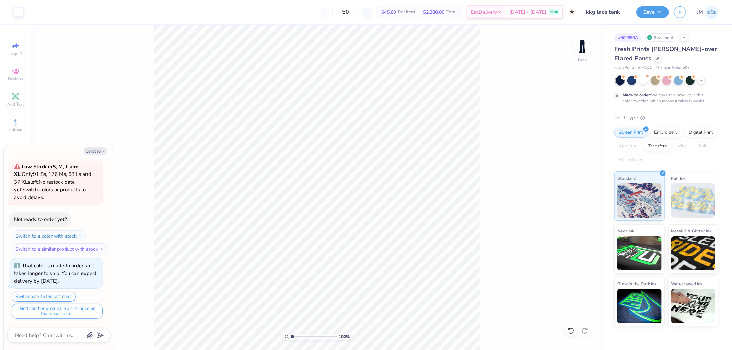
type textarea "x"
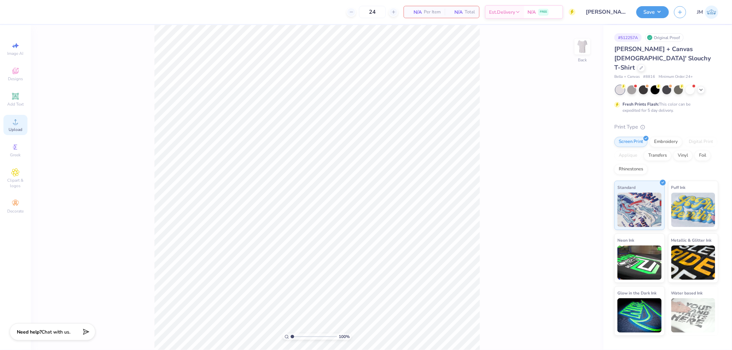
click at [18, 126] on icon at bounding box center [15, 122] width 8 height 8
click at [9, 127] on div "Upload" at bounding box center [15, 125] width 24 height 20
click at [12, 101] on icon at bounding box center [15, 96] width 8 height 8
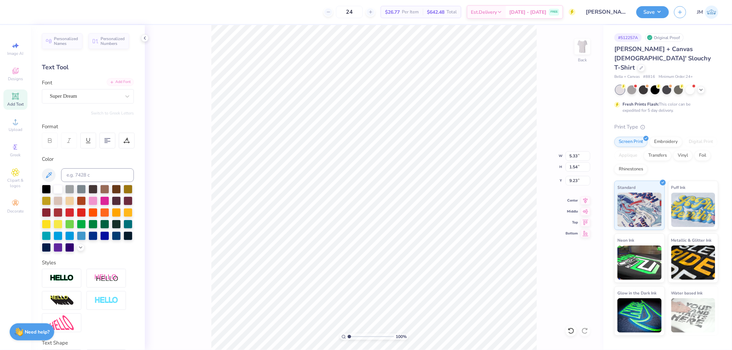
click at [121, 81] on div "Add Font" at bounding box center [120, 82] width 27 height 8
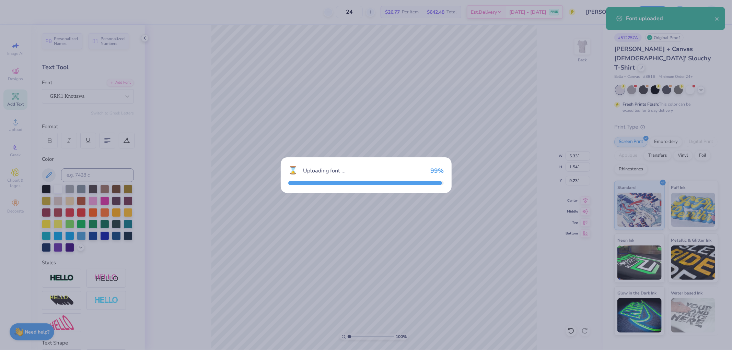
type input "5.34"
type input "1.60"
type input "9.20"
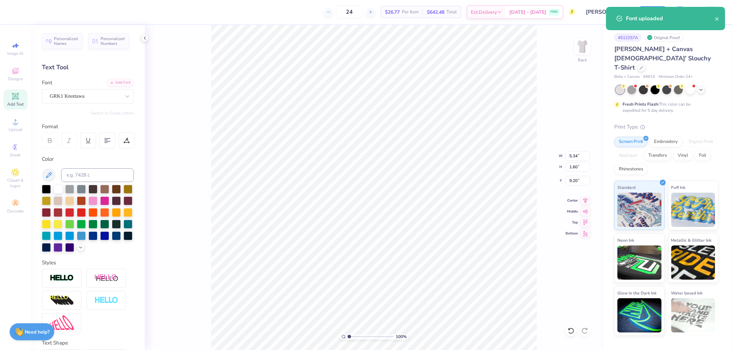
scroll to position [6, 1]
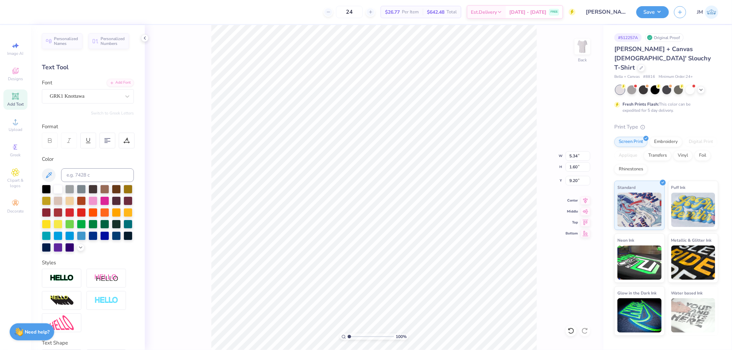
type textarea "DG"
type input "2.74"
type input "1.69"
type input "9.15"
click at [583, 198] on icon at bounding box center [586, 200] width 10 height 8
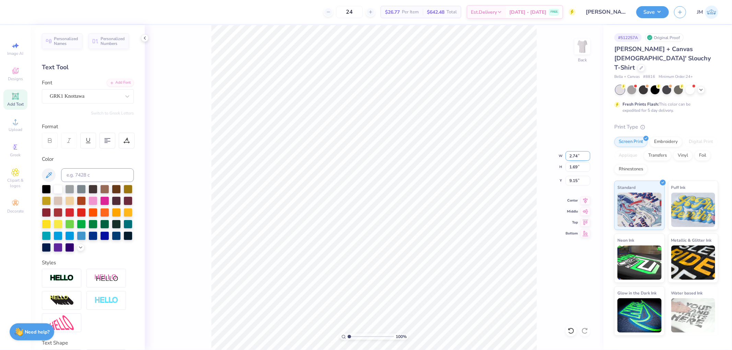
click at [573, 154] on input "2.74" at bounding box center [577, 156] width 25 height 10
type input "5.00"
type input "3.09"
type input "8.45"
type input "4.00"
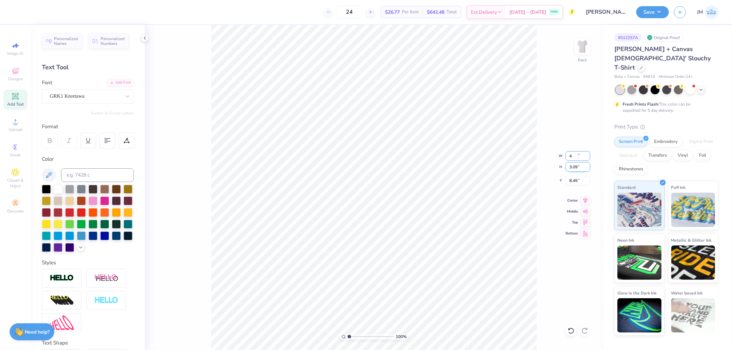
type input "2.47"
click at [587, 199] on icon at bounding box center [585, 200] width 4 height 6
click at [580, 181] on input "8.76" at bounding box center [577, 181] width 25 height 10
type input "3.00"
click at [78, 250] on icon at bounding box center [80, 246] width 5 height 5
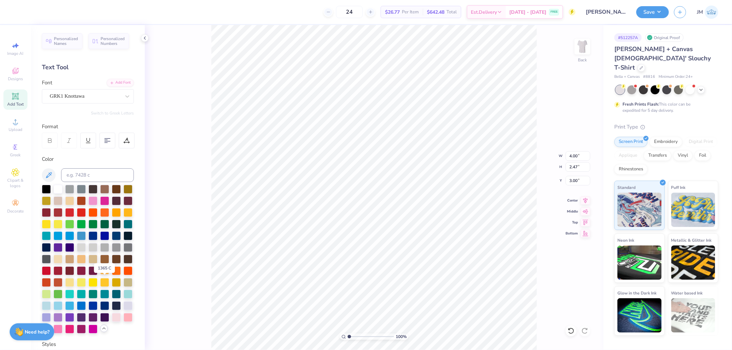
click at [104, 275] on div at bounding box center [104, 270] width 9 height 9
click at [9, 101] on div "Add Text" at bounding box center [15, 100] width 24 height 20
click at [32, 15] on div at bounding box center [31, 12] width 10 height 10
type input "2.0982661263529"
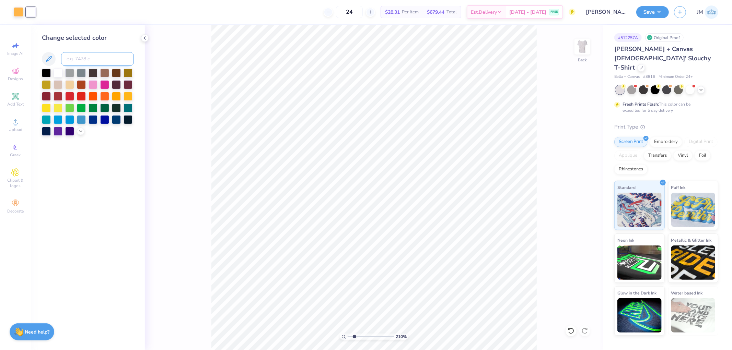
click at [75, 58] on input at bounding box center [97, 59] width 73 height 14
type input "1365"
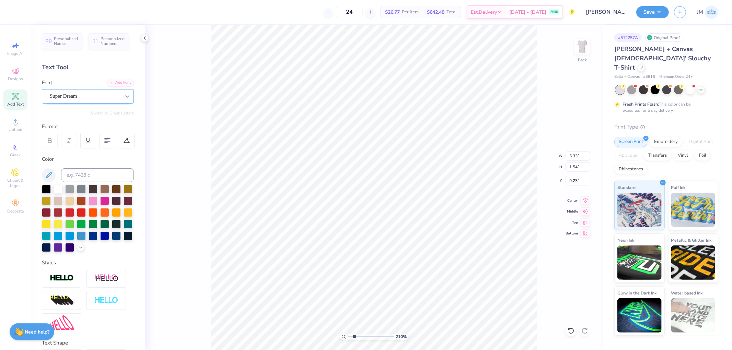
click at [122, 100] on div at bounding box center [127, 96] width 12 height 12
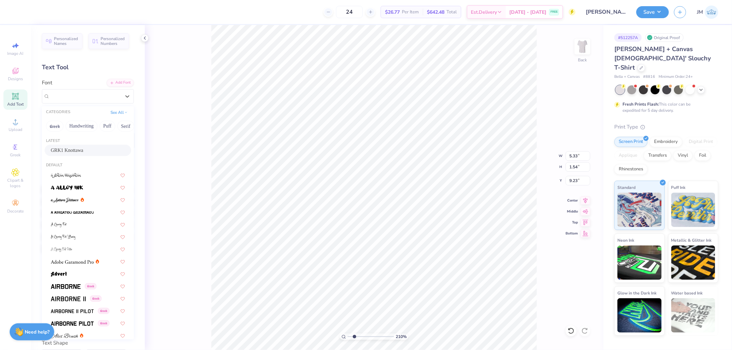
click at [91, 153] on div "GRK1 Knottawa" at bounding box center [88, 150] width 74 height 7
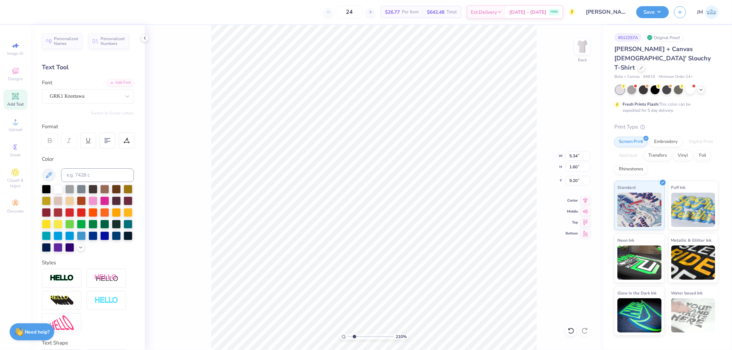
type input "2.0982661263529"
type input "5.34"
type input "1.60"
type input "9.20"
type input "2.0982661263529"
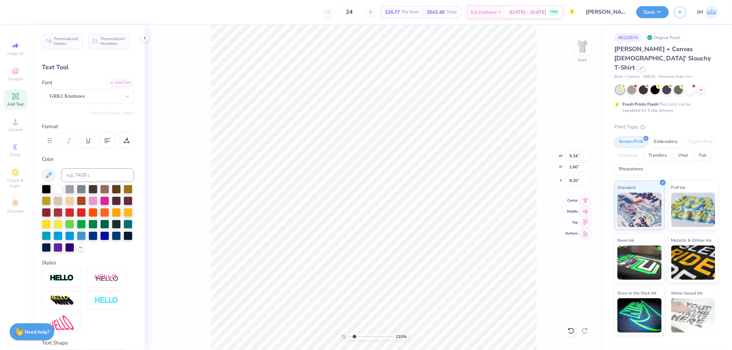
type textarea "d"
type input "2.0982661263529"
type textarea "de"
type input "2.0982661263529"
type textarea "delt"
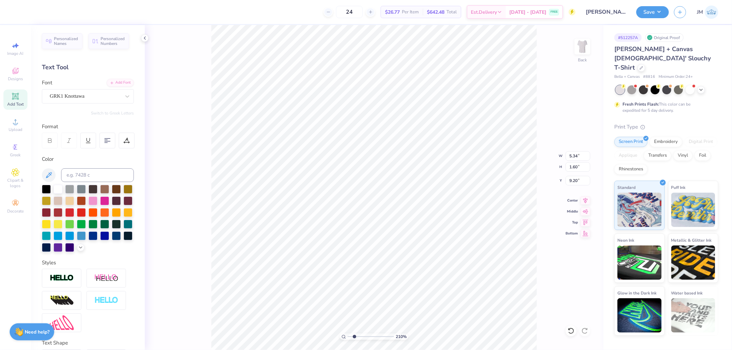
type input "2.0982661263529"
type textarea "delta"
type input "2.0982661263529"
type textarea "delta"
type input "2.0982661263529"
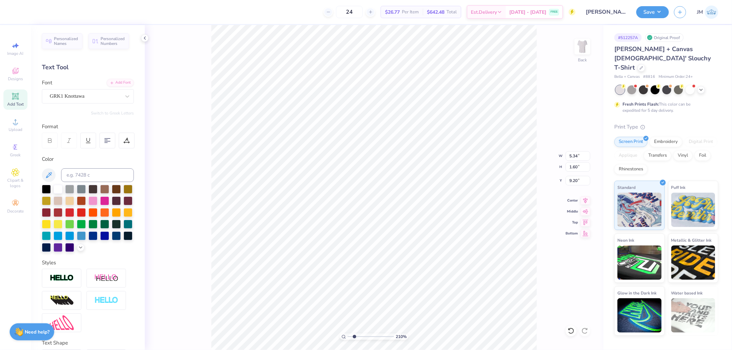
type textarea "delta ga"
type input "2.0982661263529"
type textarea "delta gam"
type input "2.0982661263529"
type textarea "delta gamm"
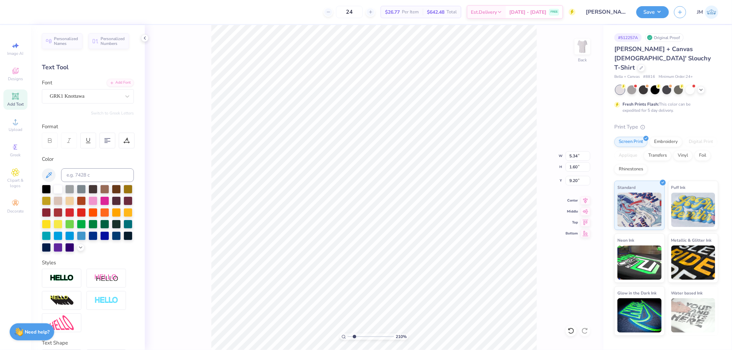
type input "2.0982661263529"
type textarea "delta gamme"
type input "2.0982661263529"
type textarea "delta gamma"
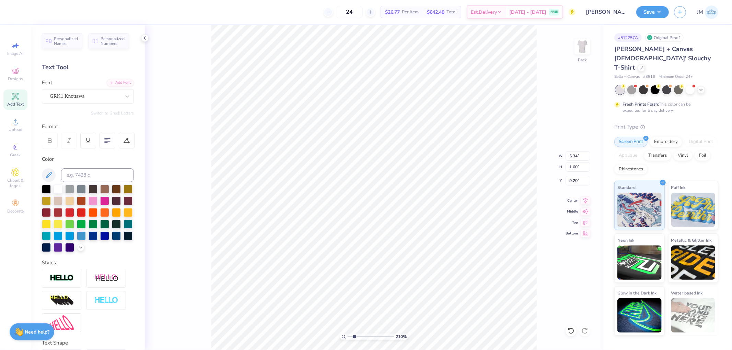
type input "2.0982661263529"
type textarea "delta gamma"
type input "2.0982661263529"
type input "11.99"
type input "1.30"
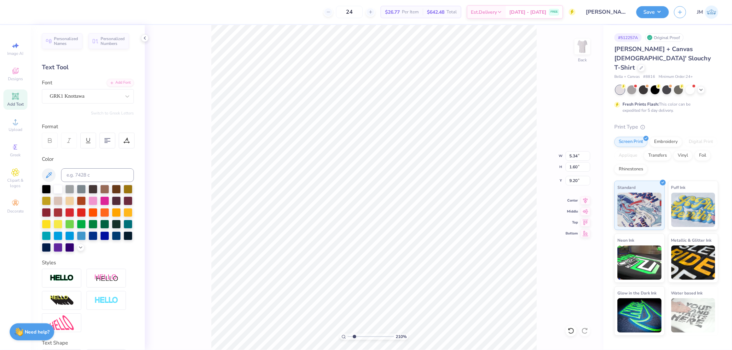
type input "9.35"
click at [579, 158] on input "11.99" at bounding box center [577, 156] width 25 height 10
type input "5"
type input "2.0982661263529"
type input "5.00"
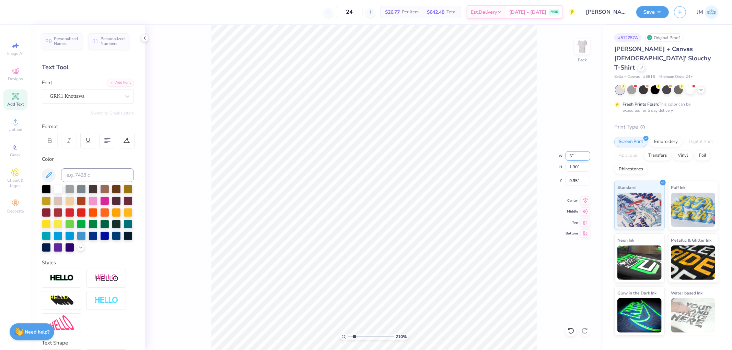
type input "0.54"
type input "9.73"
type input "2.0982661263529"
type input "5.81"
click at [582, 201] on icon at bounding box center [586, 200] width 10 height 8
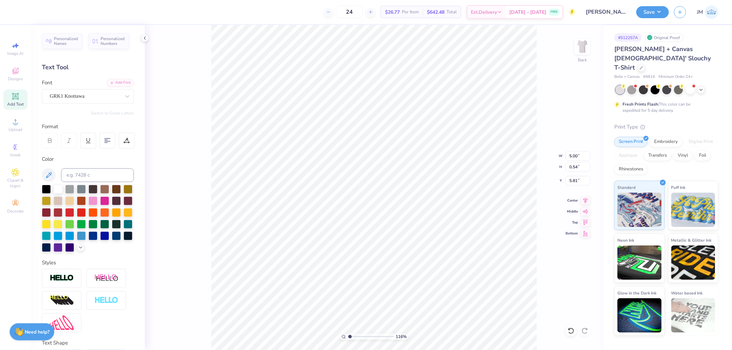
type input "1"
click at [438, 234] on li "Download vector" at bounding box center [419, 234] width 54 height 13
click at [407, 218] on li "Duplicate" at bounding box center [405, 220] width 54 height 13
type input "6.81"
type input "2.43350746889644"
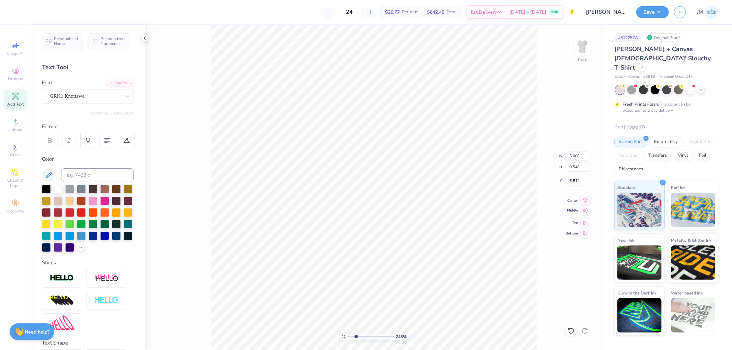
type input "6.72"
click at [582, 198] on icon at bounding box center [586, 200] width 10 height 8
type input "2.43350746889644"
type textarea "s"
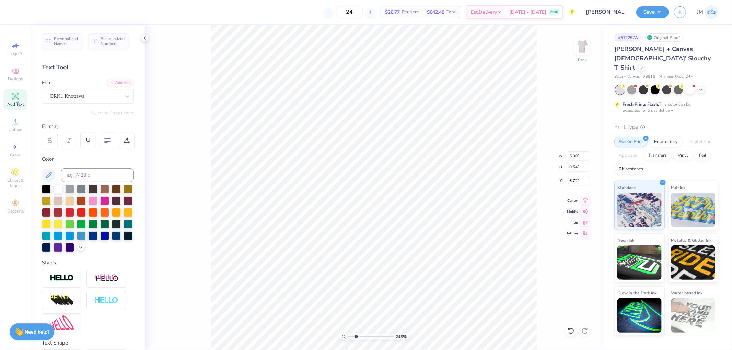
type input "2.43350746889644"
type textarea "sl"
type input "2.43350746889644"
type textarea "slu"
type input "2.43350746889644"
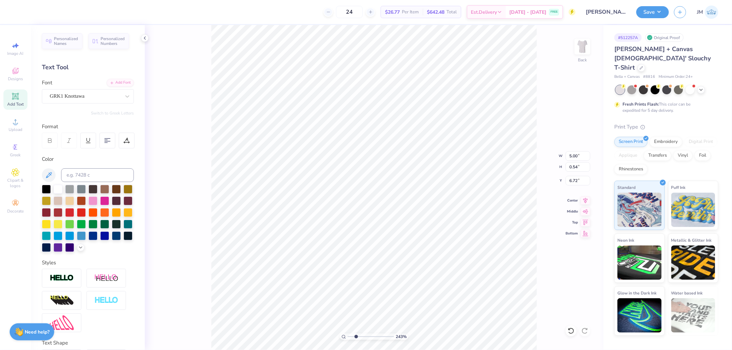
type textarea "slush"
type input "2.43350746889644"
type textarea "slushie"
type input "2.43350746889644"
type textarea "slushies"
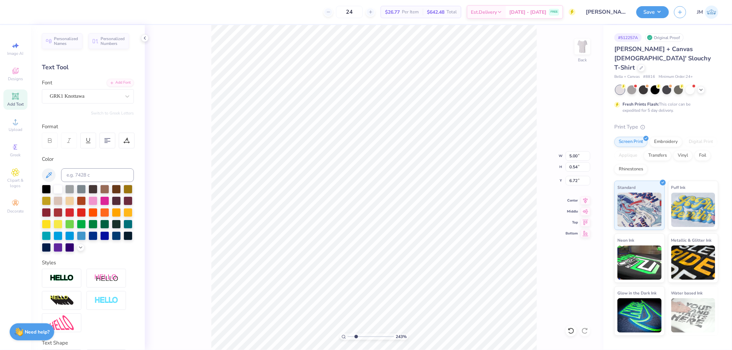
type input "2.43350746889644"
type textarea "slushies"
type input "2.43350746889644"
type textarea "slushies fo"
type input "2.43350746889644"
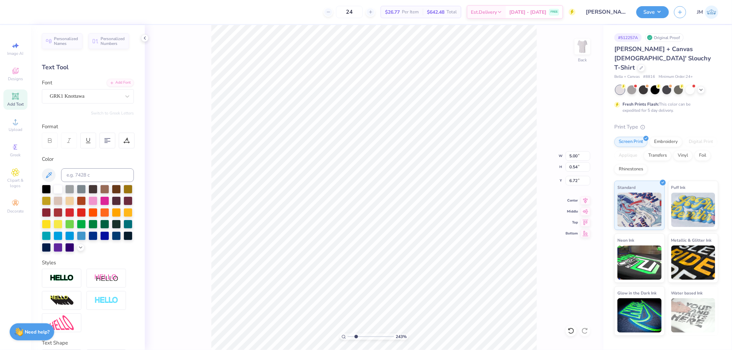
type textarea "slushies for"
type input "2.43350746889644"
type textarea "slushies for s"
type input "2.43350746889644"
type textarea "slushies for si"
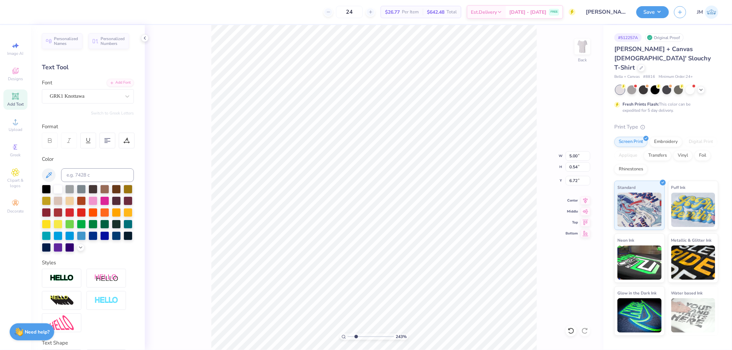
type input "2.43350746889644"
type textarea "slushies for sig"
type input "2.43350746889644"
type textarea "slushies for sigh"
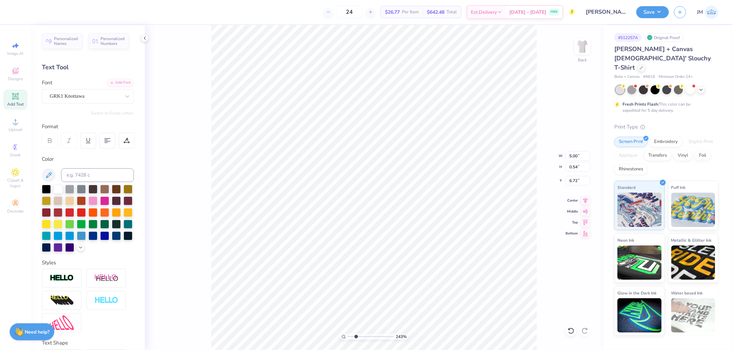
type input "2.43350746889644"
type textarea "slushies for sight"
type input "2.43350746889644"
type input "6.94"
click at [584, 200] on icon at bounding box center [586, 200] width 10 height 8
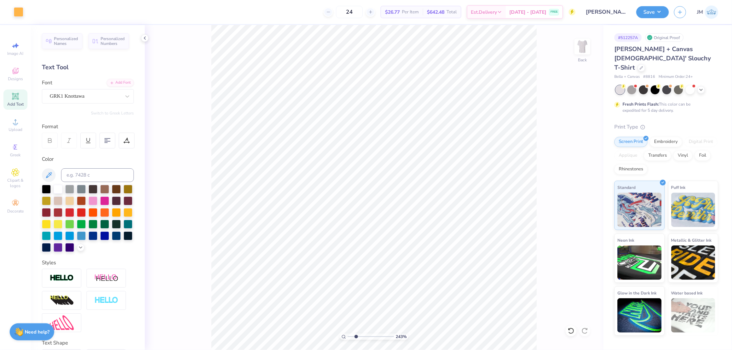
type input "2.43350746889644"
click at [578, 155] on input "6.94" at bounding box center [577, 156] width 25 height 10
type input "5"
type input "2.43350746889644"
type input "5.00"
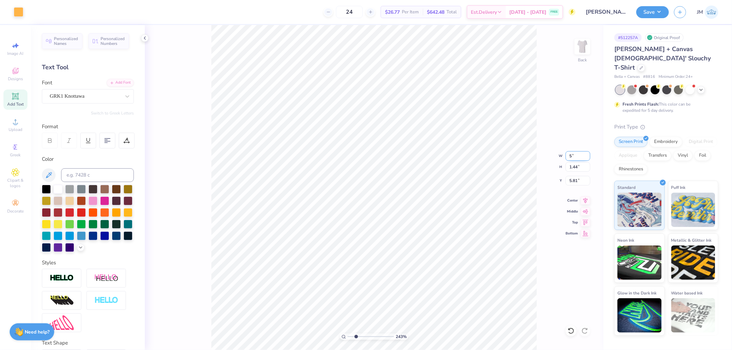
type input "1.04"
type input "6.02"
type input "3.27323292739071"
type input "5.83"
type input "1"
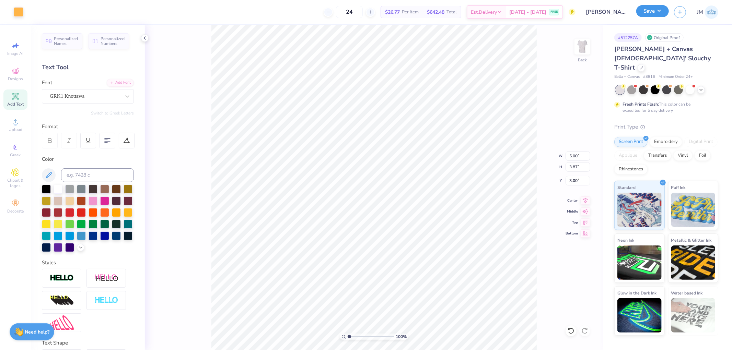
click at [660, 11] on button "Save" at bounding box center [652, 11] width 33 height 12
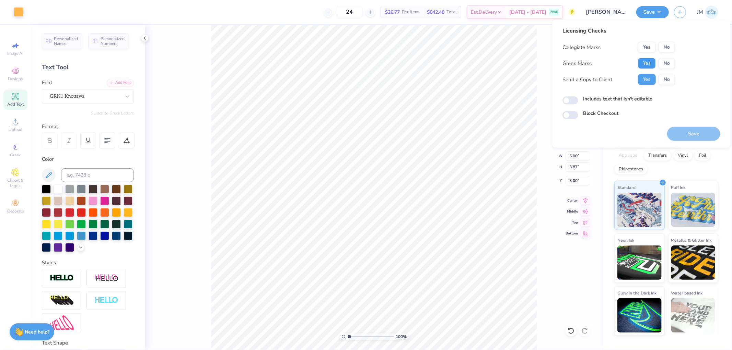
click at [642, 67] on button "Yes" at bounding box center [647, 63] width 18 height 11
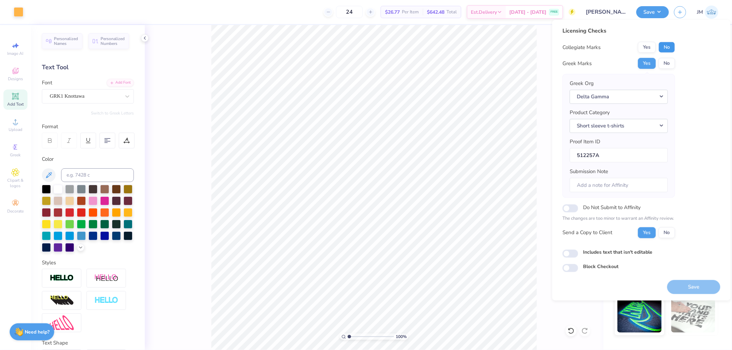
click at [663, 52] on button "No" at bounding box center [666, 47] width 16 height 11
click at [704, 283] on button "Save" at bounding box center [693, 287] width 53 height 14
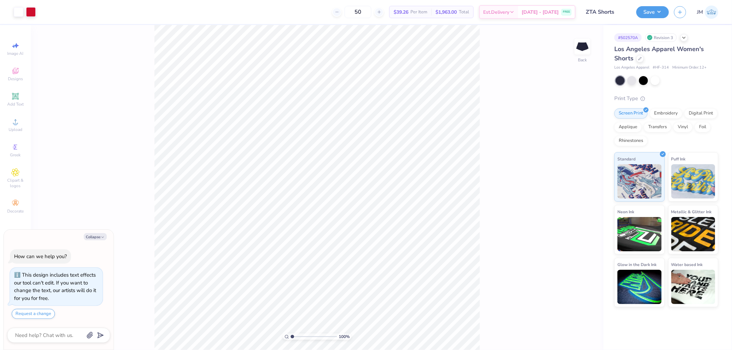
type textarea "x"
click at [581, 157] on input "3.76" at bounding box center [577, 162] width 25 height 10
type input "3.5"
type textarea "x"
type input "3.50"
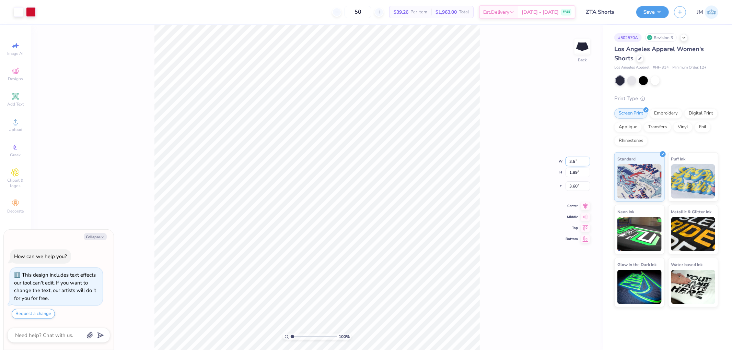
type input "1.76"
click at [584, 179] on input "3.66" at bounding box center [577, 181] width 25 height 10
type input "3.5"
type textarea "x"
type input "3.50"
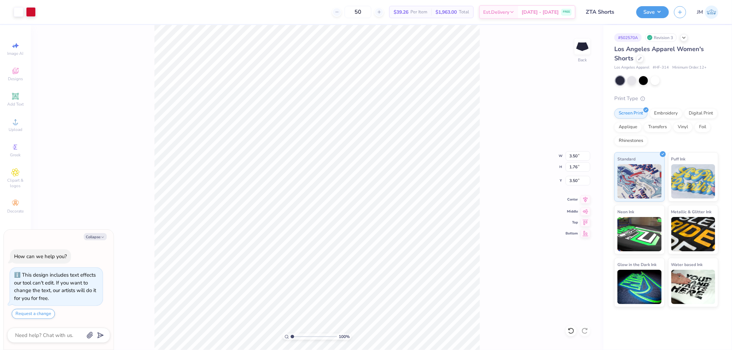
click at [585, 199] on icon at bounding box center [585, 200] width 4 height 6
click at [12, 125] on icon at bounding box center [15, 122] width 8 height 8
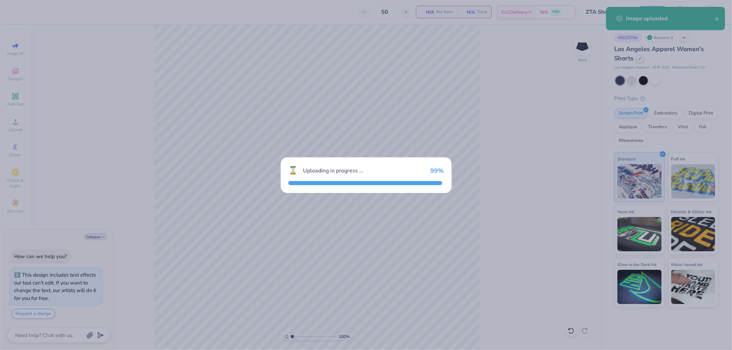
type textarea "x"
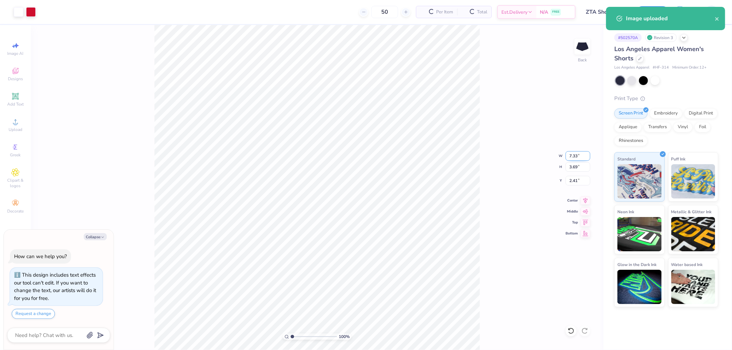
click at [582, 154] on input "7.33" at bounding box center [577, 156] width 25 height 10
type input "3.5"
type textarea "x"
type input "3.50"
type input "1.76"
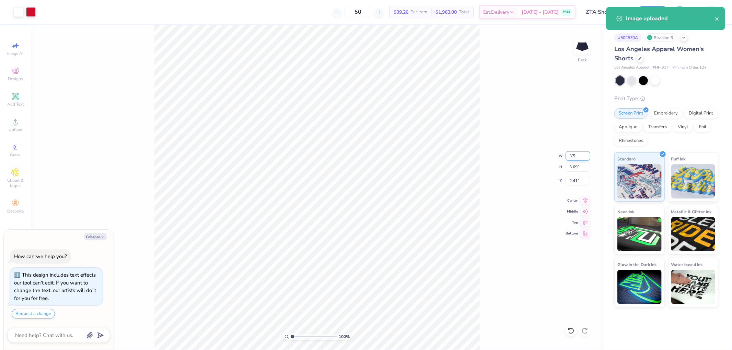
type input "3.37"
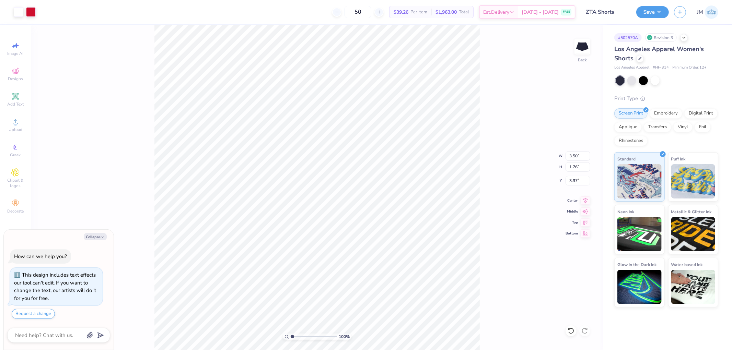
type textarea "x"
type input "3.67"
click at [584, 202] on icon at bounding box center [586, 200] width 10 height 8
type textarea "x"
click at [578, 184] on input "3.67" at bounding box center [577, 181] width 25 height 10
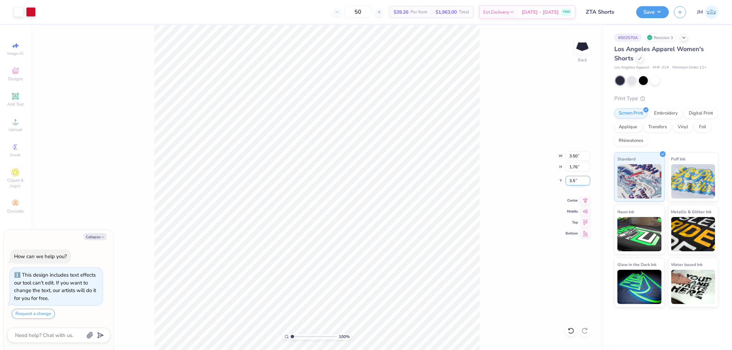
type input "3.5"
type textarea "x"
type input "3.50"
click at [657, 11] on button "Save" at bounding box center [652, 11] width 33 height 12
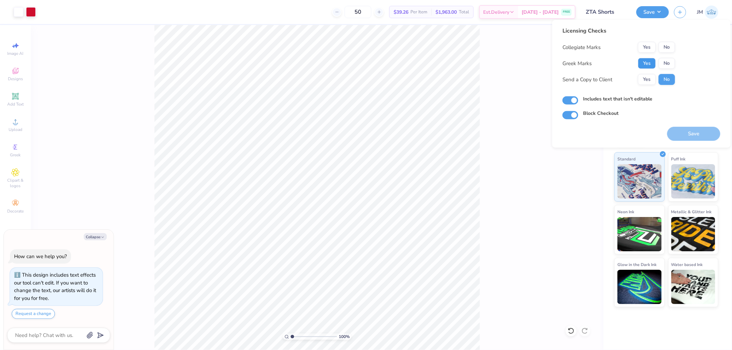
click at [644, 59] on button "Yes" at bounding box center [647, 63] width 18 height 11
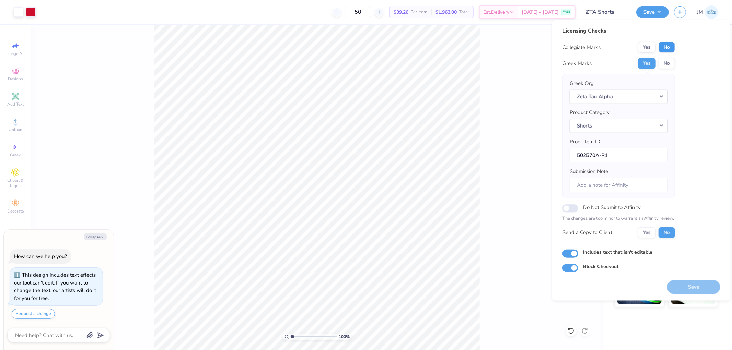
click at [668, 45] on button "No" at bounding box center [666, 47] width 16 height 11
click at [702, 287] on button "Save" at bounding box center [693, 287] width 53 height 14
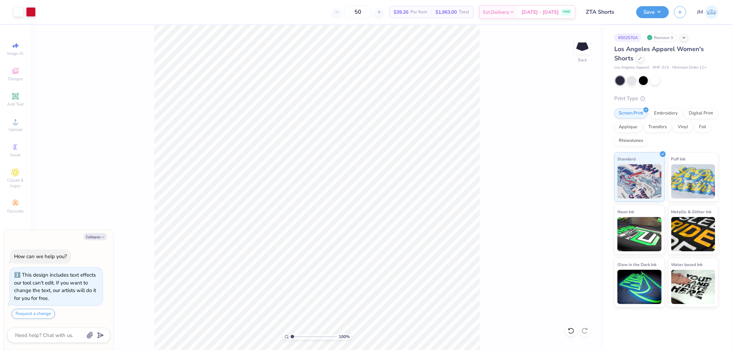
type textarea "x"
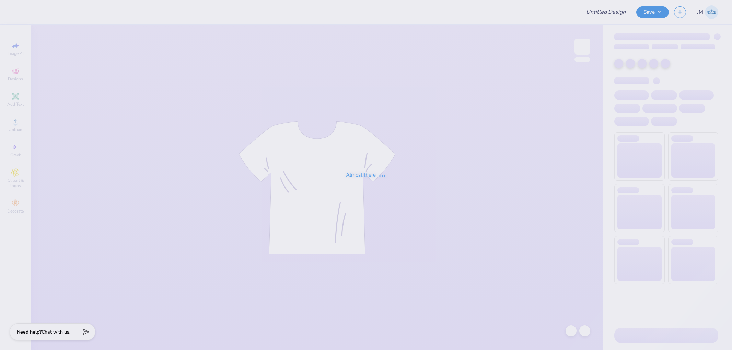
type input "Pi Phi Slope Day 2"
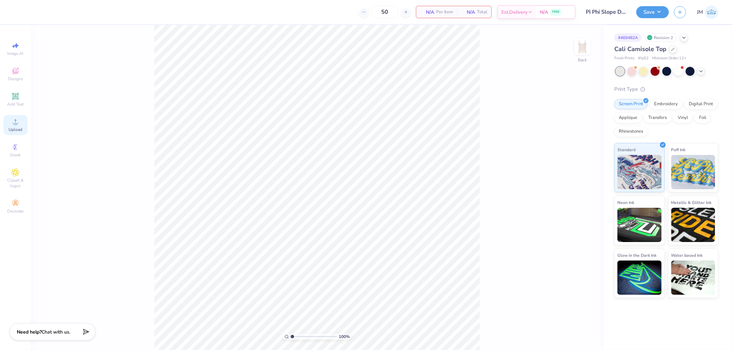
click at [19, 126] on div "Upload" at bounding box center [15, 125] width 24 height 20
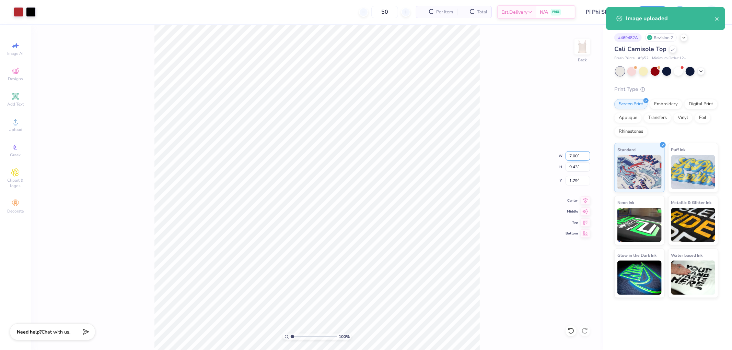
click at [575, 154] on input "7.00" at bounding box center [577, 156] width 25 height 10
type input "6.50"
type input "8.76"
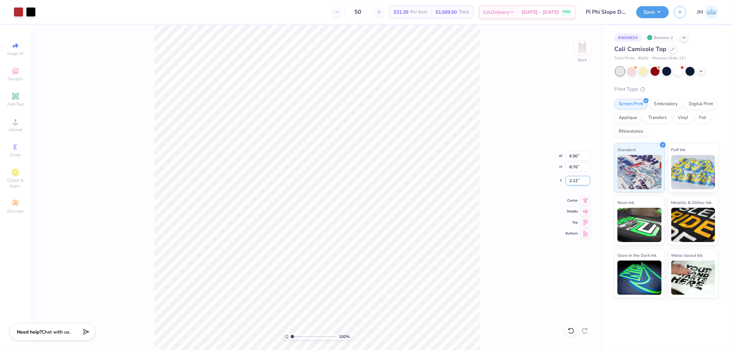
click at [577, 182] on input "2.12" at bounding box center [577, 181] width 25 height 10
type input "2.00"
click at [654, 11] on button "Save" at bounding box center [652, 11] width 33 height 12
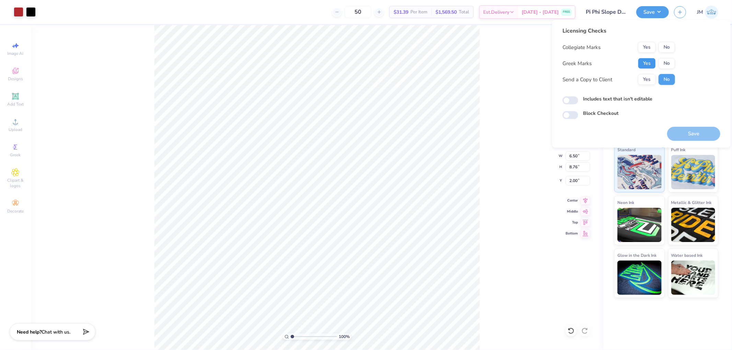
click at [643, 59] on button "Yes" at bounding box center [647, 63] width 18 height 11
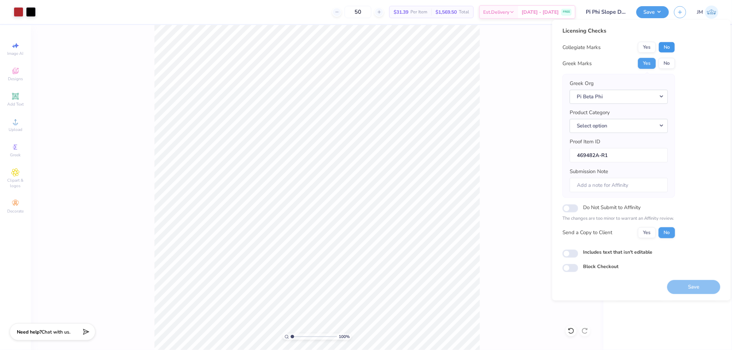
click at [668, 47] on button "No" at bounding box center [666, 47] width 16 height 11
click at [661, 129] on button "Select option" at bounding box center [619, 126] width 98 height 14
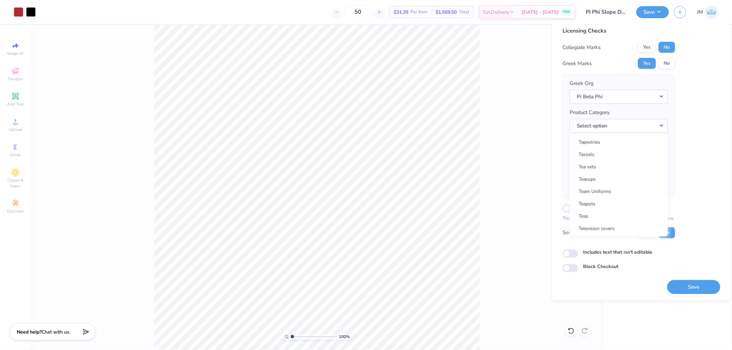
scroll to position [11071, 0]
click at [615, 169] on link "Tank tops" at bounding box center [618, 174] width 93 height 11
click at [694, 285] on button "Save" at bounding box center [693, 287] width 53 height 14
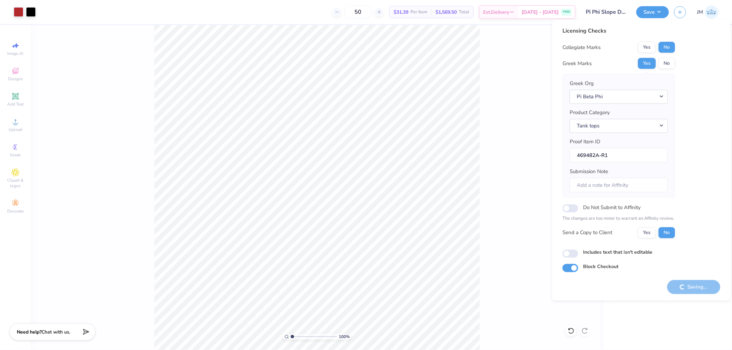
checkbox input "true"
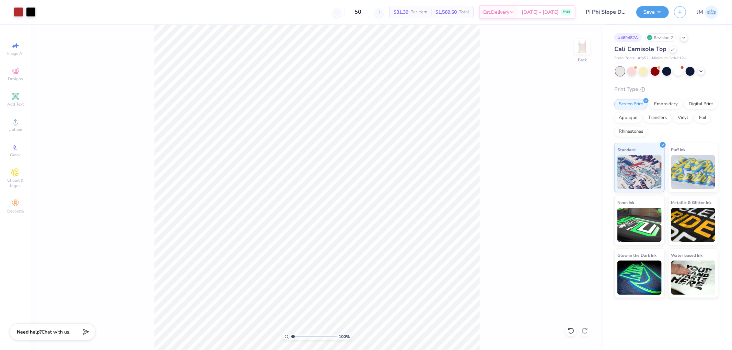
type input "1"
